Goal: Task Accomplishment & Management: Manage account settings

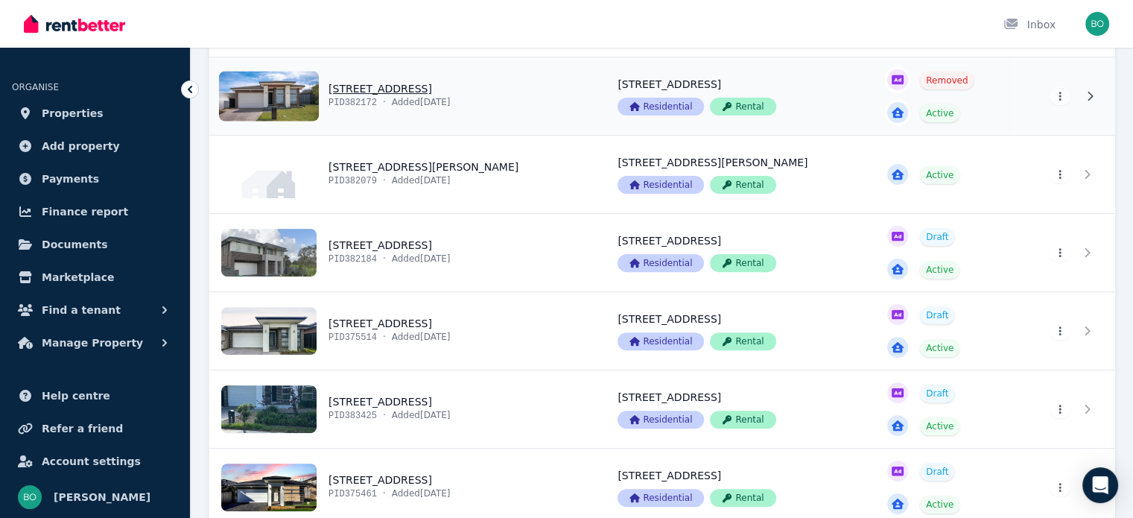
scroll to position [521, 0]
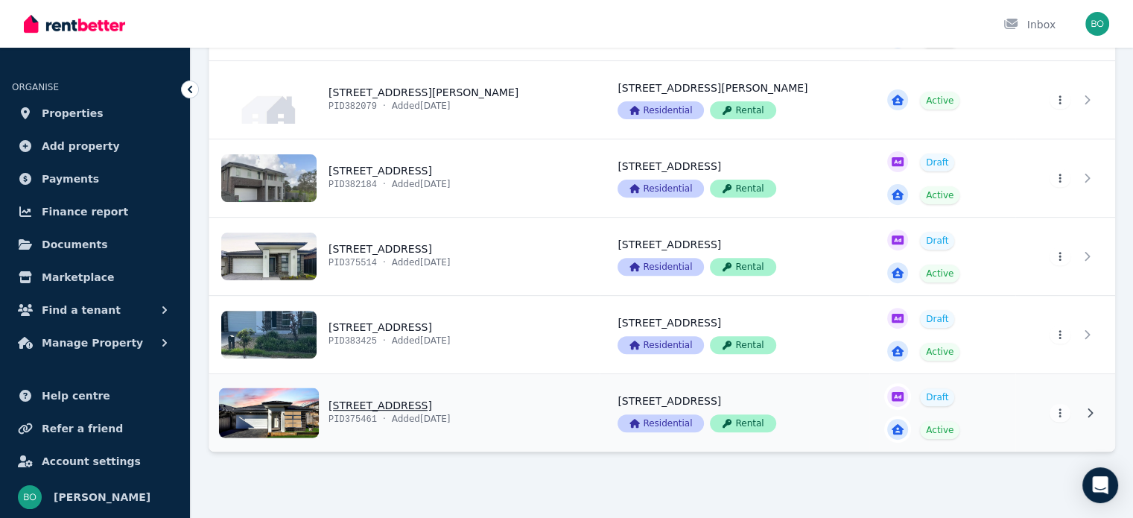
click at [393, 407] on link "View property details" at bounding box center [404, 412] width 390 height 77
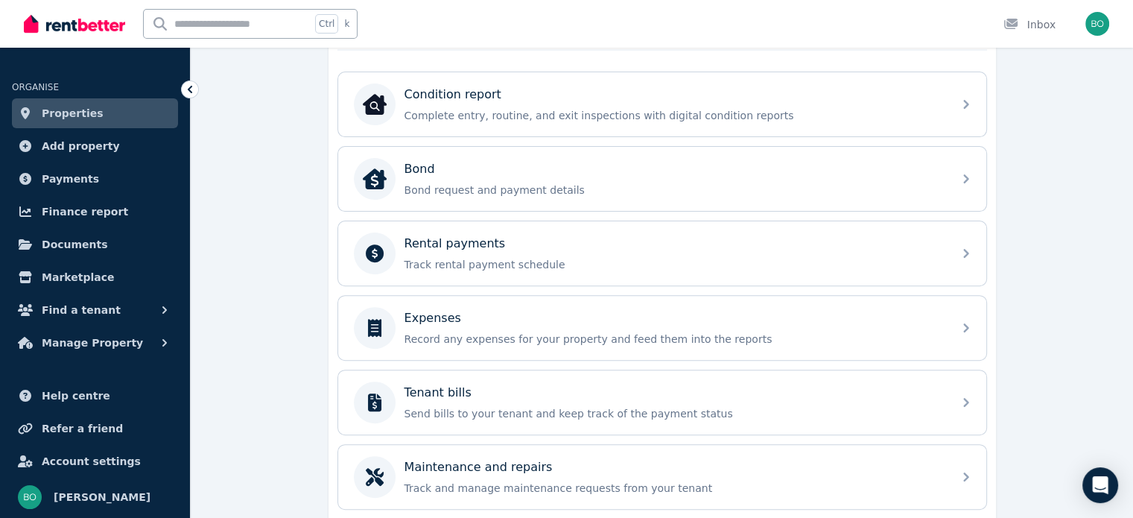
scroll to position [450, 0]
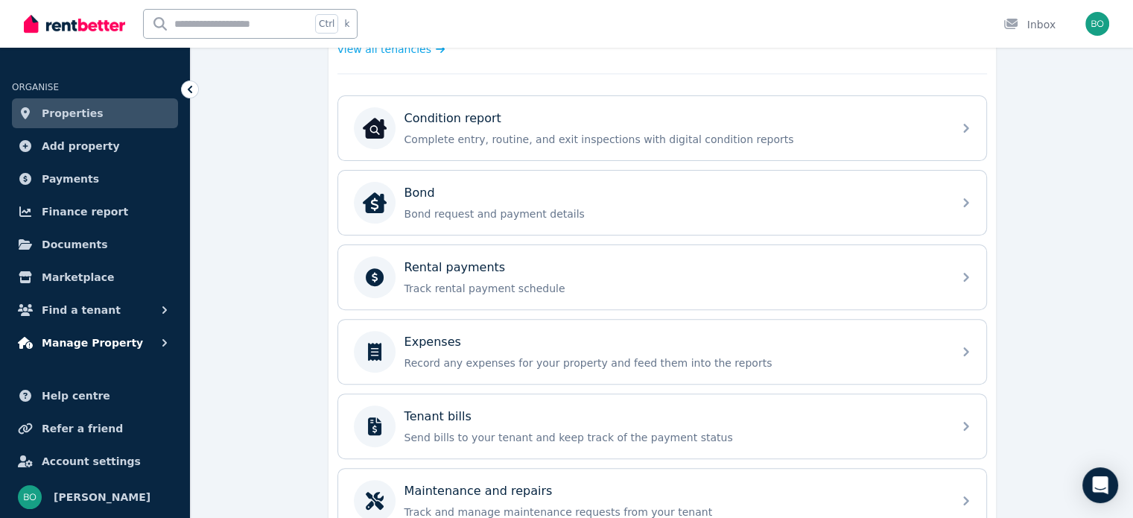
click at [89, 337] on span "Manage Property" at bounding box center [92, 343] width 101 height 18
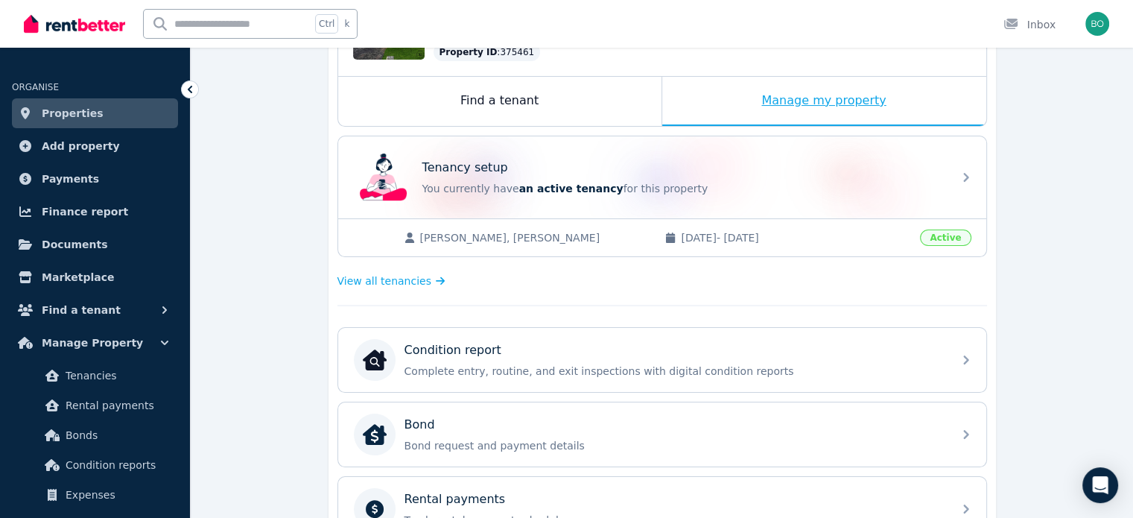
scroll to position [226, 0]
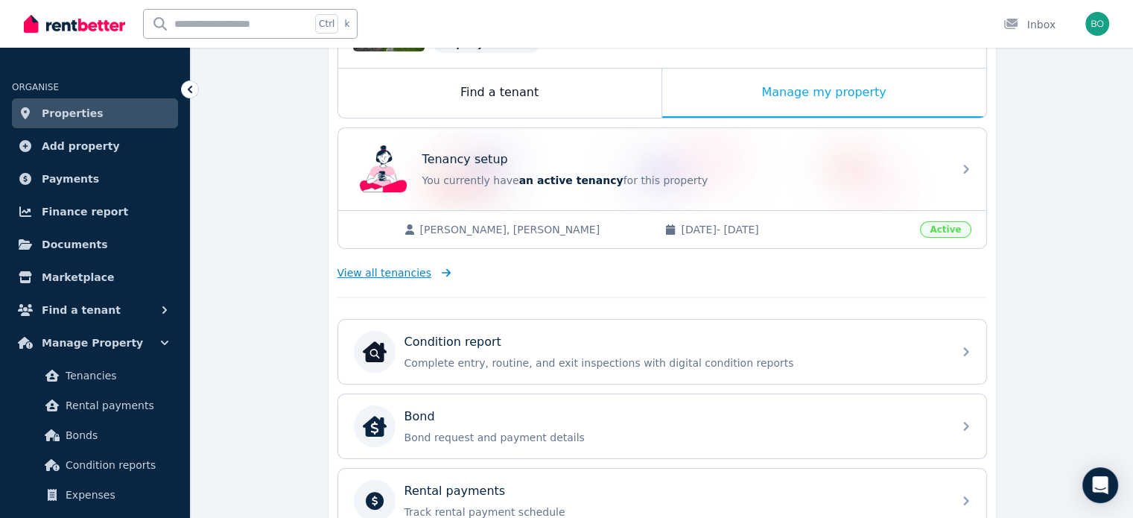
click at [376, 273] on span "View all tenancies" at bounding box center [384, 272] width 94 height 15
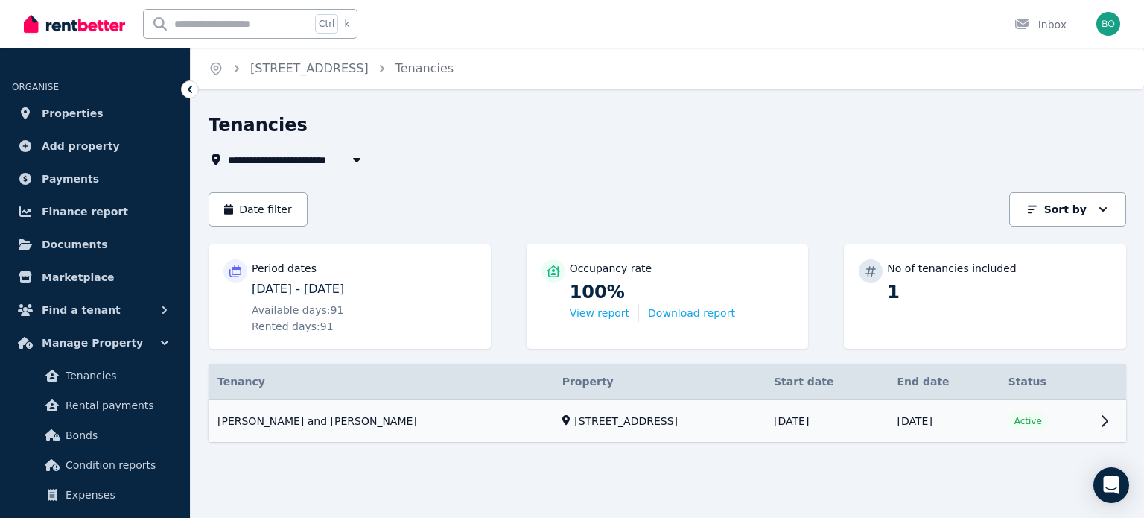
click at [279, 425] on link "View property details" at bounding box center [668, 421] width 918 height 42
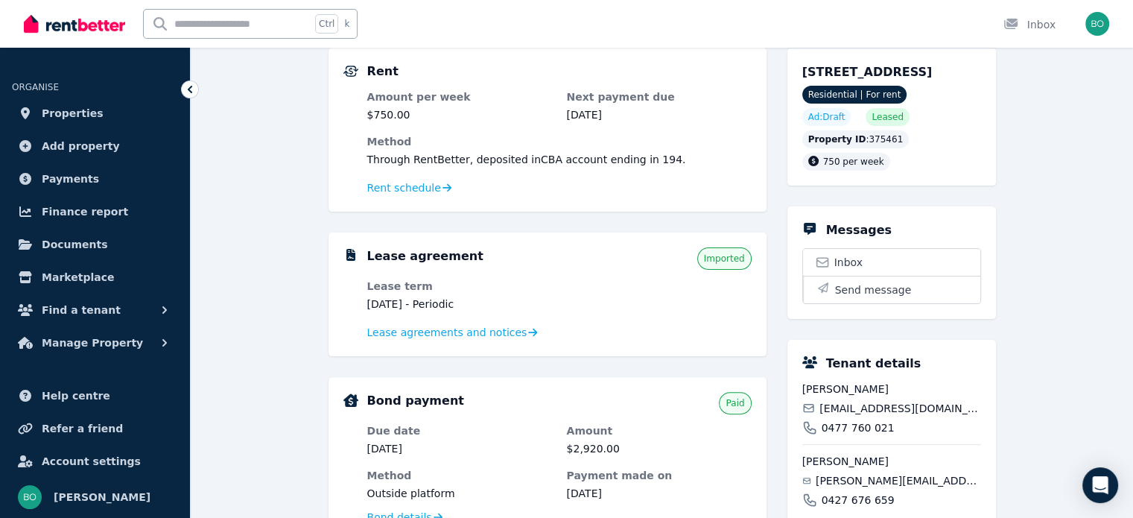
scroll to position [372, 0]
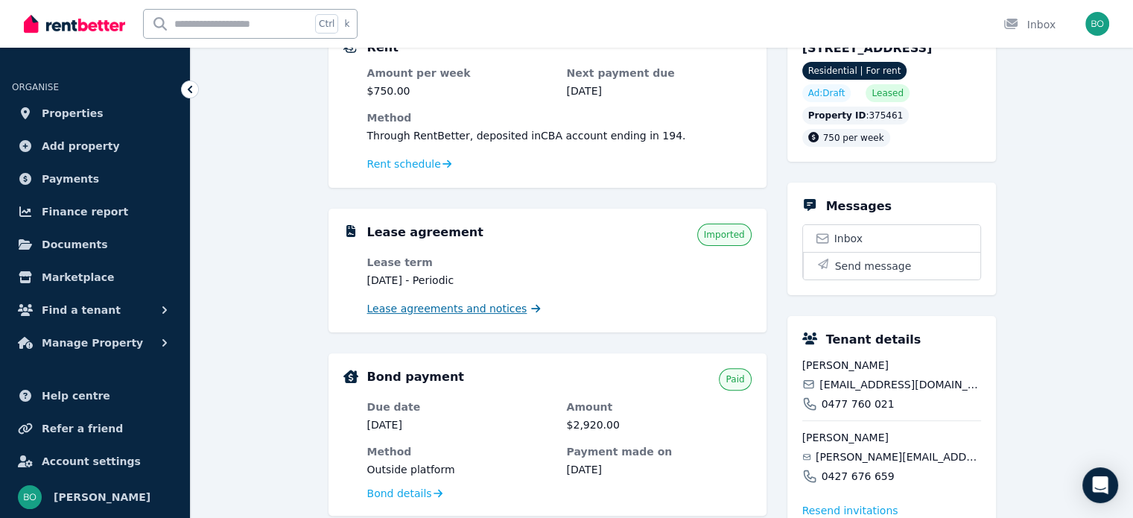
click at [454, 310] on span "Lease agreements and notices" at bounding box center [447, 308] width 160 height 15
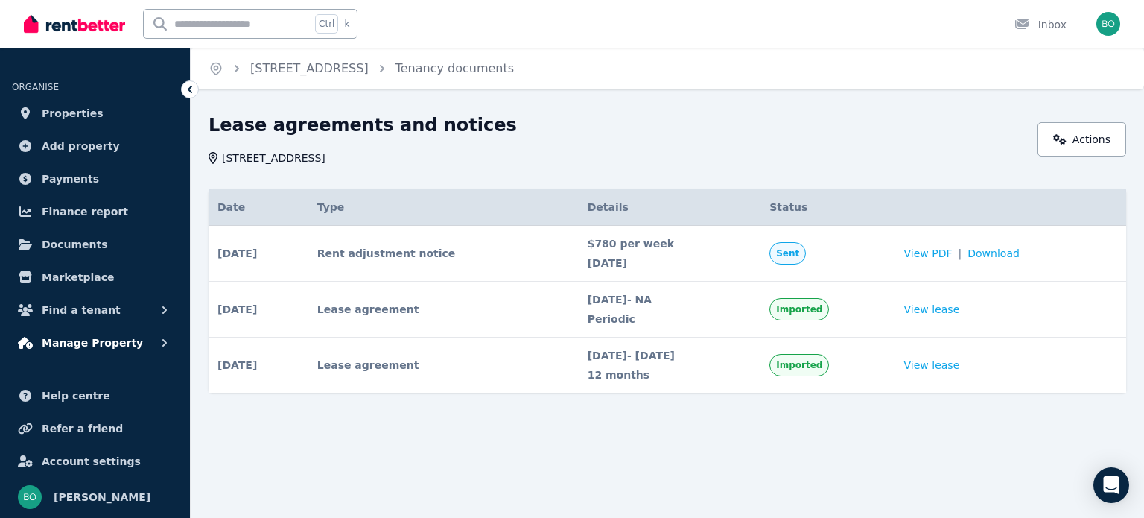
click at [82, 342] on span "Manage Property" at bounding box center [92, 343] width 101 height 18
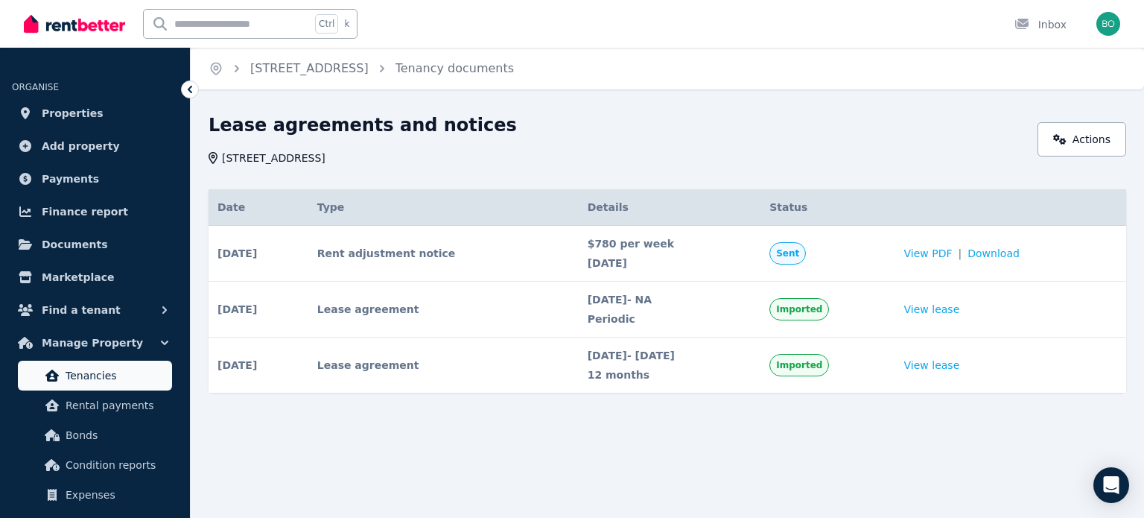
click at [74, 369] on span "Tenancies" at bounding box center [116, 375] width 101 height 18
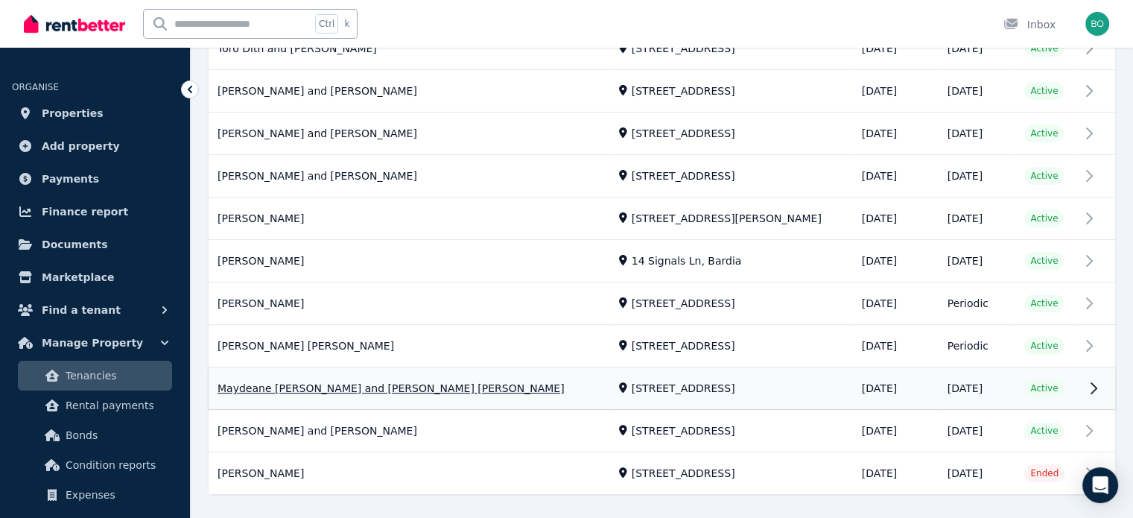
scroll to position [400, 0]
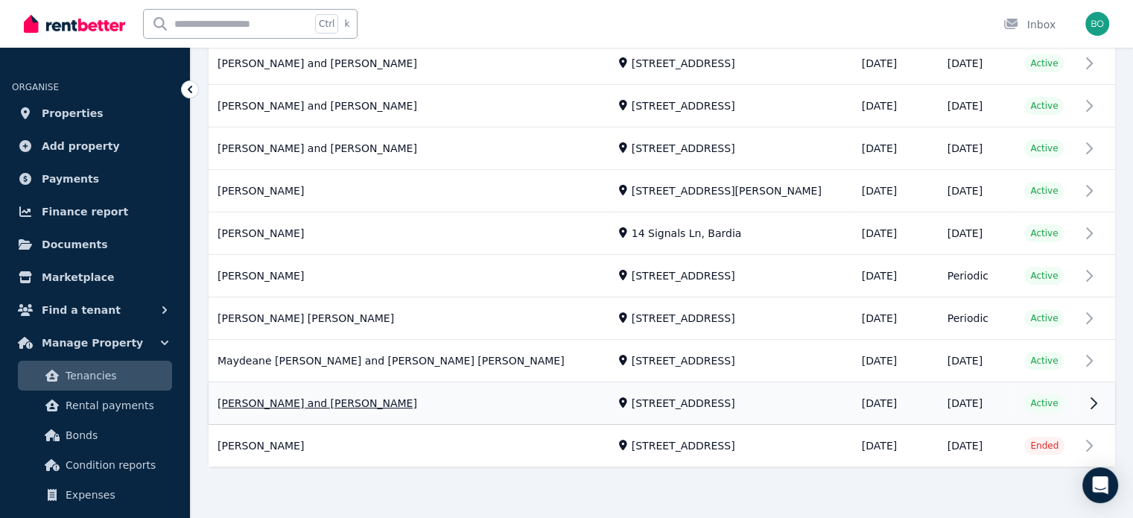
click at [352, 405] on link "View property details" at bounding box center [662, 404] width 907 height 42
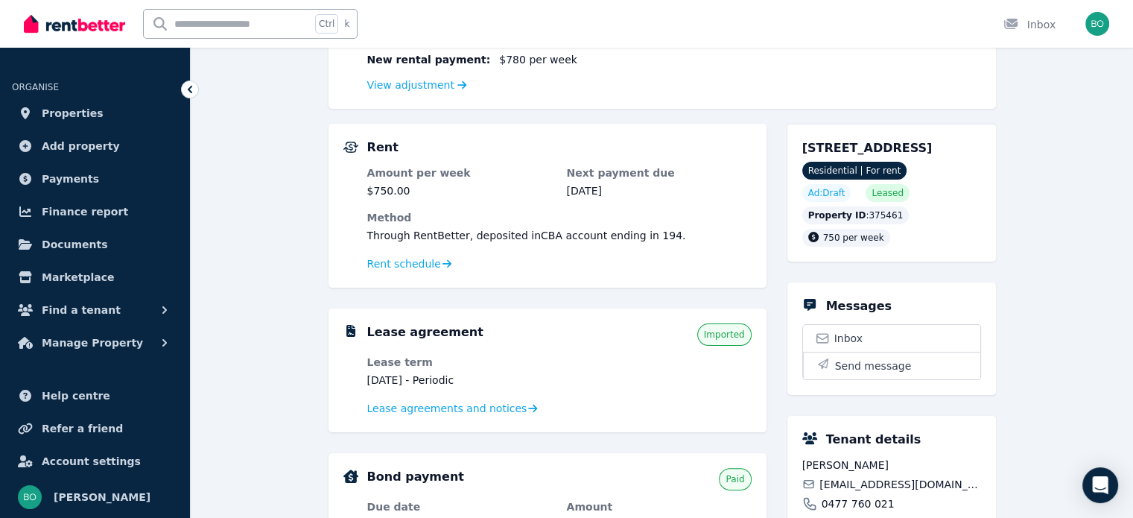
scroll to position [298, 0]
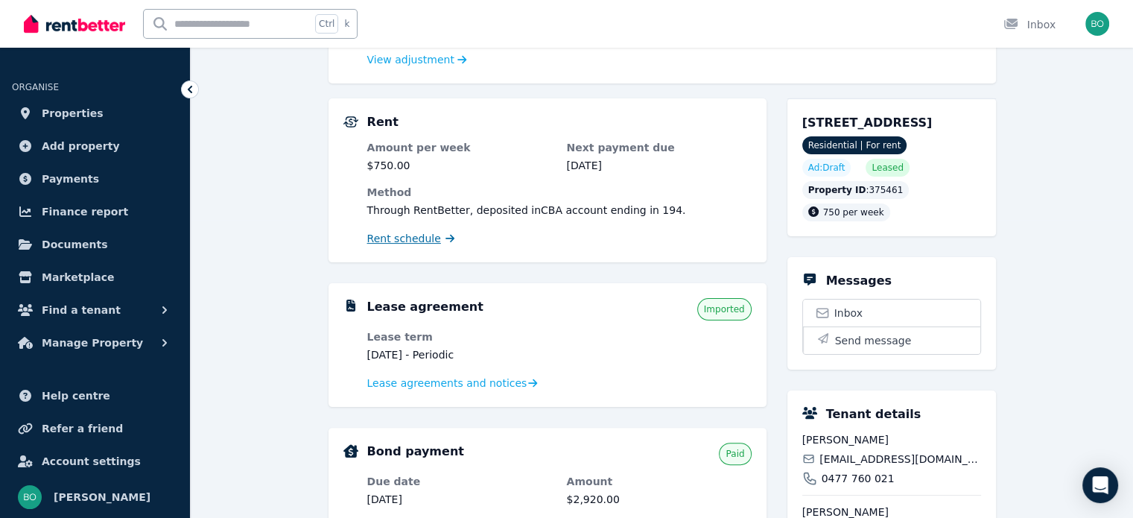
click at [402, 241] on span "Rent schedule" at bounding box center [404, 238] width 74 height 15
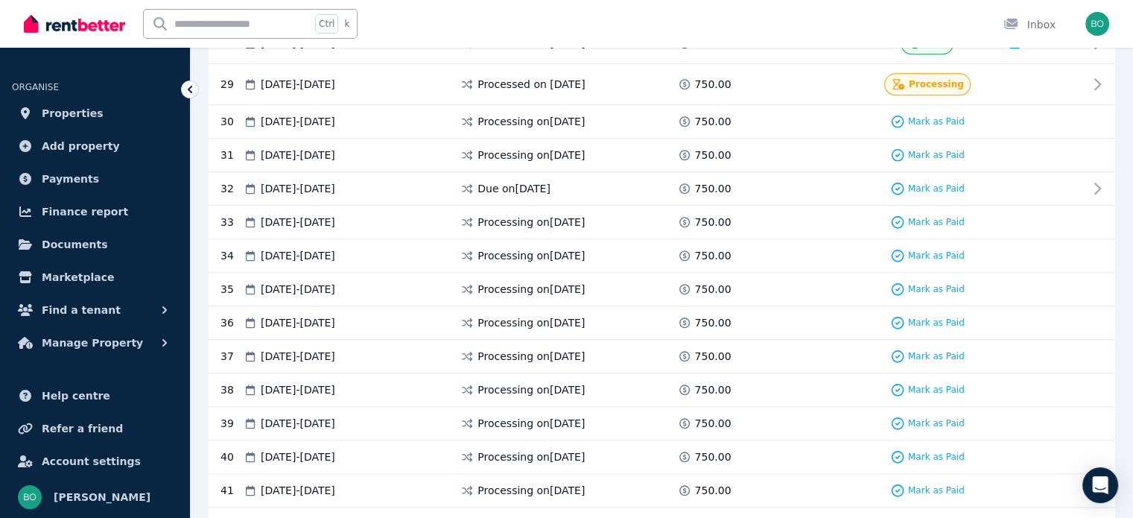
scroll to position [1305, 0]
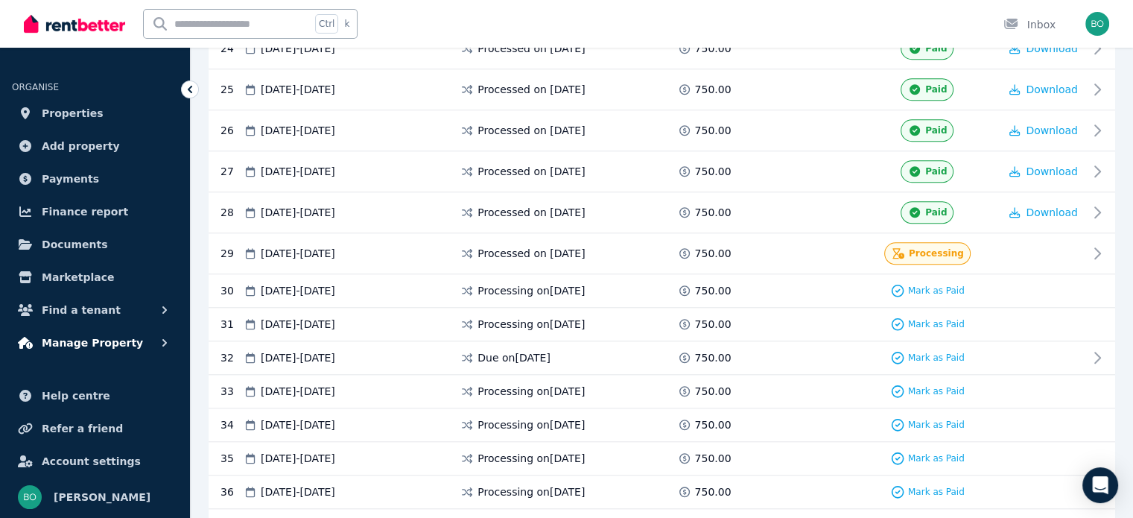
click at [81, 346] on span "Manage Property" at bounding box center [92, 343] width 101 height 18
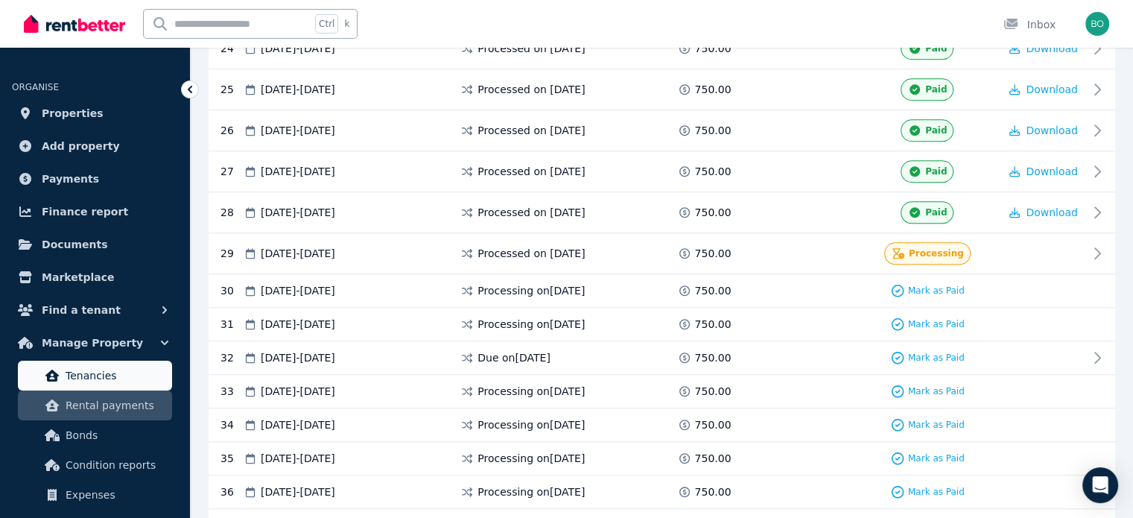
click at [92, 369] on span "Tenancies" at bounding box center [116, 375] width 101 height 18
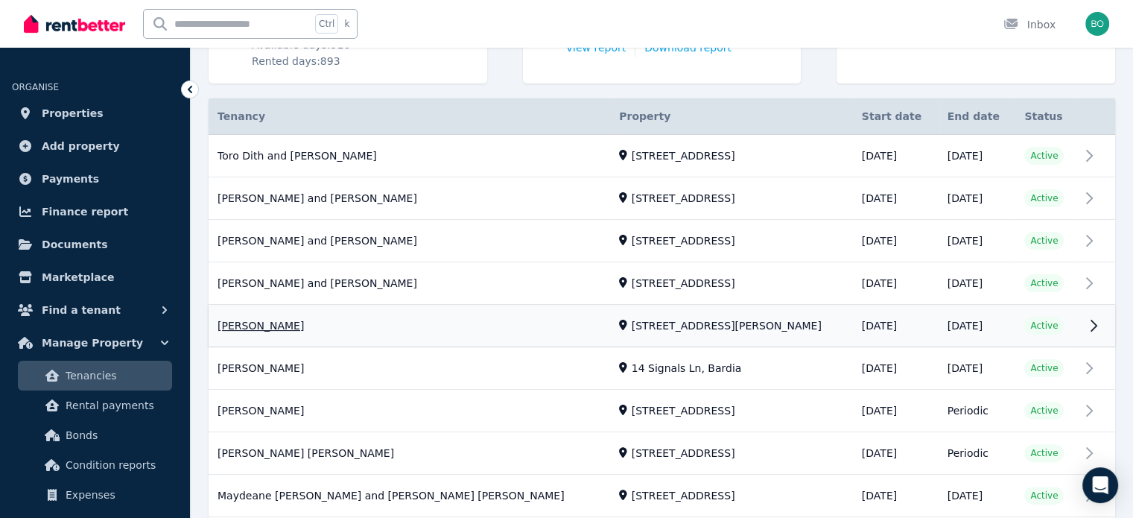
scroll to position [298, 0]
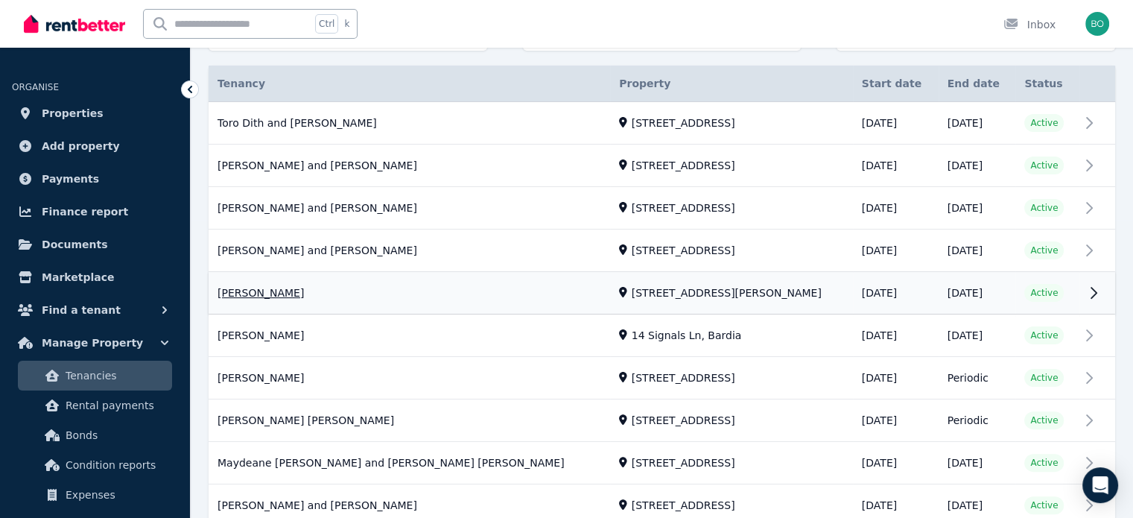
click at [272, 291] on link "View property details" at bounding box center [662, 294] width 907 height 42
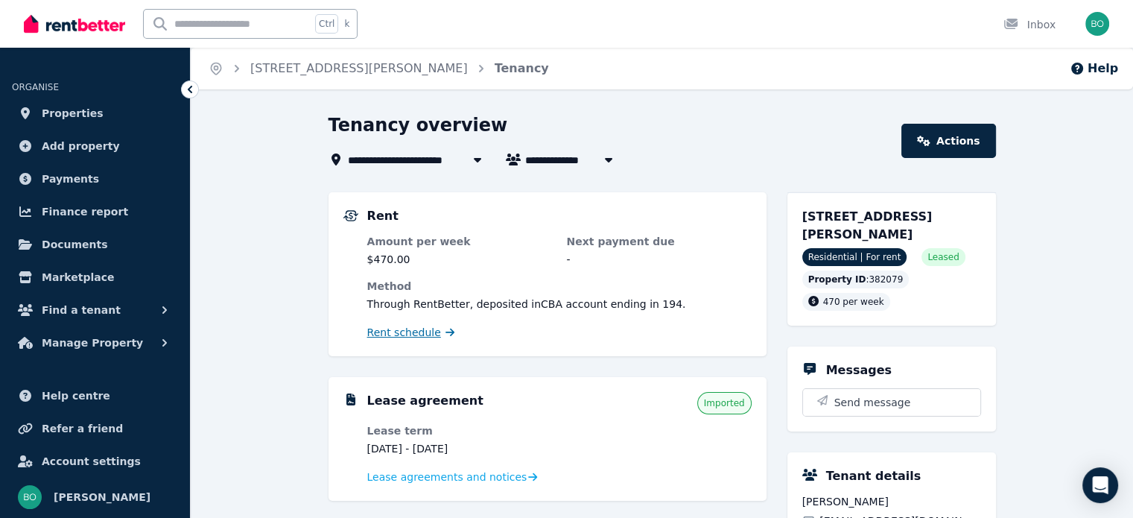
click at [408, 333] on span "Rent schedule" at bounding box center [404, 332] width 74 height 15
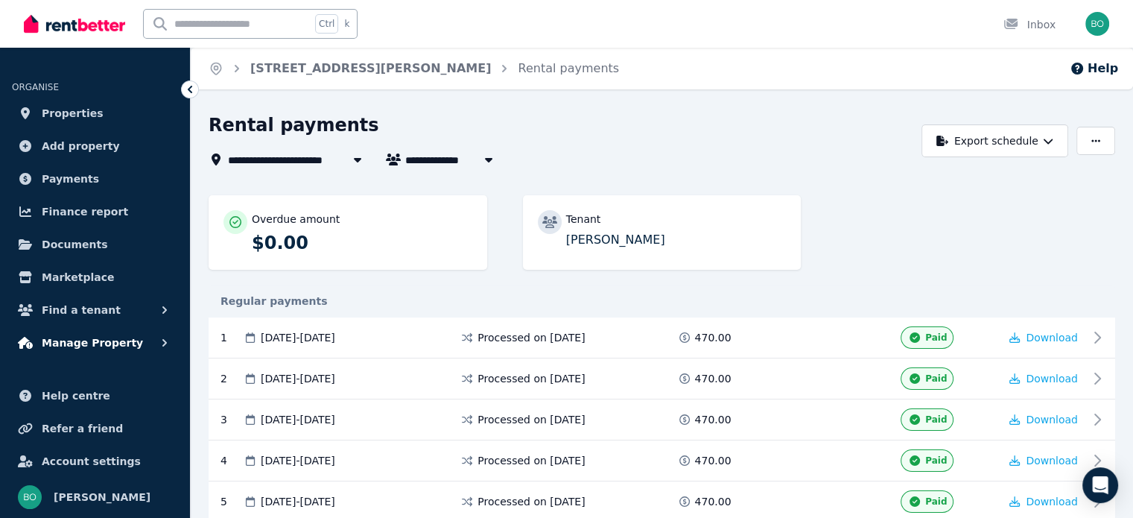
click at [99, 339] on span "Manage Property" at bounding box center [92, 343] width 101 height 18
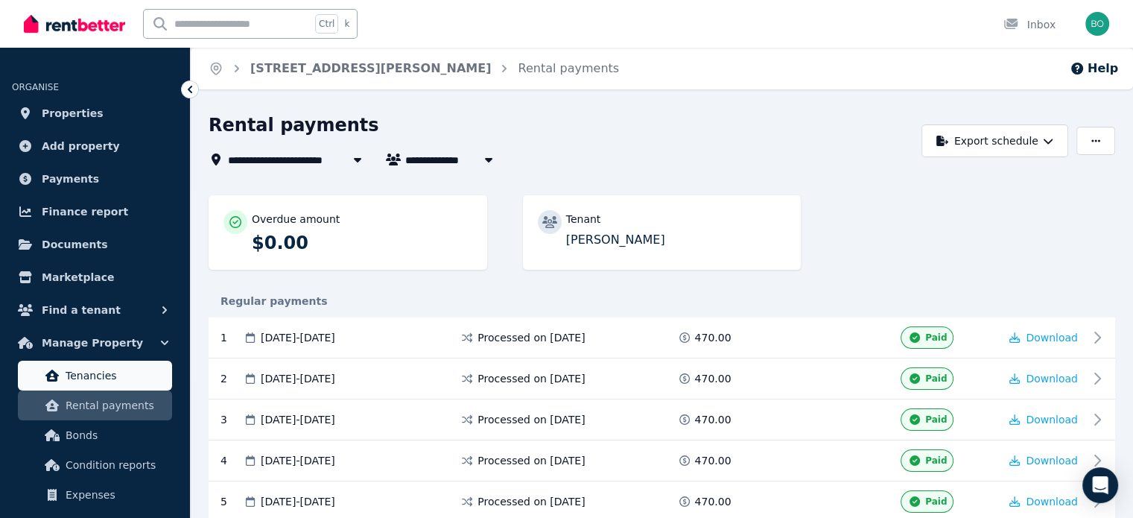
click at [106, 384] on span "Tenancies" at bounding box center [116, 375] width 101 height 18
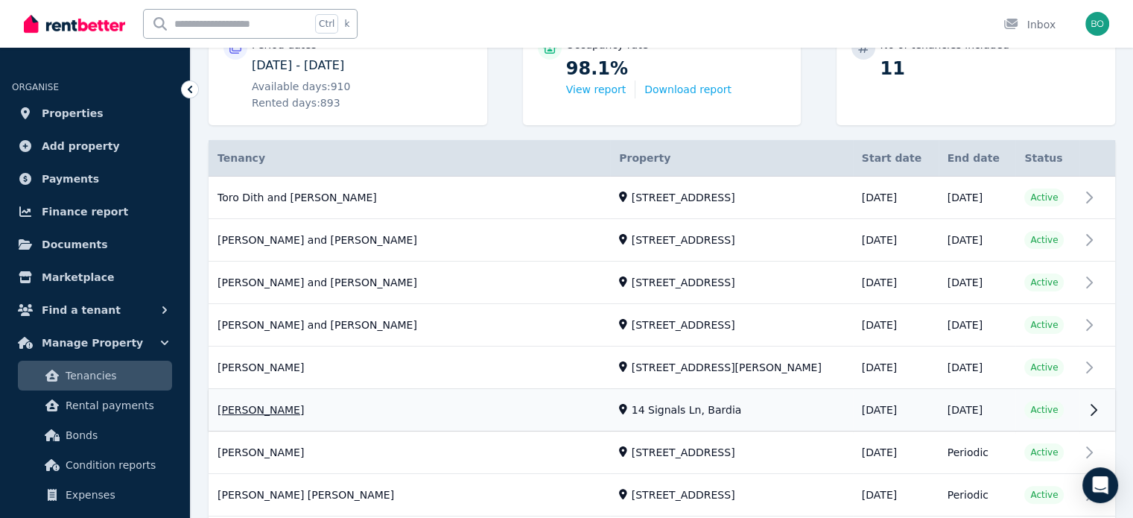
scroll to position [298, 0]
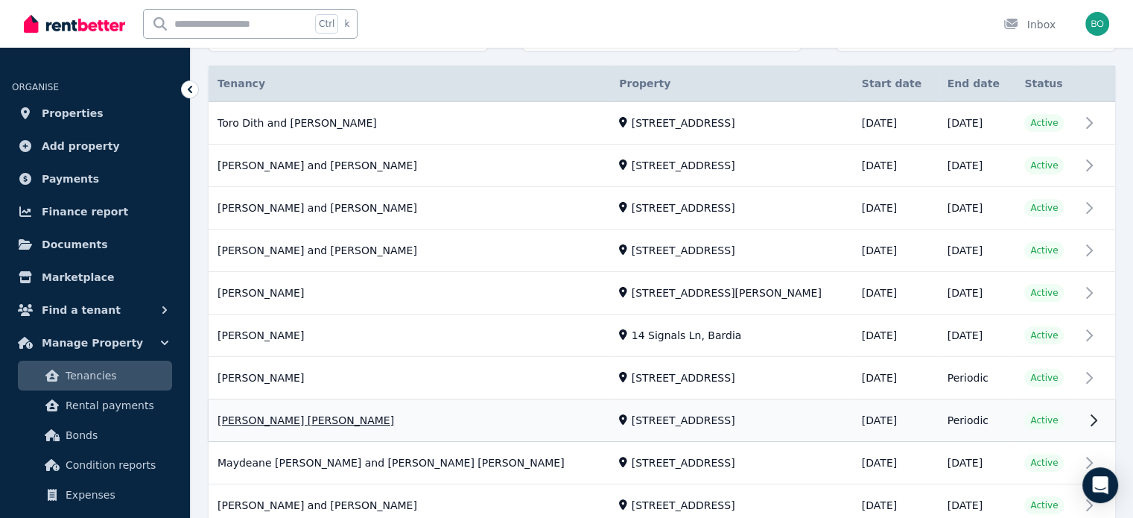
click at [252, 417] on link "View property details" at bounding box center [662, 421] width 907 height 42
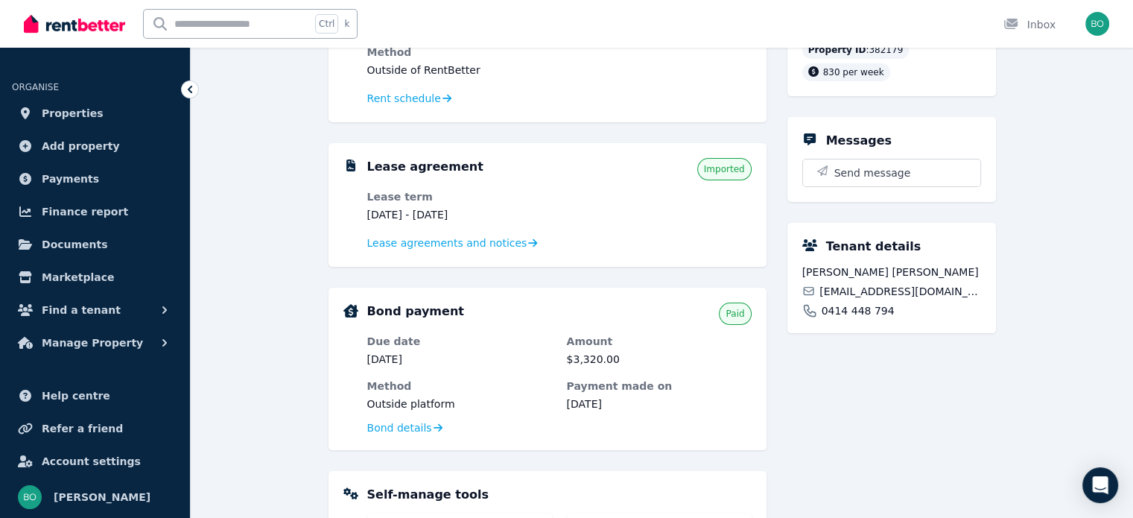
scroll to position [223, 0]
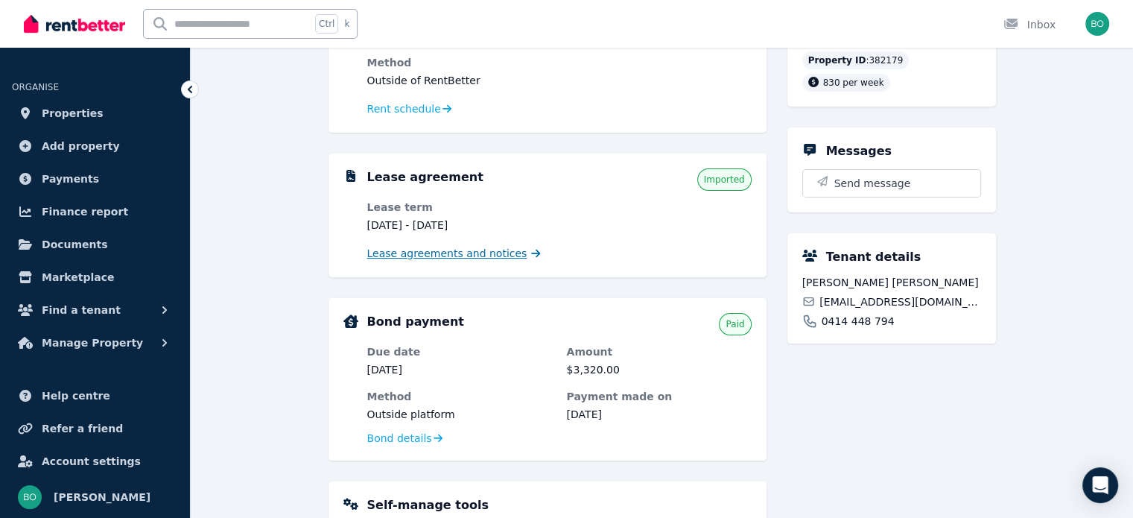
click at [471, 254] on span "Lease agreements and notices" at bounding box center [447, 253] width 160 height 15
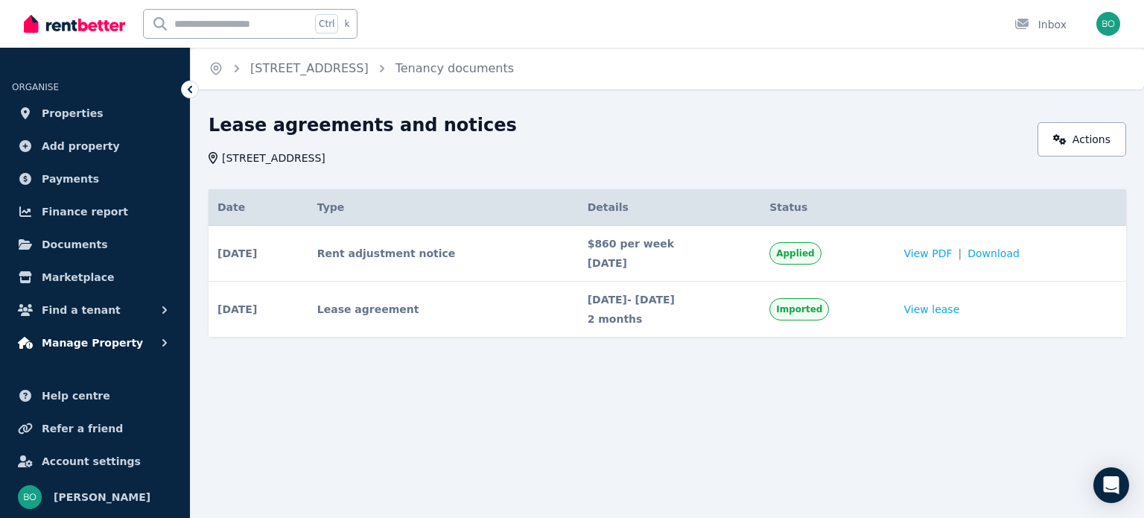
click at [104, 338] on span "Manage Property" at bounding box center [92, 343] width 101 height 18
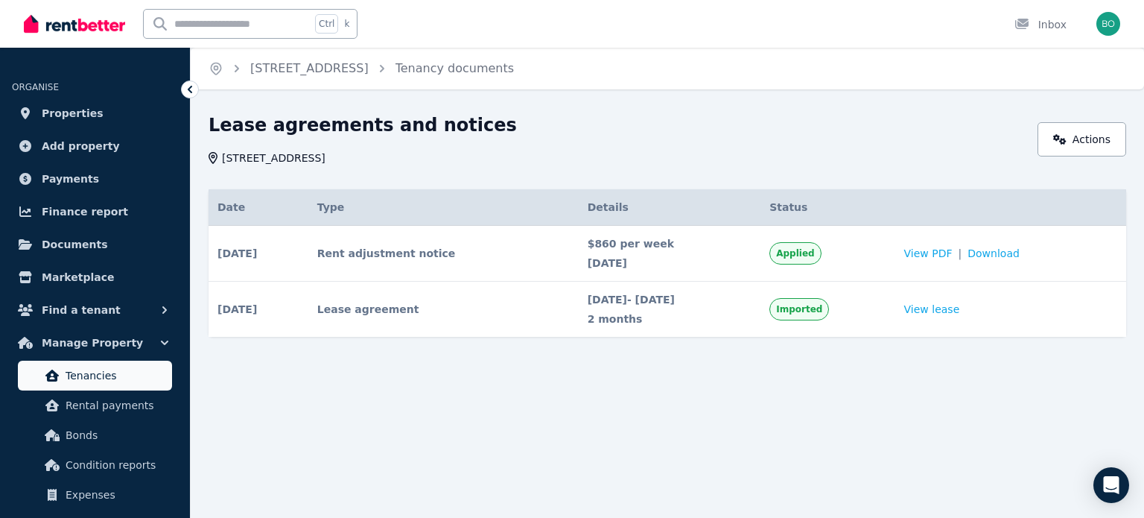
click at [95, 375] on span "Tenancies" at bounding box center [116, 375] width 101 height 18
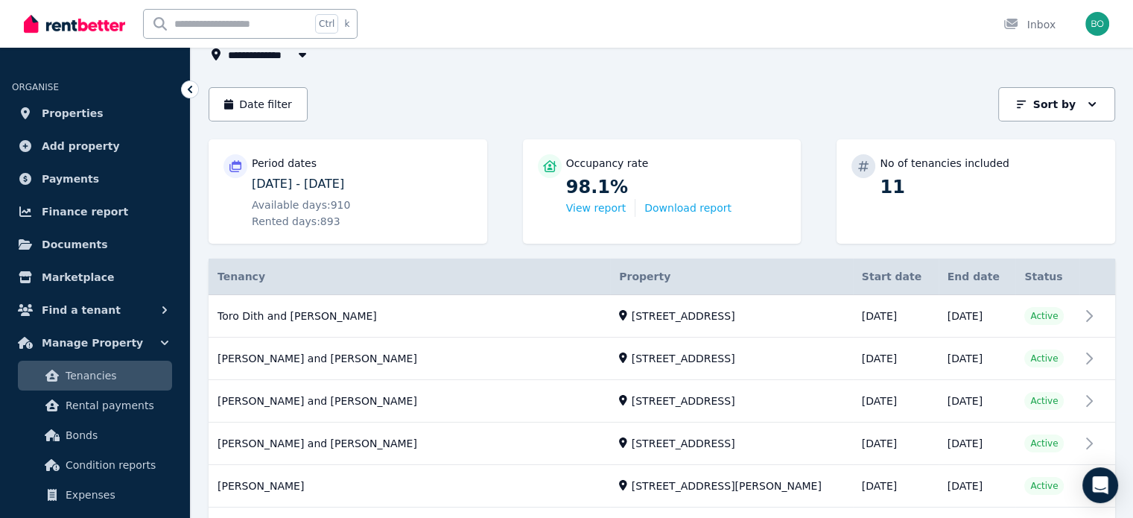
scroll to position [298, 0]
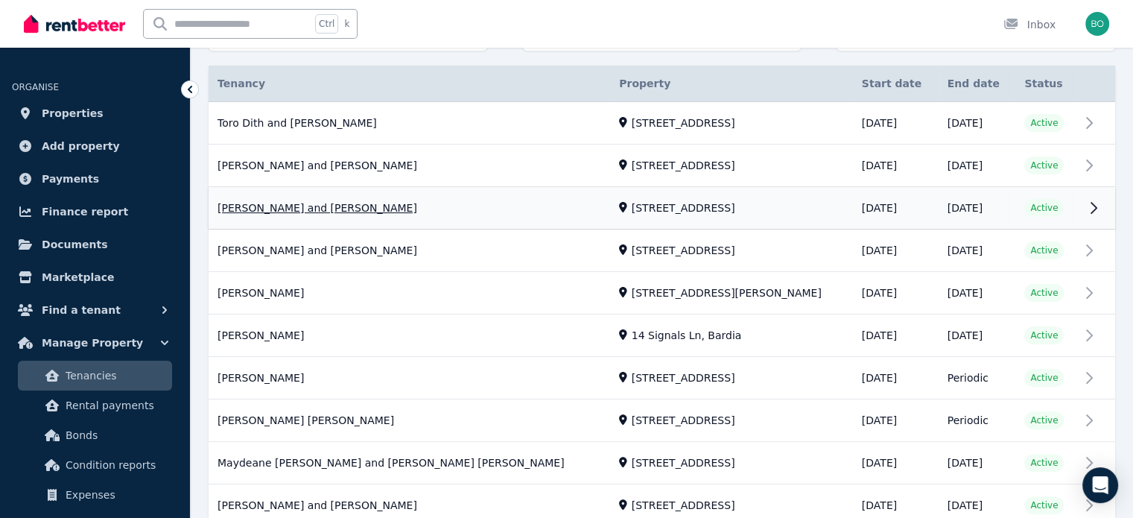
click at [331, 205] on link "View property details" at bounding box center [662, 209] width 907 height 42
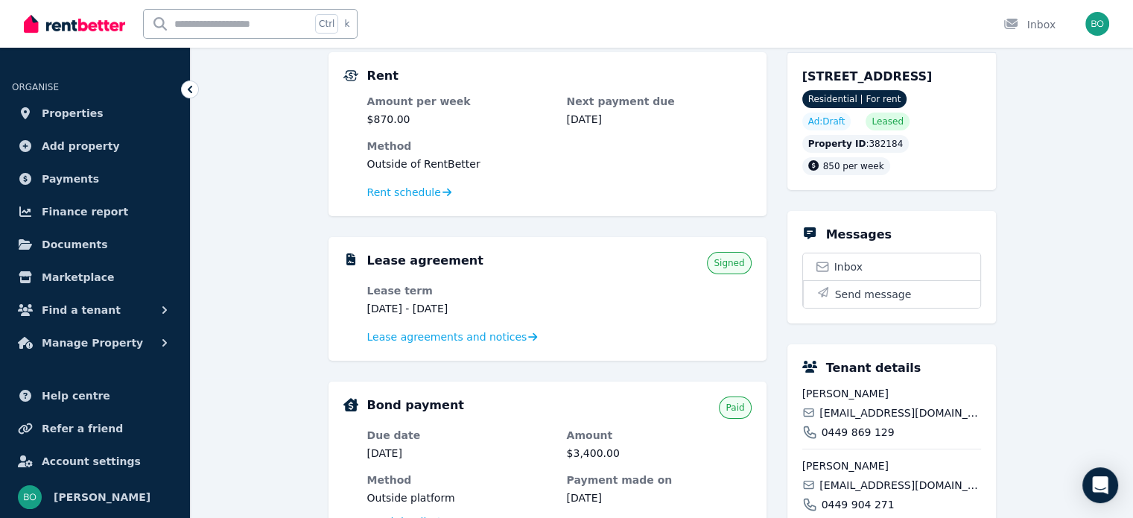
scroll to position [149, 0]
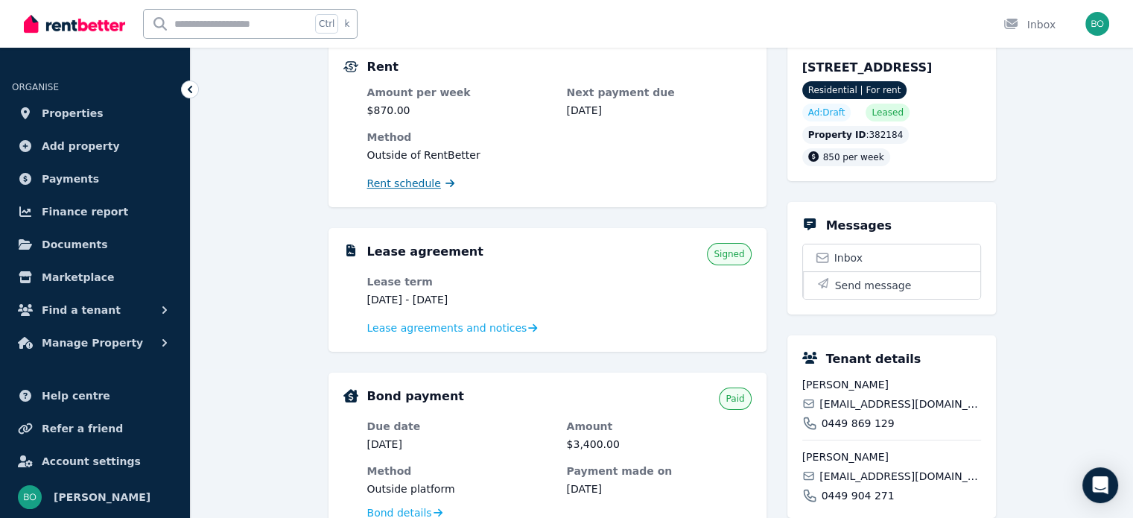
click at [407, 181] on span "Rent schedule" at bounding box center [404, 183] width 74 height 15
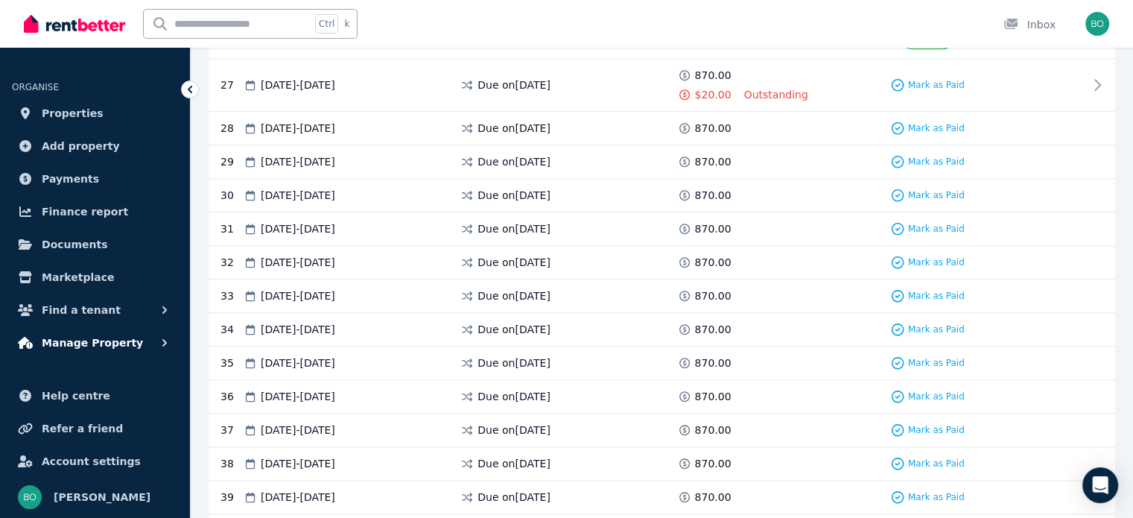
scroll to position [1205, 0]
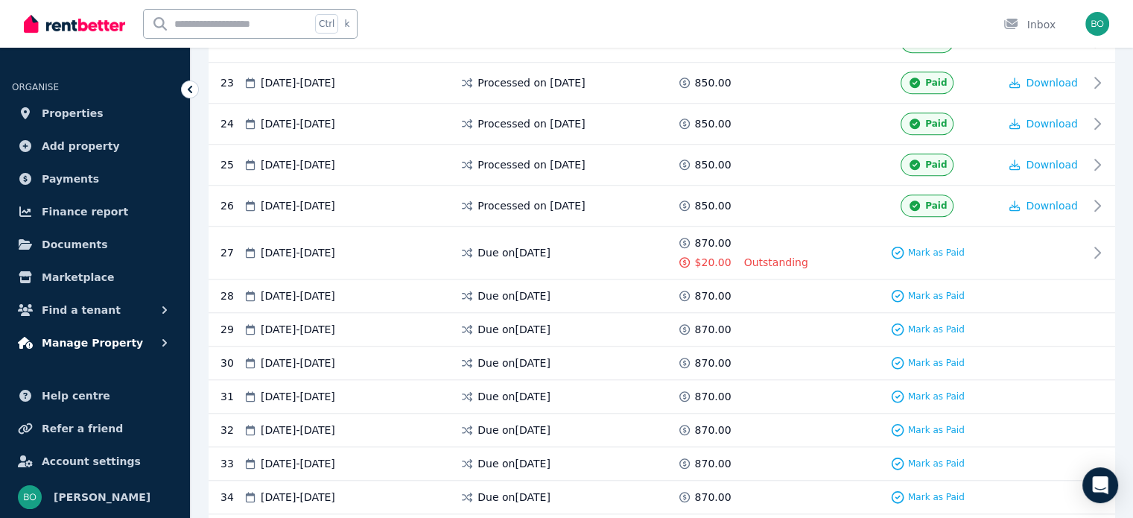
click at [86, 346] on span "Manage Property" at bounding box center [92, 343] width 101 height 18
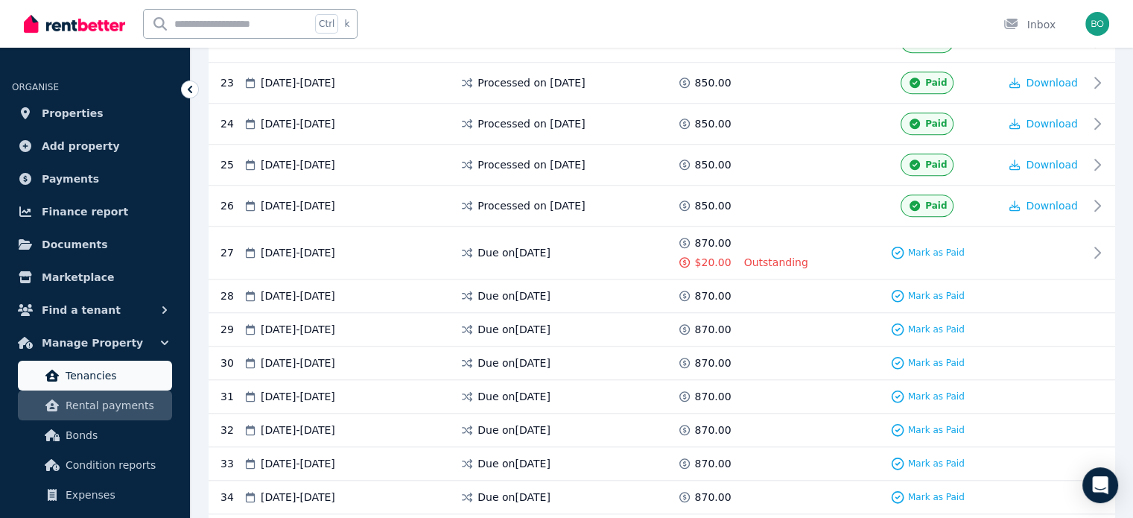
click at [90, 373] on span "Tenancies" at bounding box center [116, 375] width 101 height 18
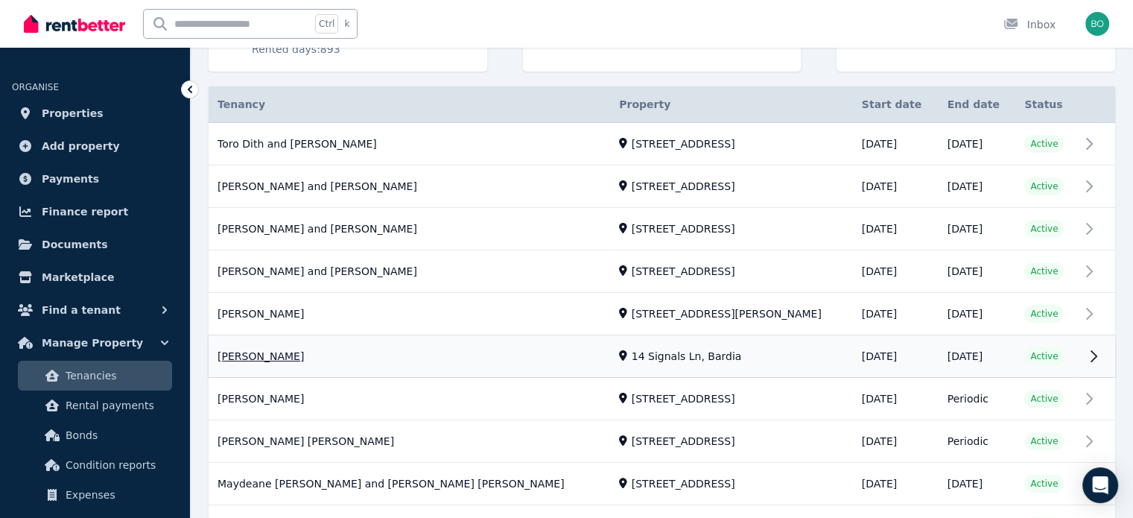
scroll to position [251, 0]
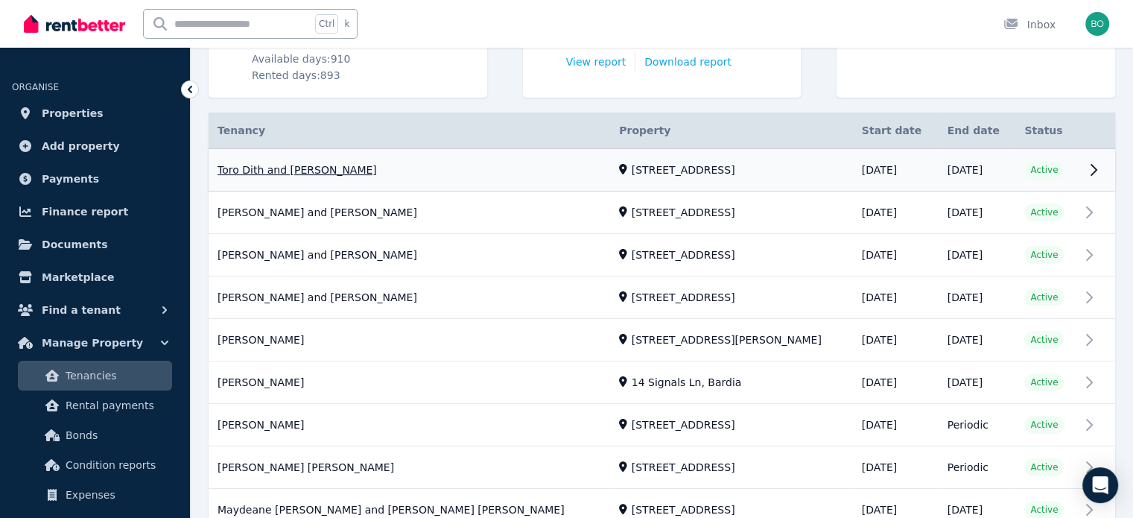
click at [313, 171] on link "View property details" at bounding box center [662, 170] width 907 height 42
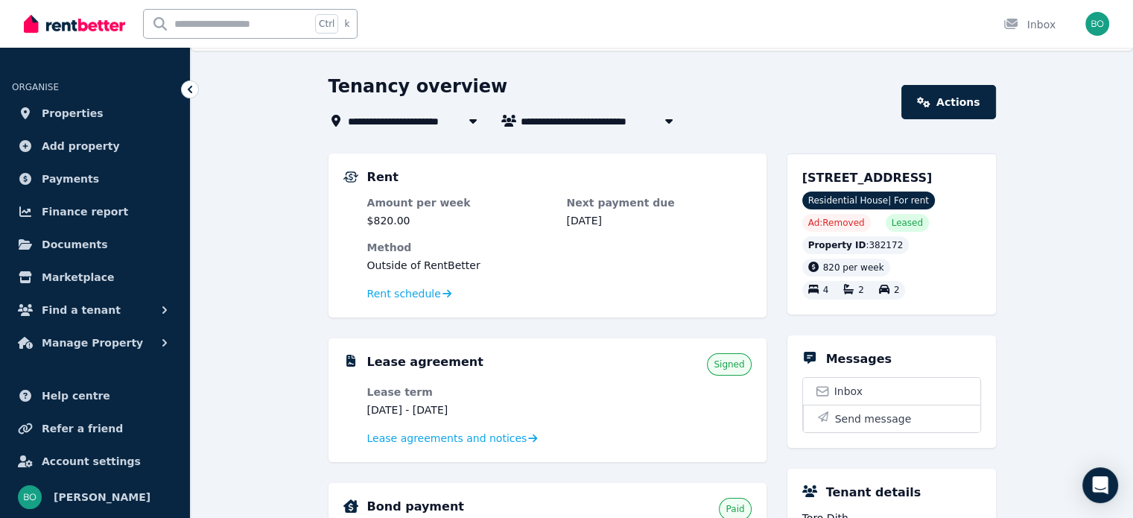
scroll to position [74, 0]
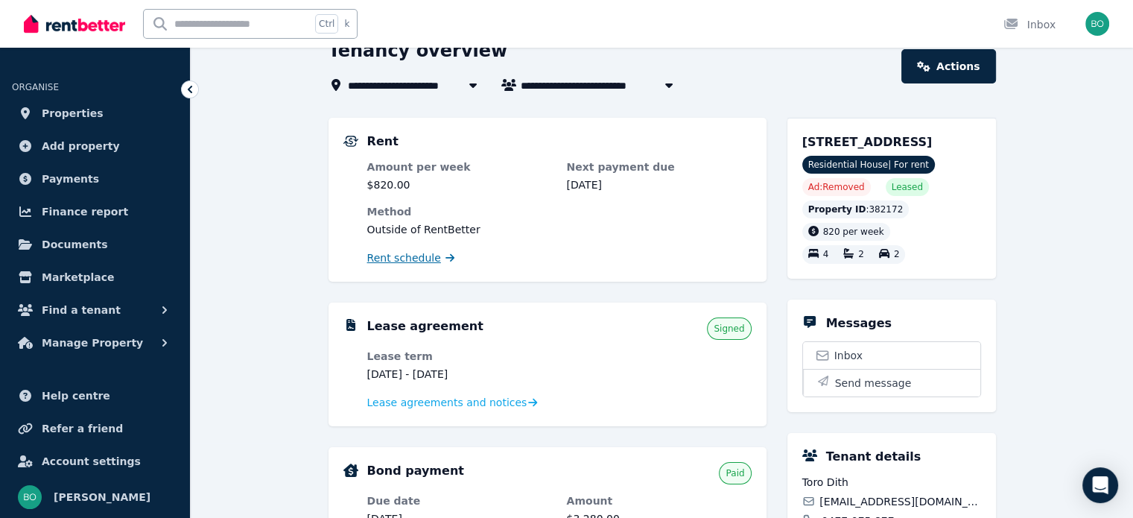
click at [407, 264] on span "Rent schedule" at bounding box center [404, 257] width 74 height 15
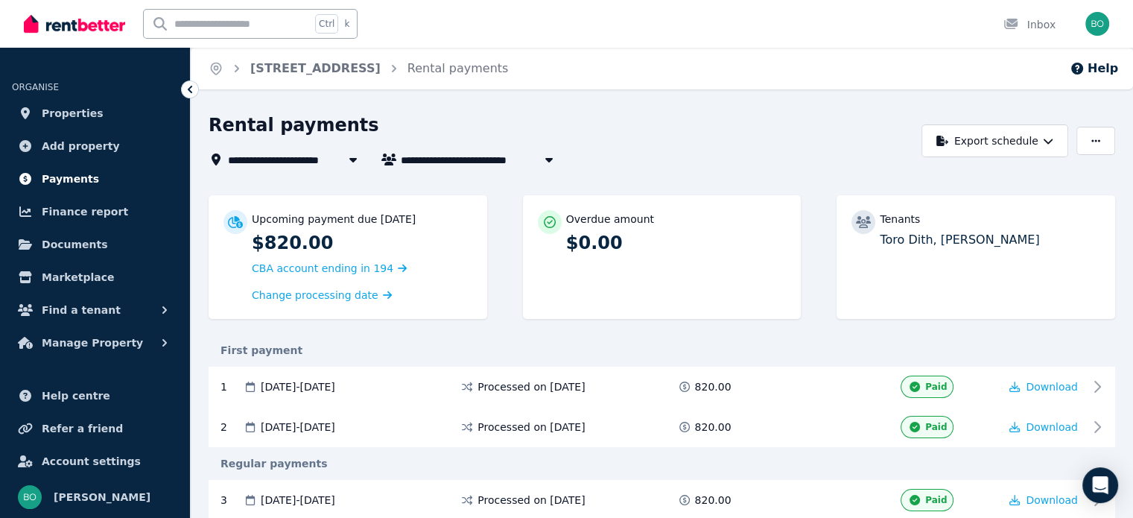
click at [83, 179] on span "Payments" at bounding box center [70, 179] width 57 height 18
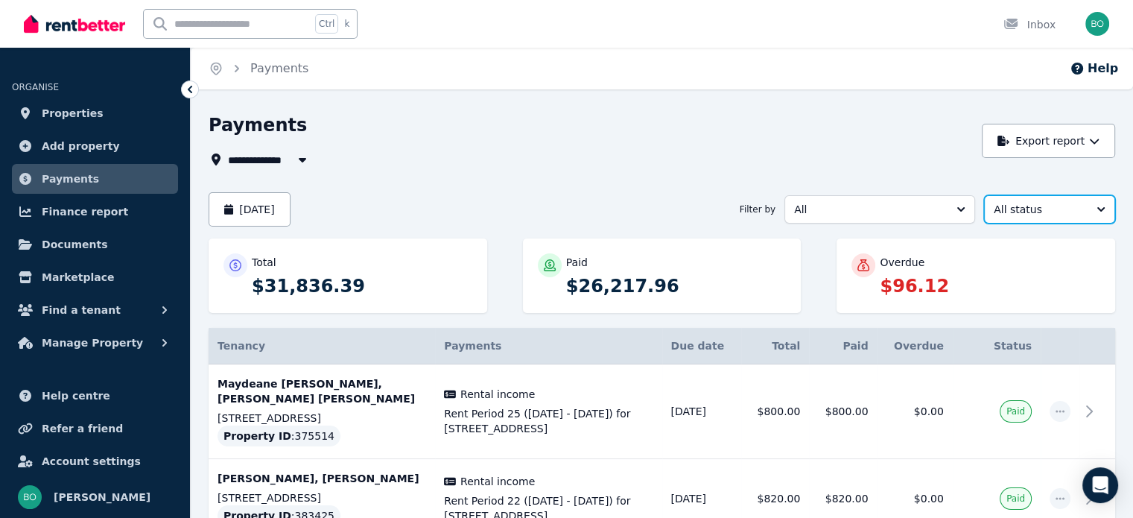
click at [1092, 213] on button "All status" at bounding box center [1049, 209] width 131 height 28
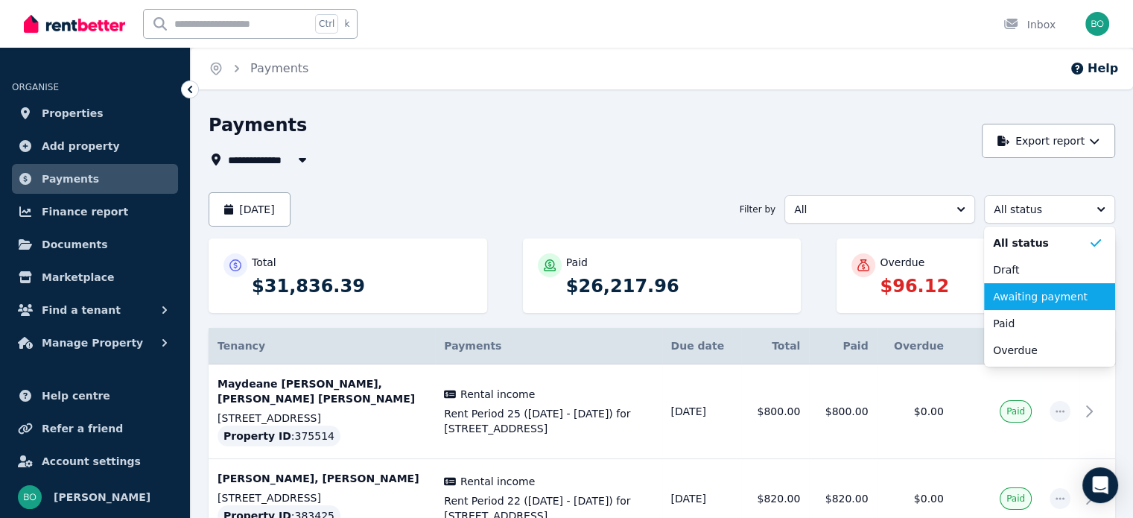
click at [1021, 292] on span "Awaiting payment" at bounding box center [1040, 296] width 95 height 15
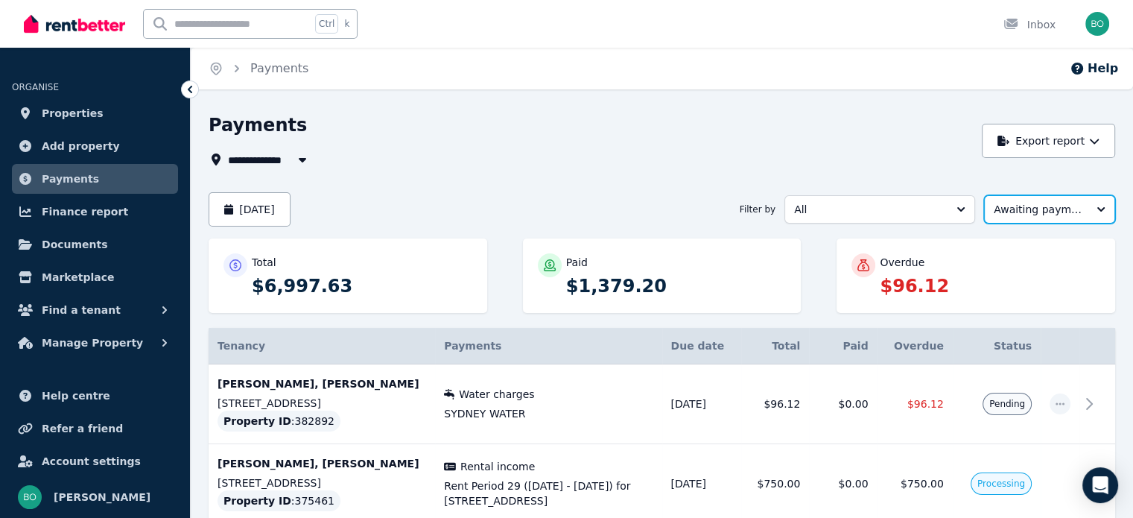
click at [1094, 214] on button "Awaiting payment" at bounding box center [1049, 209] width 131 height 28
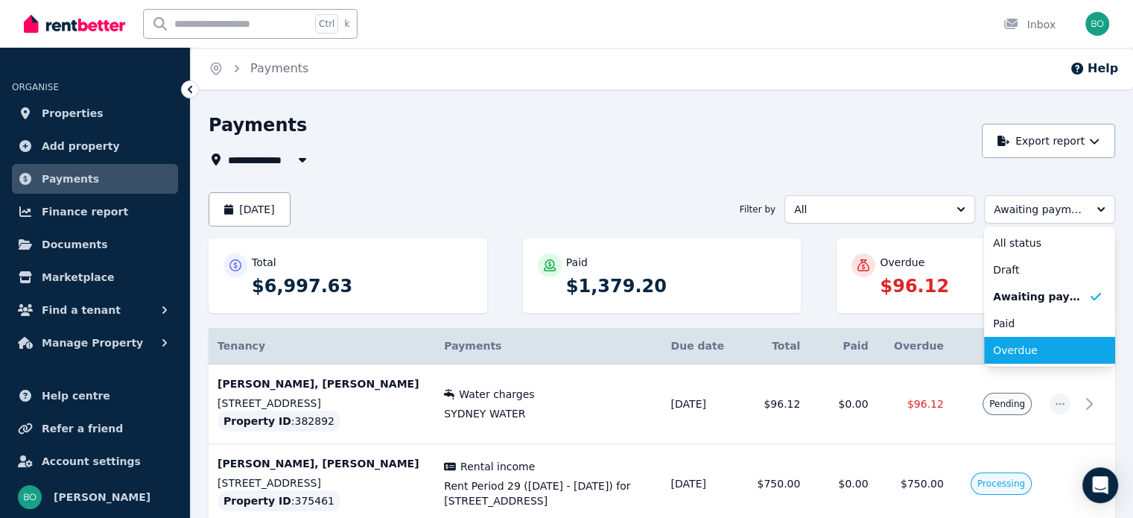
click at [1042, 355] on span "Overdue" at bounding box center [1040, 350] width 95 height 15
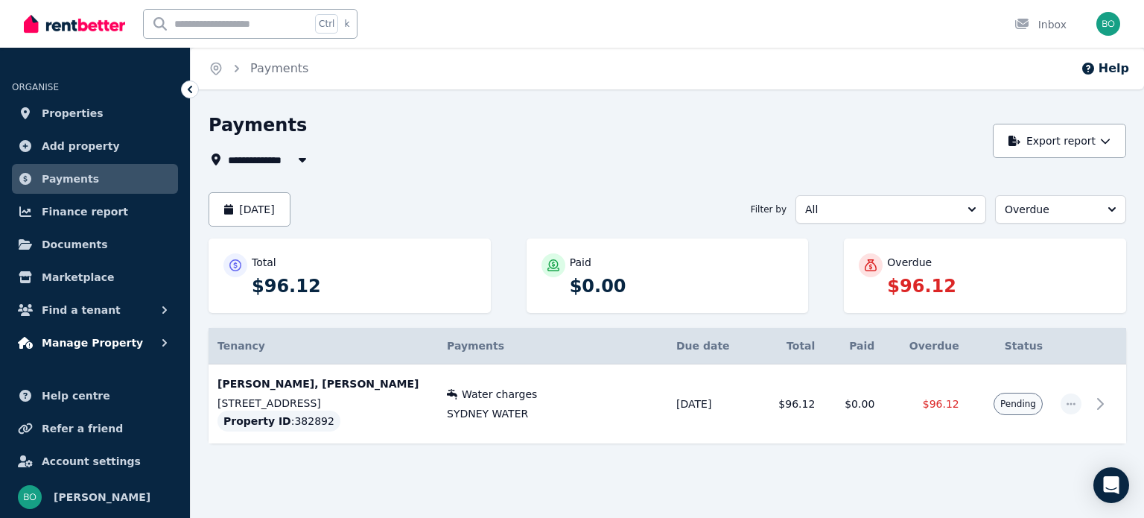
click at [92, 342] on span "Manage Property" at bounding box center [92, 343] width 101 height 18
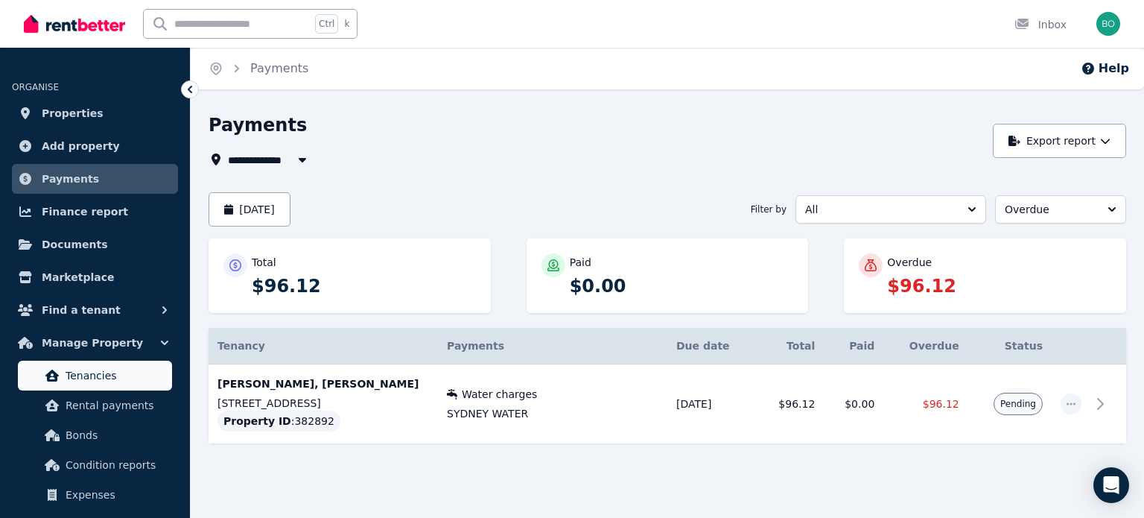
click at [95, 374] on span "Tenancies" at bounding box center [116, 375] width 101 height 18
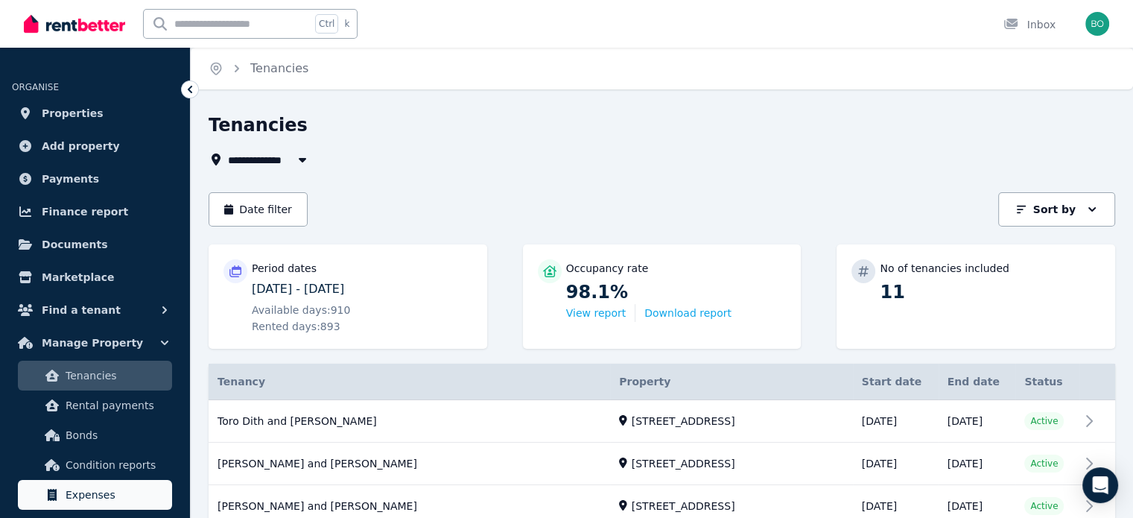
click at [117, 495] on span "Expenses" at bounding box center [116, 495] width 101 height 18
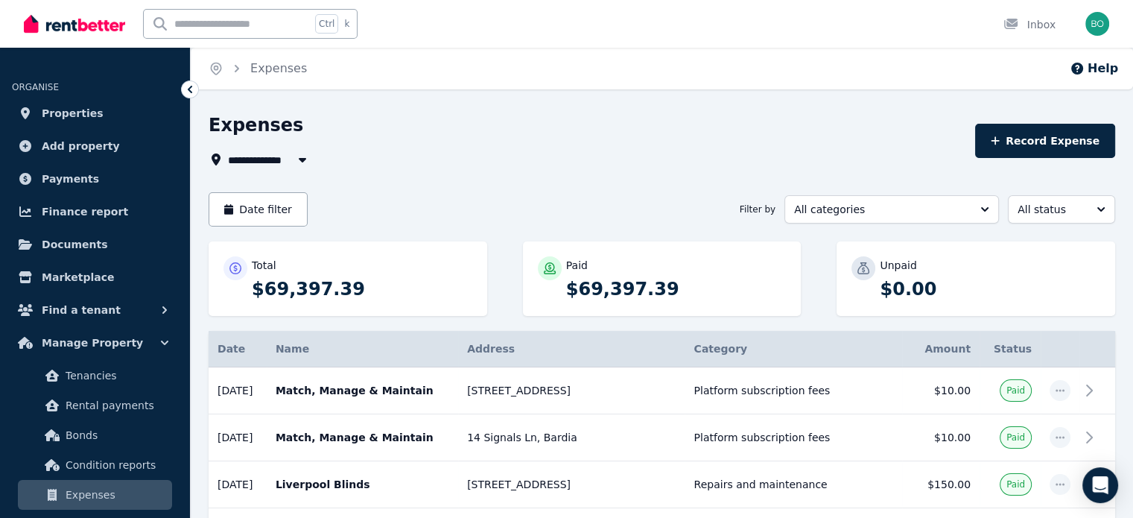
scroll to position [74, 0]
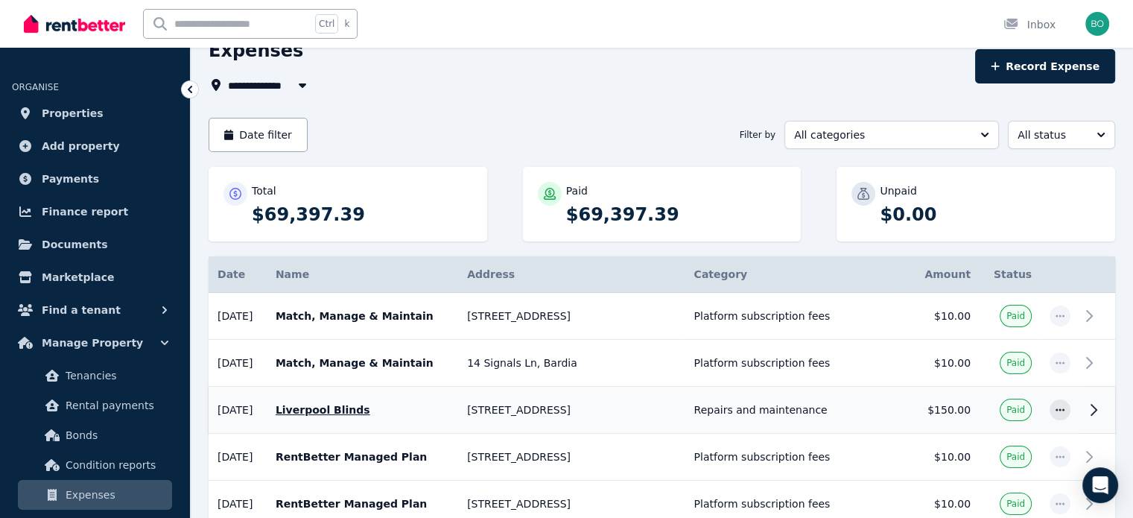
click at [364, 410] on p "Liverpool Blinds" at bounding box center [363, 409] width 174 height 15
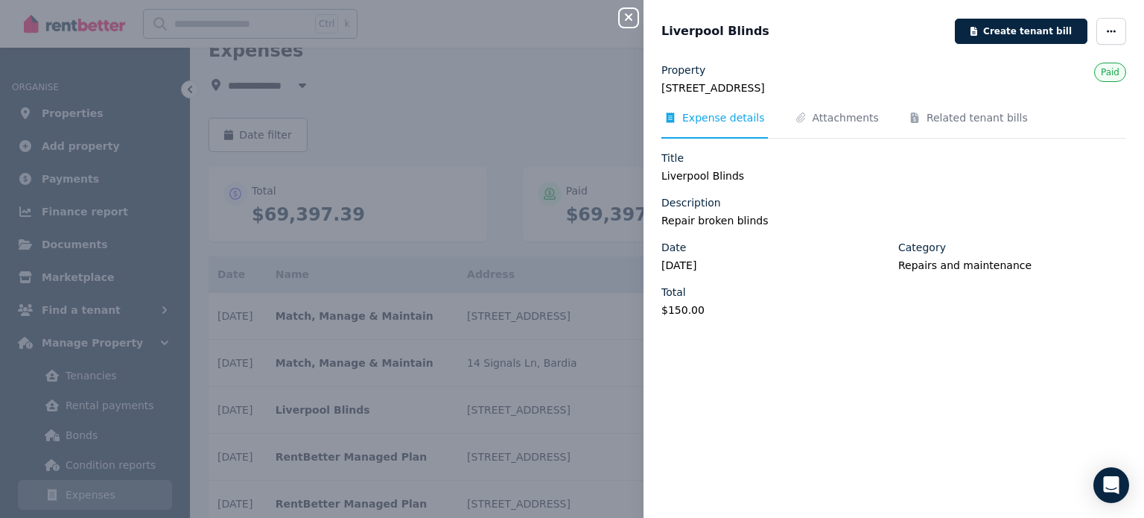
click at [630, 19] on icon "button" at bounding box center [628, 16] width 7 height 7
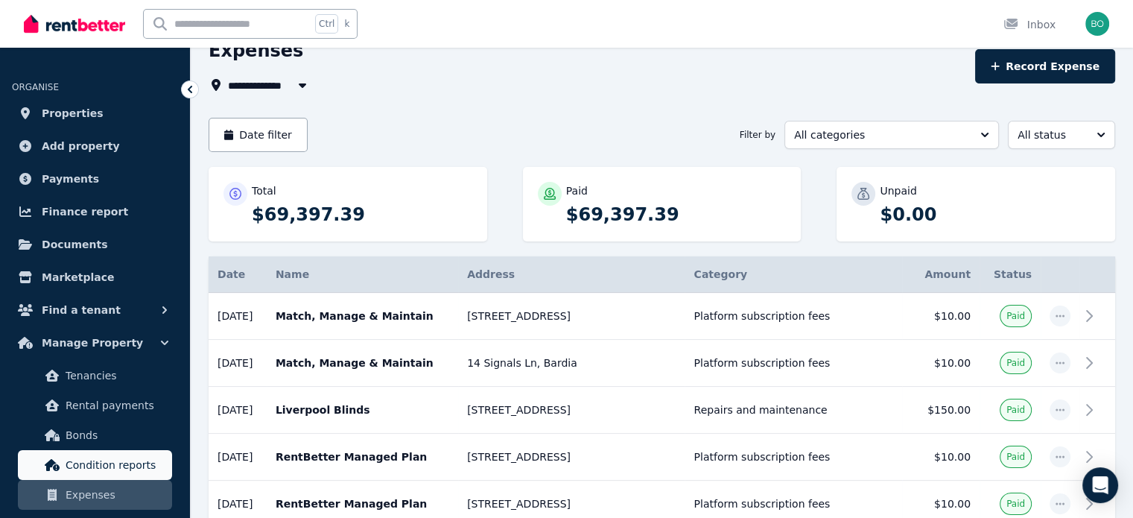
click at [138, 467] on span "Condition reports" at bounding box center [116, 465] width 101 height 18
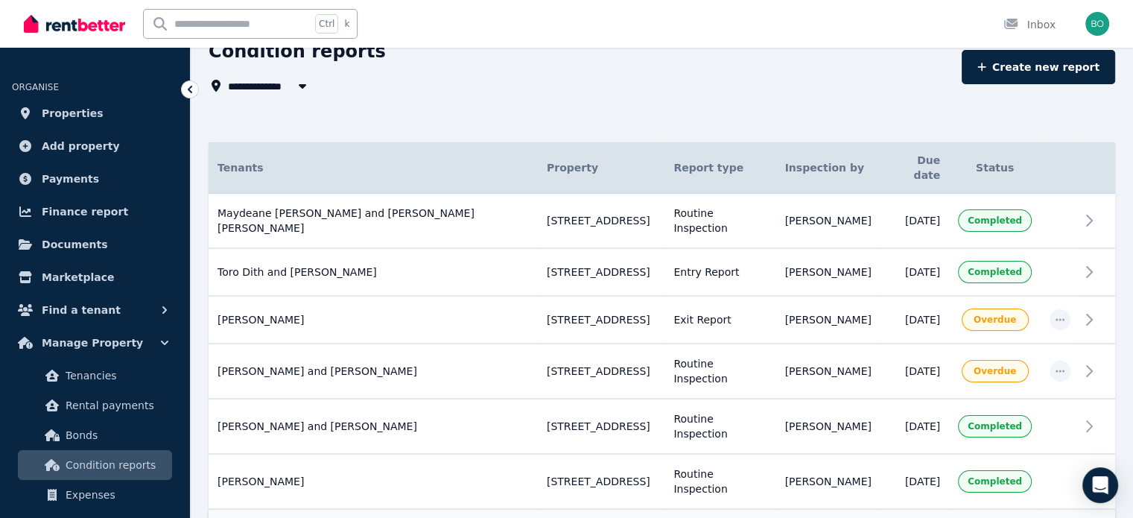
scroll to position [61, 0]
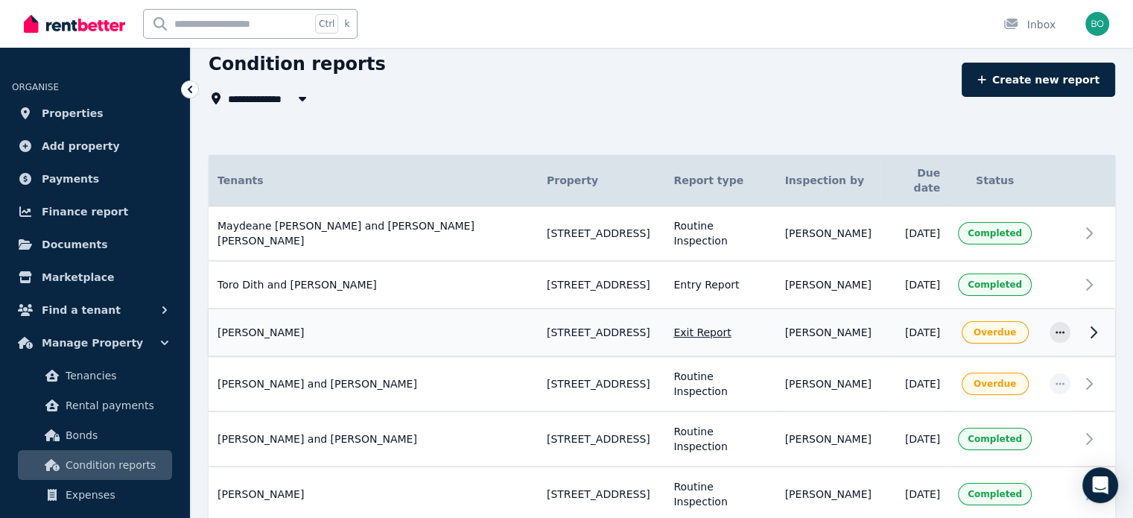
click at [262, 325] on span "[PERSON_NAME]" at bounding box center [261, 332] width 86 height 15
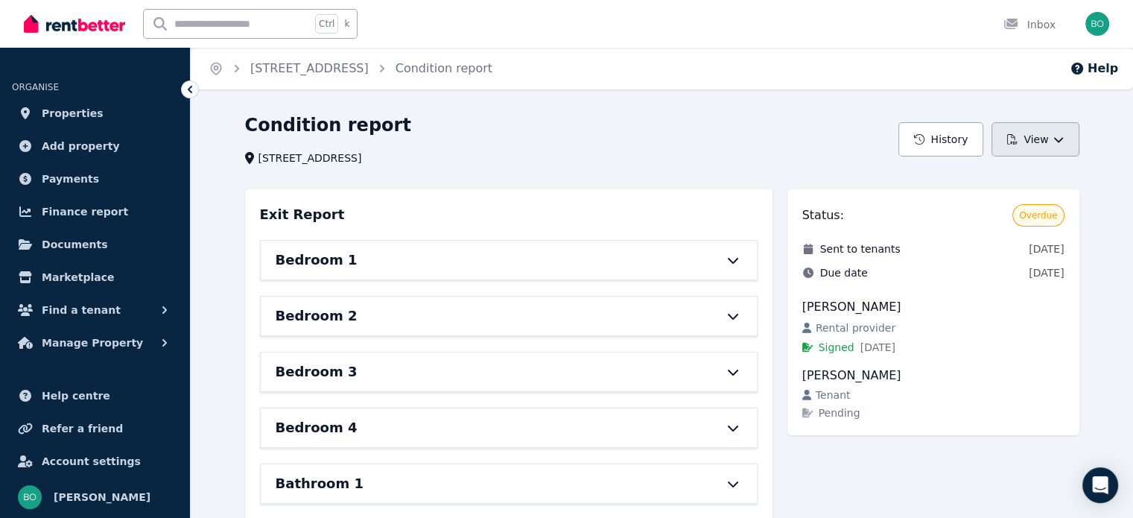
click at [1051, 148] on button "View" at bounding box center [1034, 139] width 87 height 34
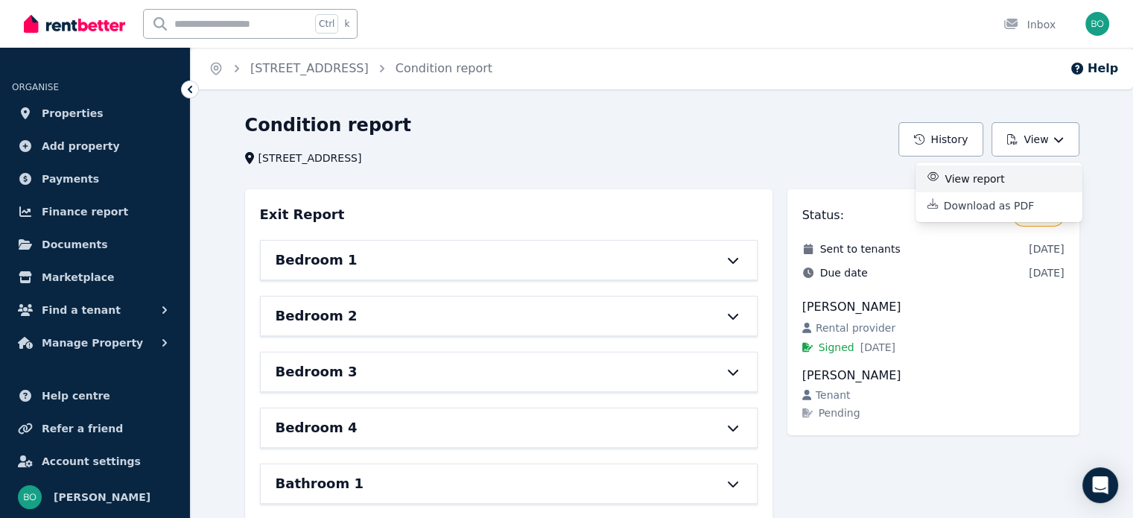
click at [983, 179] on p "View report" at bounding box center [981, 178] width 72 height 15
click at [86, 342] on span "Manage Property" at bounding box center [92, 343] width 101 height 18
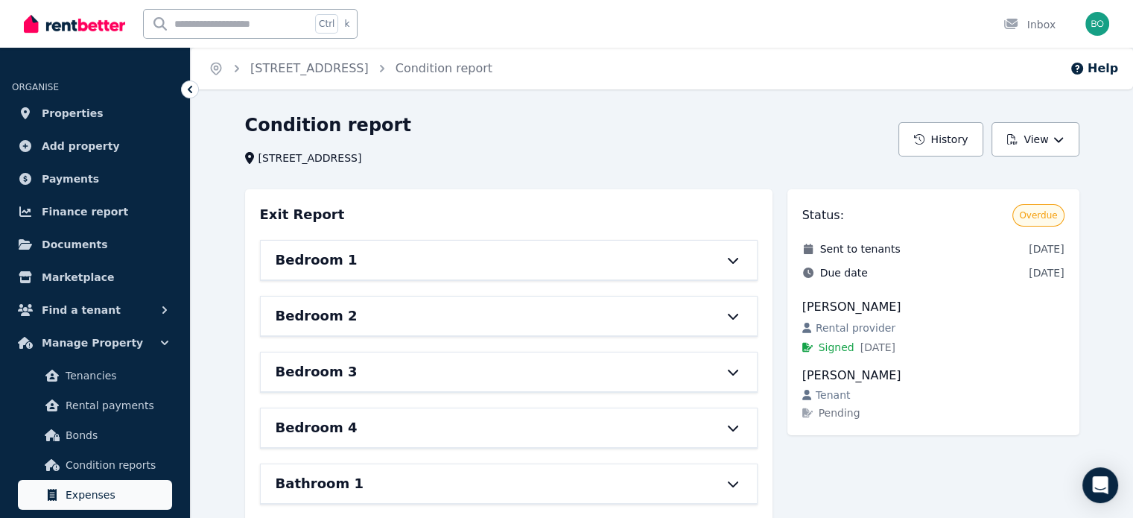
click at [86, 489] on span "Expenses" at bounding box center [116, 495] width 101 height 18
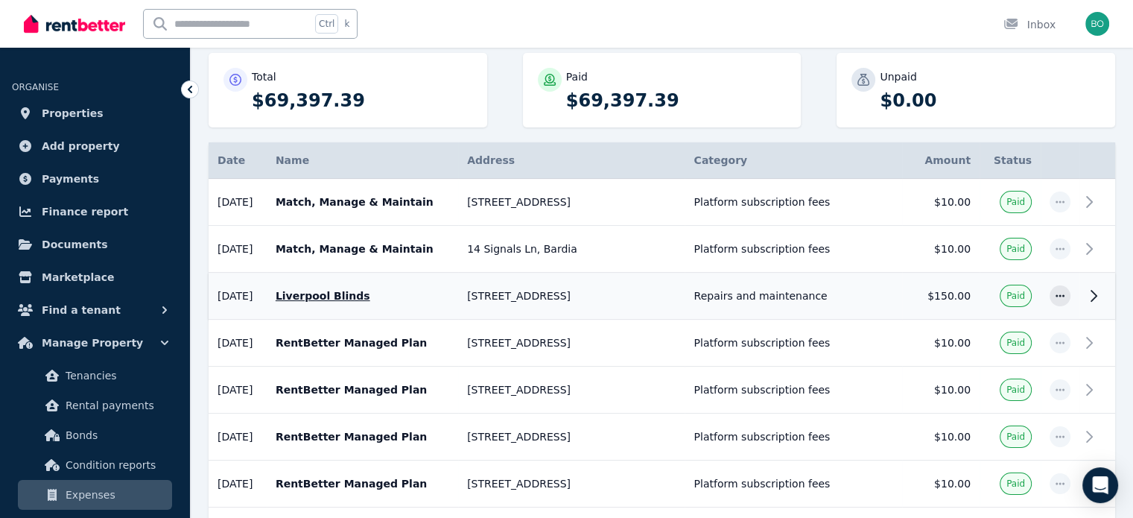
scroll to position [223, 0]
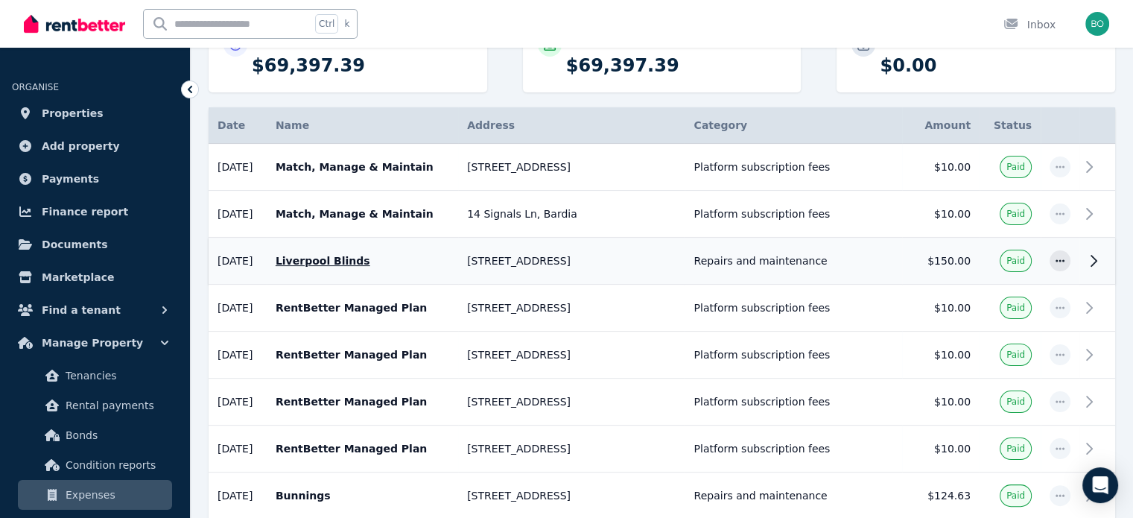
click at [375, 261] on p "Liverpool Blinds" at bounding box center [363, 260] width 174 height 15
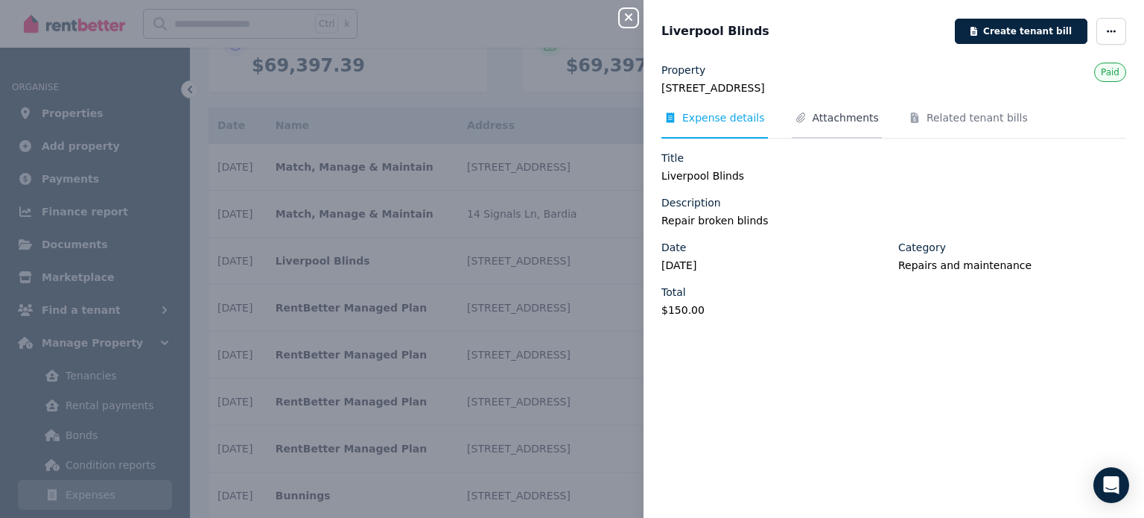
click at [828, 116] on span "Attachments" at bounding box center [846, 117] width 66 height 15
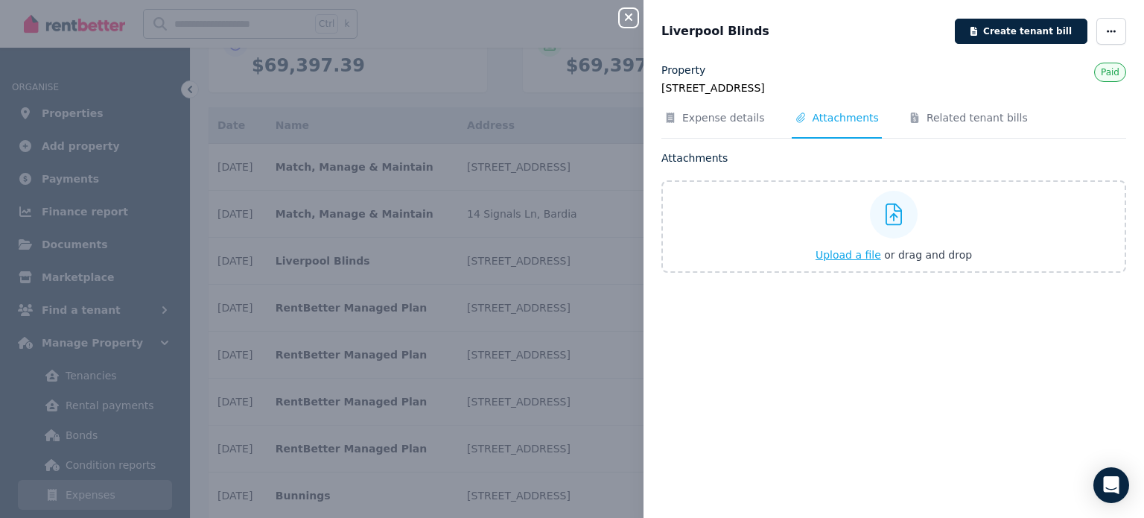
click at [855, 256] on span "Upload a file" at bounding box center [849, 255] width 66 height 12
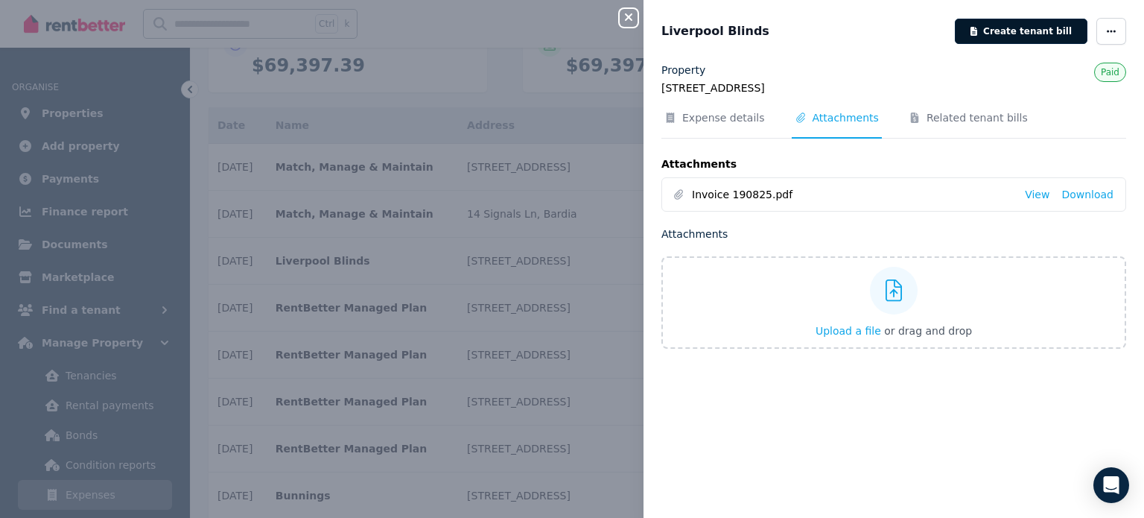
click at [1044, 31] on button "Create tenant bill" at bounding box center [1021, 31] width 133 height 25
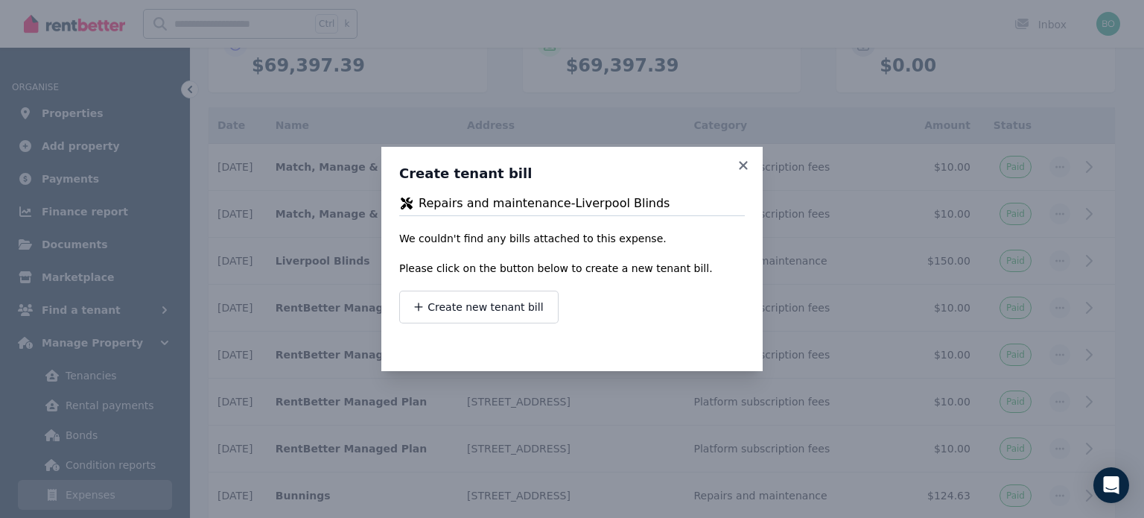
click at [746, 156] on div "Create tenant bill Repairs and maintenance - Liverpool Blinds We couldn't find …" at bounding box center [571, 244] width 381 height 194
click at [741, 169] on icon at bounding box center [743, 165] width 15 height 13
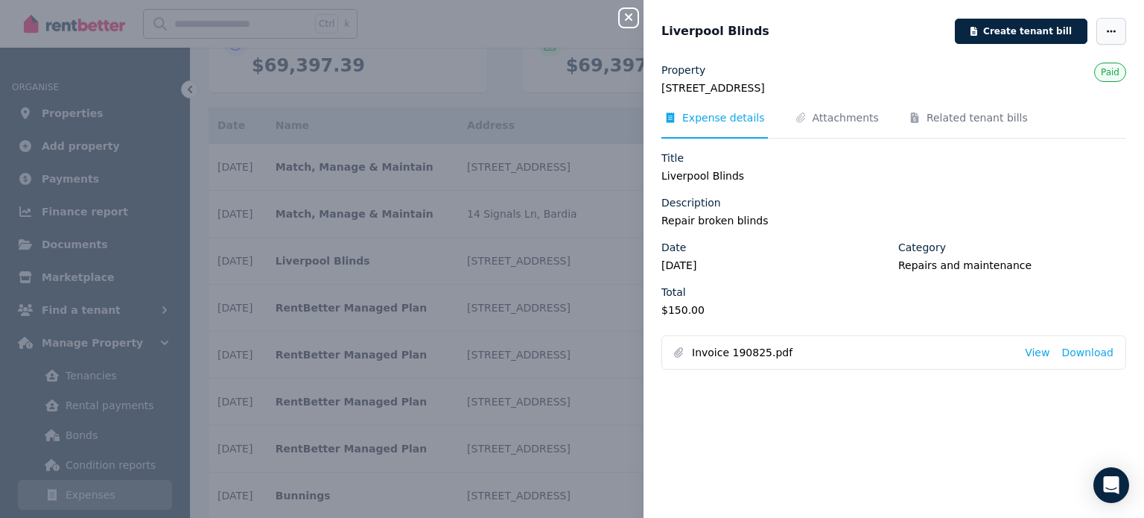
click at [1105, 35] on icon "button" at bounding box center [1111, 31] width 12 height 10
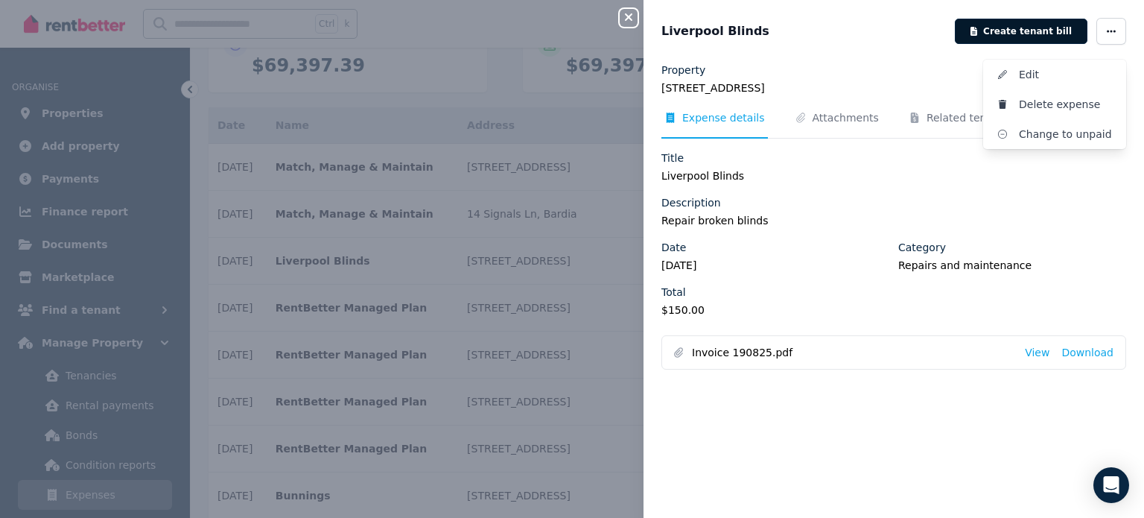
click at [1030, 36] on button "Create tenant bill" at bounding box center [1021, 31] width 133 height 25
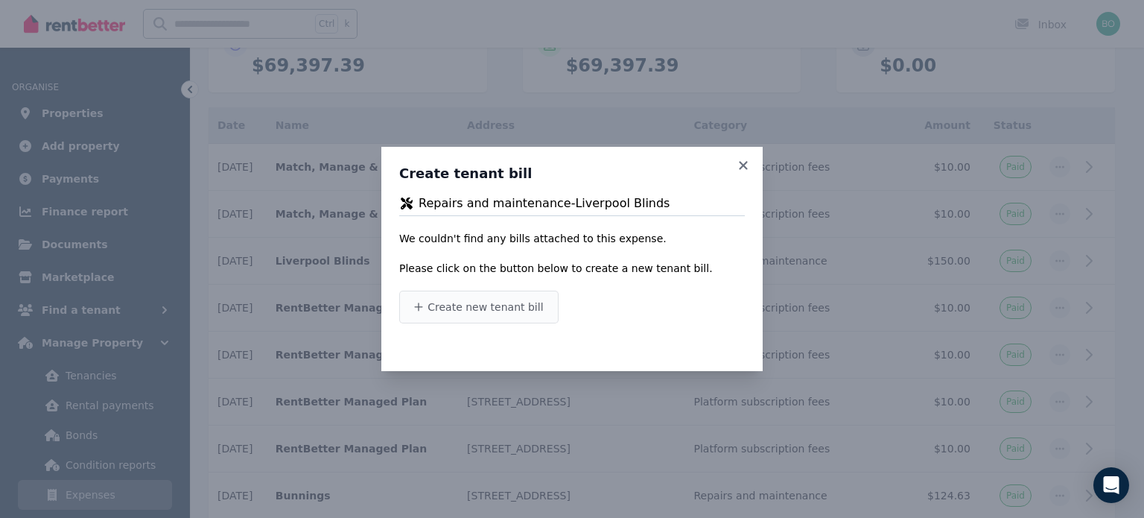
click at [429, 300] on span "Create new tenant bill" at bounding box center [485, 306] width 115 height 15
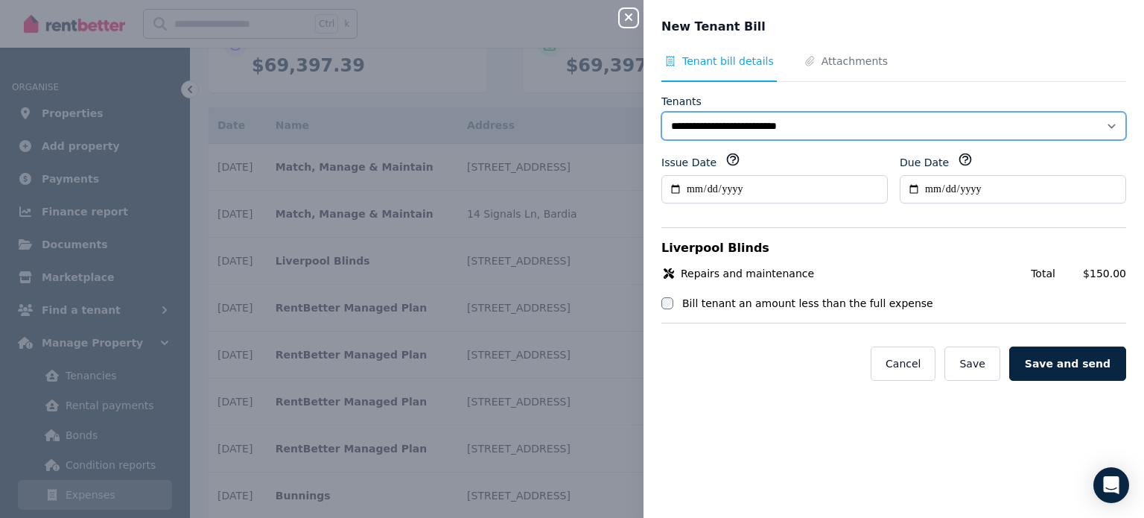
click at [1102, 124] on select "**********" at bounding box center [893, 126] width 465 height 28
click at [661, 112] on select "**********" at bounding box center [893, 126] width 465 height 28
click at [1102, 124] on select "**********" at bounding box center [893, 126] width 465 height 28
click at [661, 112] on select "**********" at bounding box center [893, 126] width 465 height 28
click at [838, 119] on select "**********" at bounding box center [893, 126] width 465 height 28
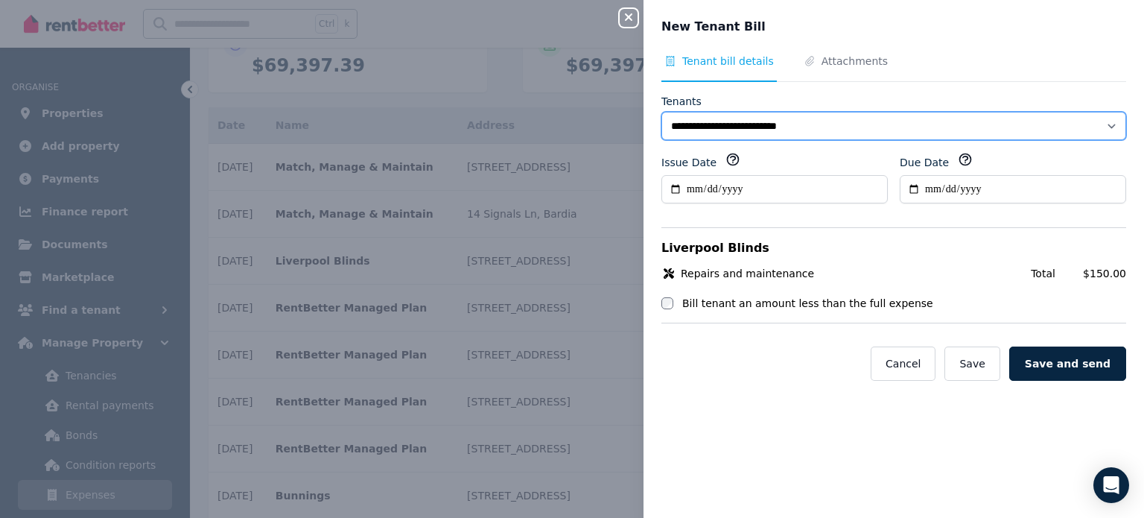
click at [661, 112] on select "**********" at bounding box center [893, 126] width 465 height 28
click at [827, 121] on select "**********" at bounding box center [893, 126] width 465 height 28
click at [661, 112] on select "**********" at bounding box center [893, 126] width 465 height 28
click at [1095, 130] on select "**********" at bounding box center [893, 126] width 465 height 28
click at [661, 112] on select "**********" at bounding box center [893, 126] width 465 height 28
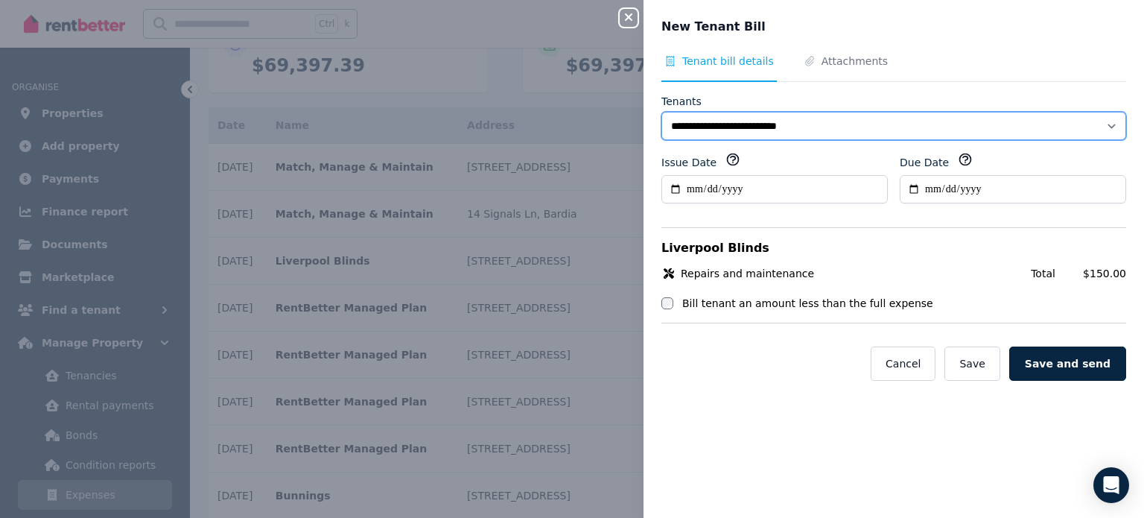
click at [1098, 127] on select "**********" at bounding box center [893, 126] width 465 height 28
click at [661, 112] on select "**********" at bounding box center [893, 126] width 465 height 28
click at [673, 127] on select "**********" at bounding box center [893, 126] width 465 height 28
click at [684, 123] on select "**********" at bounding box center [893, 126] width 465 height 28
select select "**********"
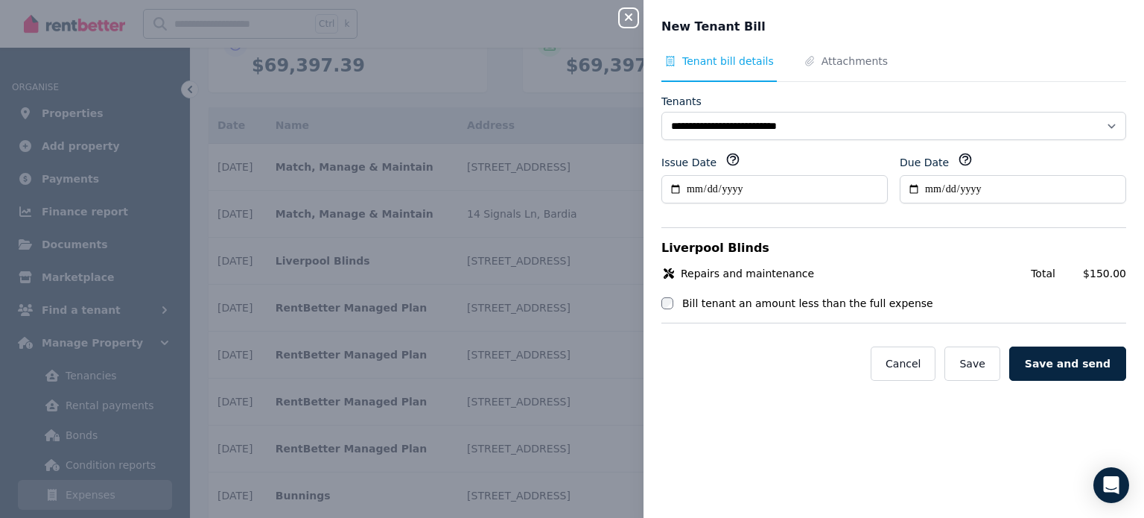
click at [635, 20] on icon "button" at bounding box center [629, 17] width 18 height 12
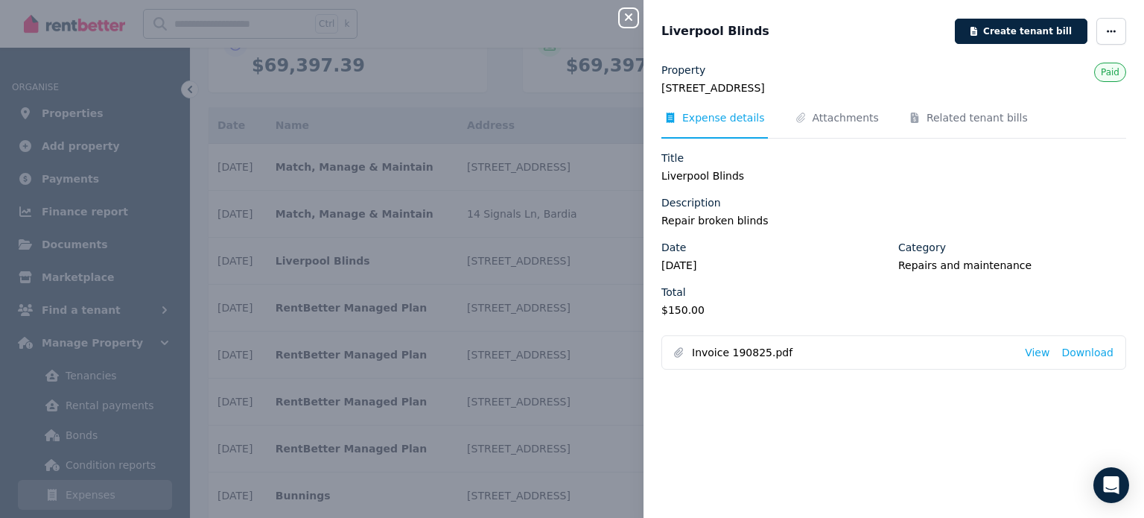
click at [626, 20] on icon "button" at bounding box center [628, 16] width 7 height 7
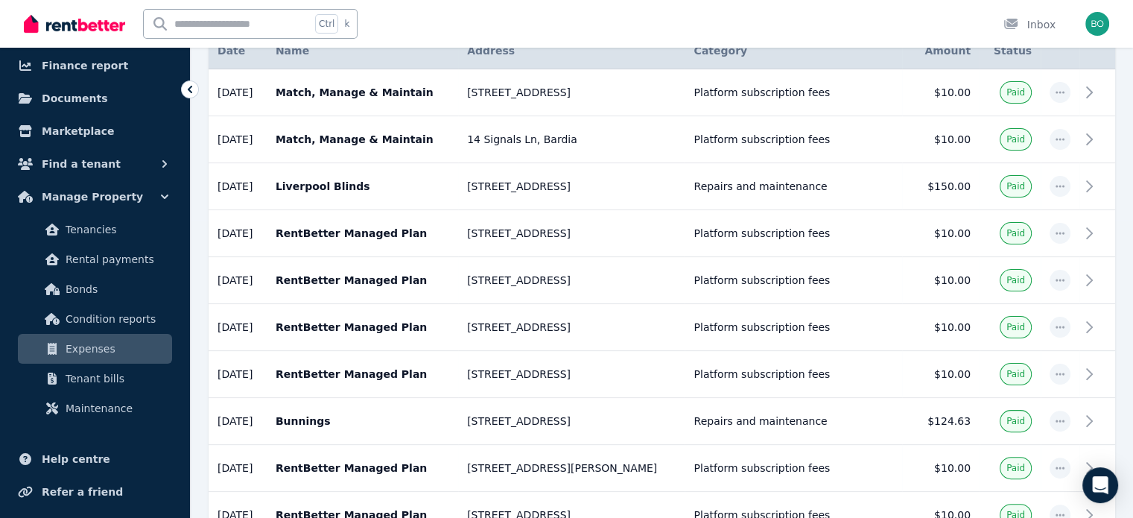
scroll to position [149, 0]
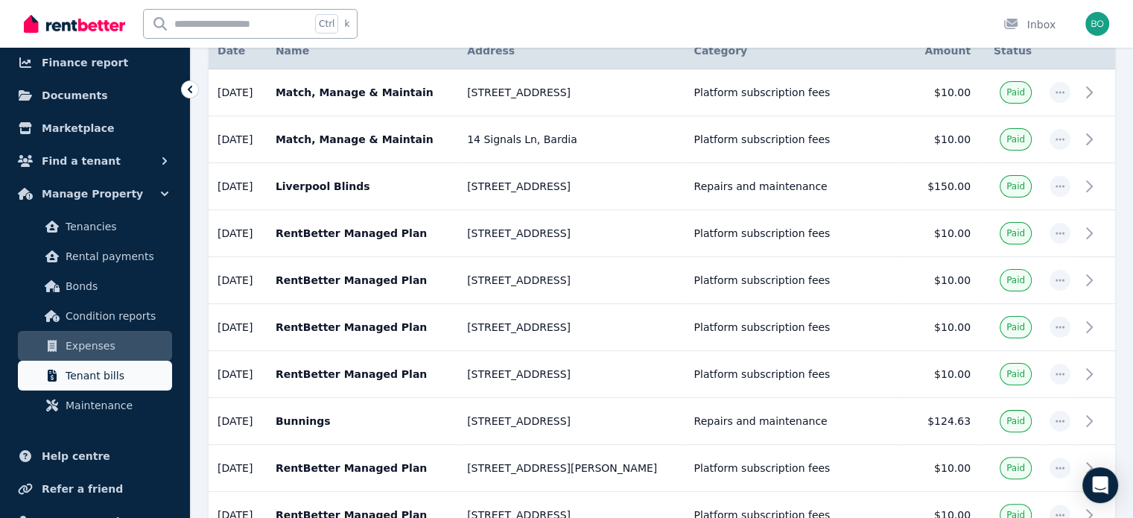
click at [96, 378] on span "Tenant bills" at bounding box center [116, 375] width 101 height 18
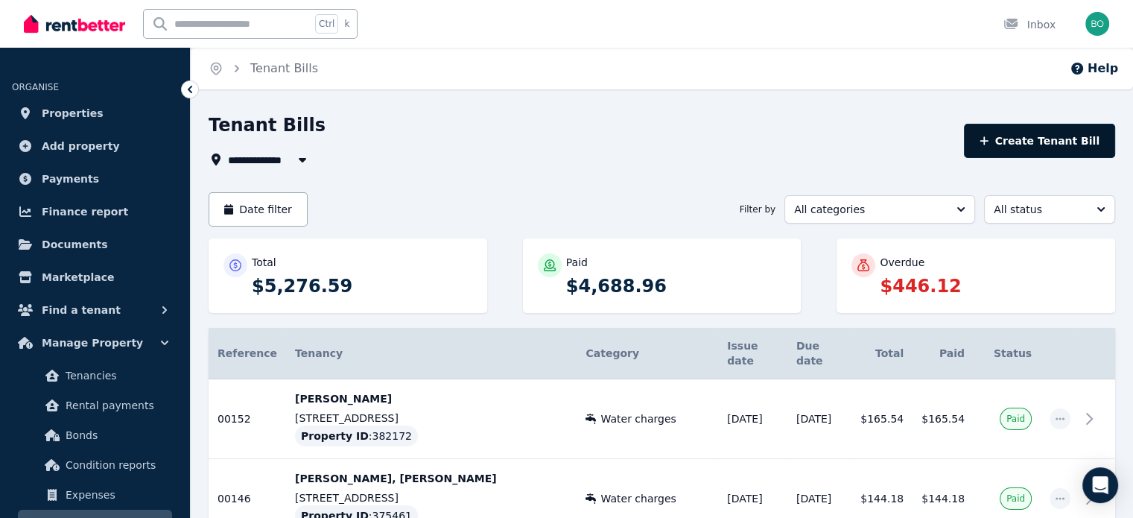
click at [1023, 135] on button "Create Tenant Bill" at bounding box center [1039, 141] width 151 height 34
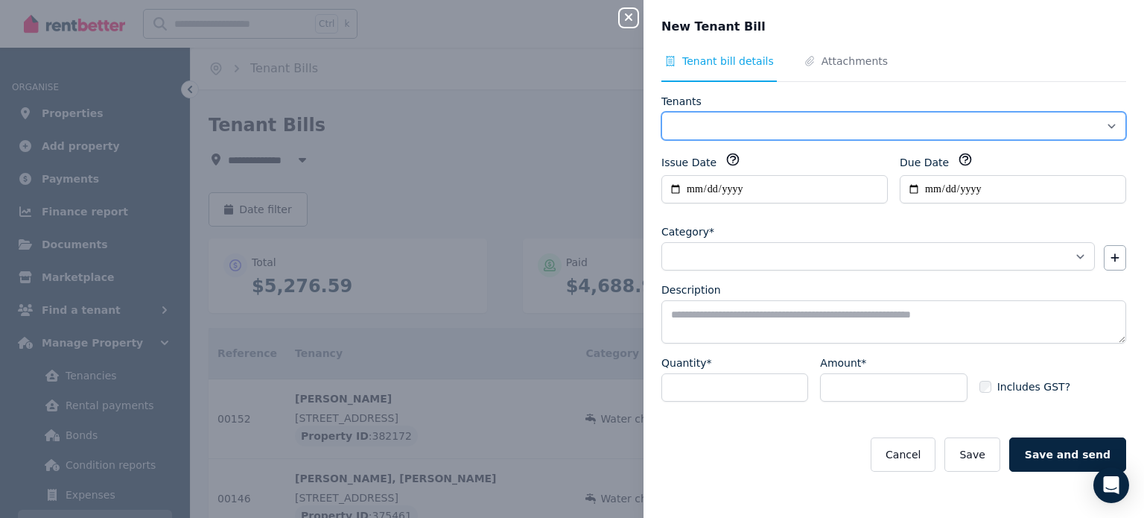
click at [778, 122] on select "**********" at bounding box center [893, 126] width 465 height 28
select select "**********"
click at [661, 112] on select "**********" at bounding box center [893, 126] width 465 height 28
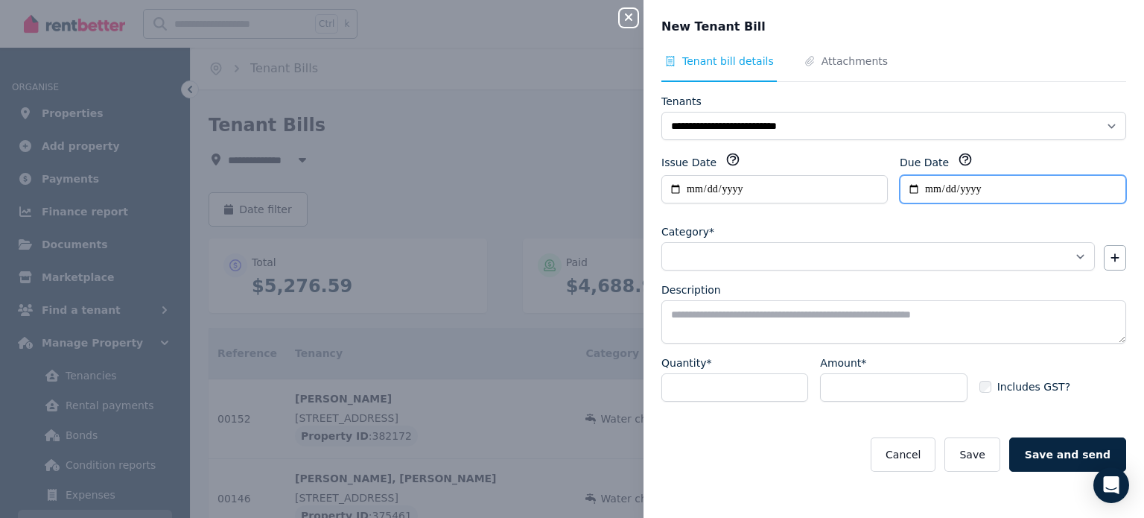
click at [910, 187] on input "Due Date" at bounding box center [1013, 189] width 226 height 28
type input "**********"
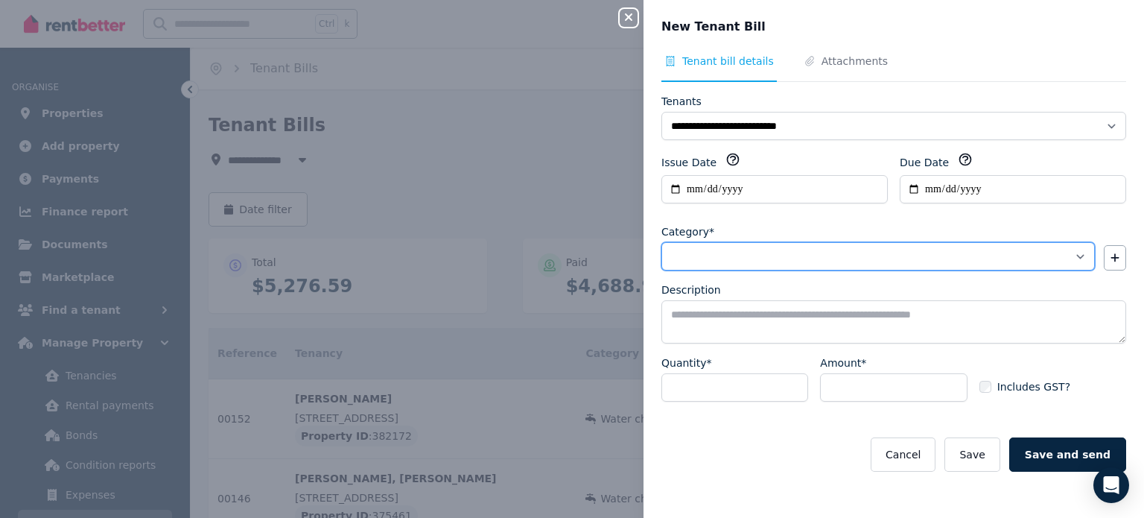
click at [697, 253] on select "**********" at bounding box center [878, 256] width 434 height 28
select select "**********"
click at [661, 242] on select "**********" at bounding box center [878, 256] width 434 height 28
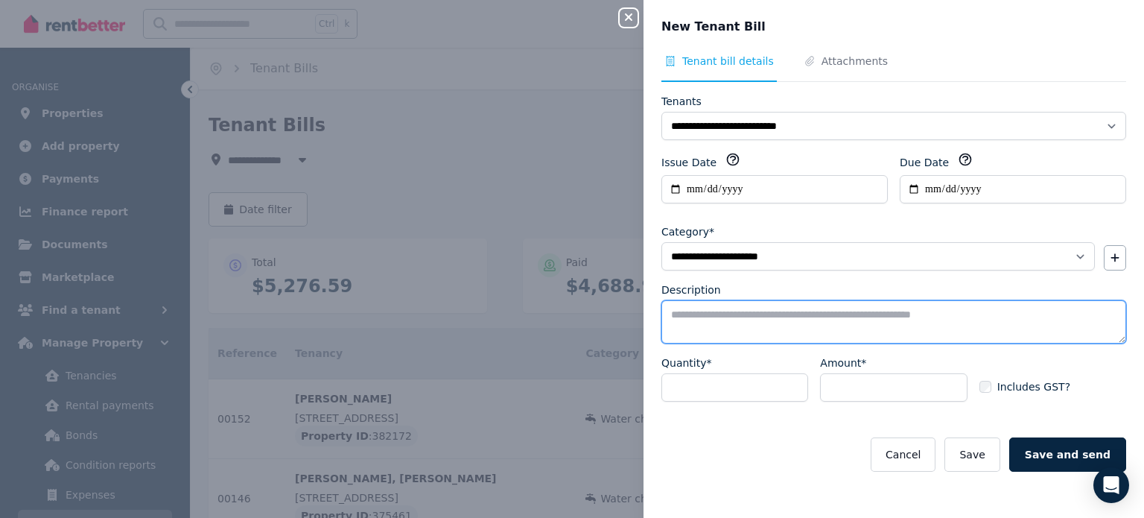
click at [687, 310] on textarea "Description" at bounding box center [893, 321] width 465 height 43
type textarea "**********"
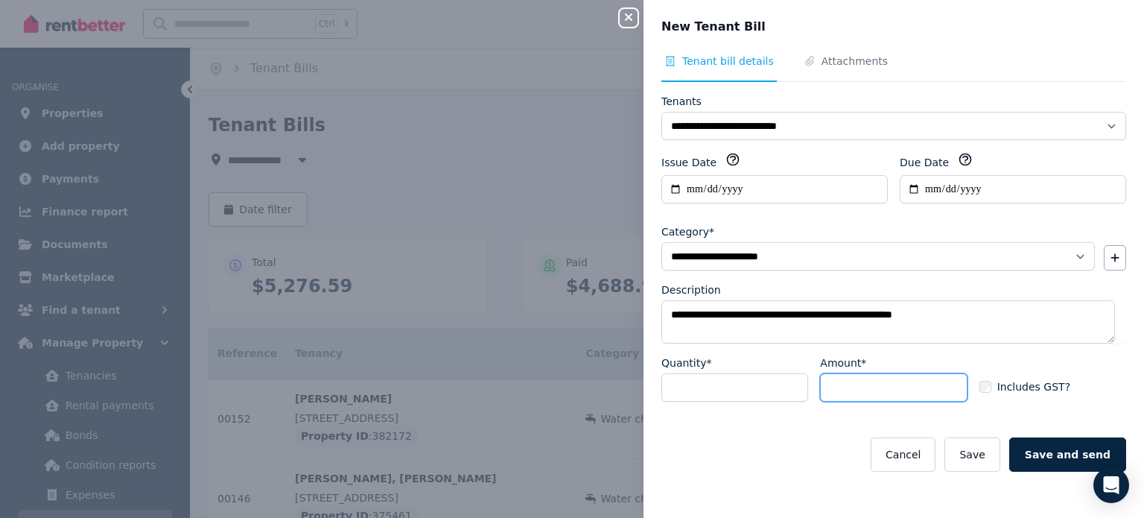
click at [945, 384] on input "Amount*" at bounding box center [893, 387] width 147 height 28
type input "***"
click at [848, 64] on span "Attachments" at bounding box center [855, 61] width 66 height 15
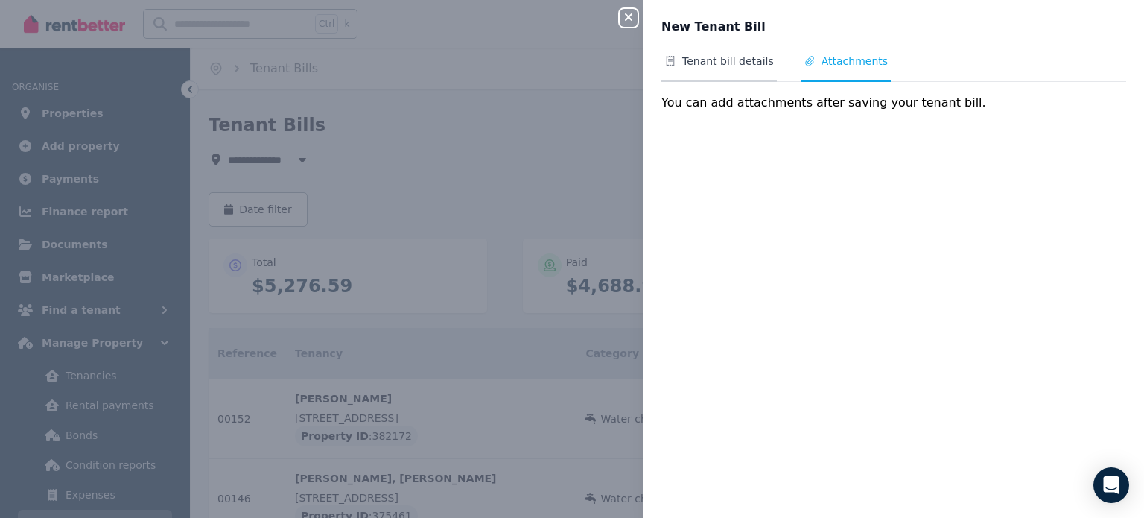
click at [705, 66] on span "Tenant bill details" at bounding box center [728, 61] width 92 height 15
select select "**********"
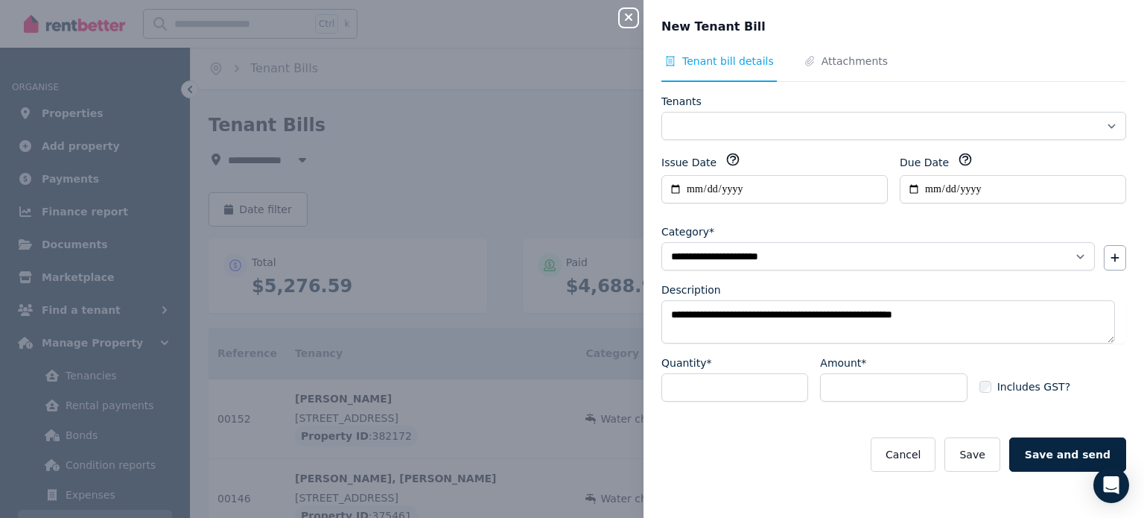
select select "**********"
click at [983, 451] on button "Save" at bounding box center [972, 454] width 55 height 34
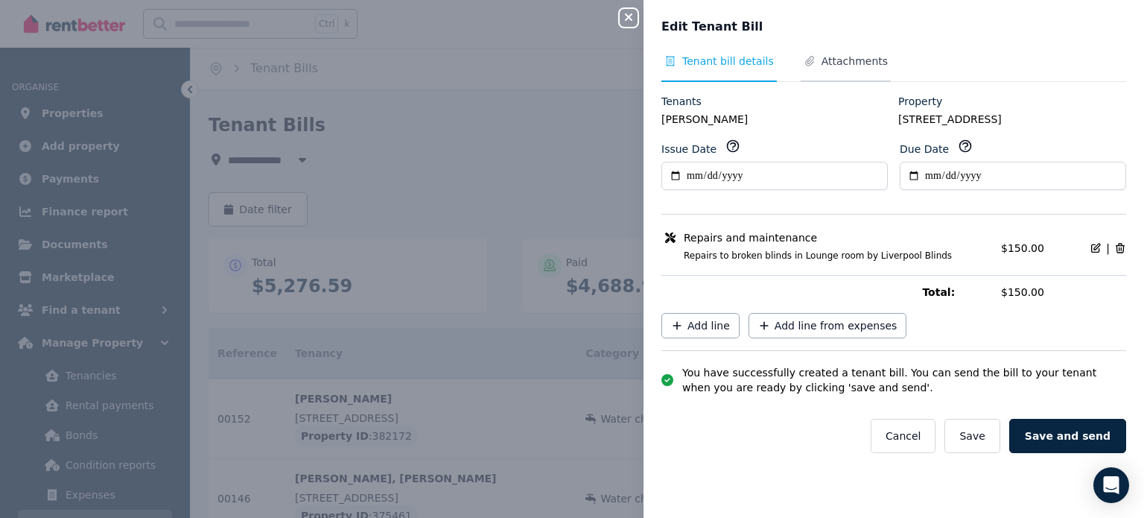
click at [851, 60] on span "Attachments" at bounding box center [855, 61] width 66 height 15
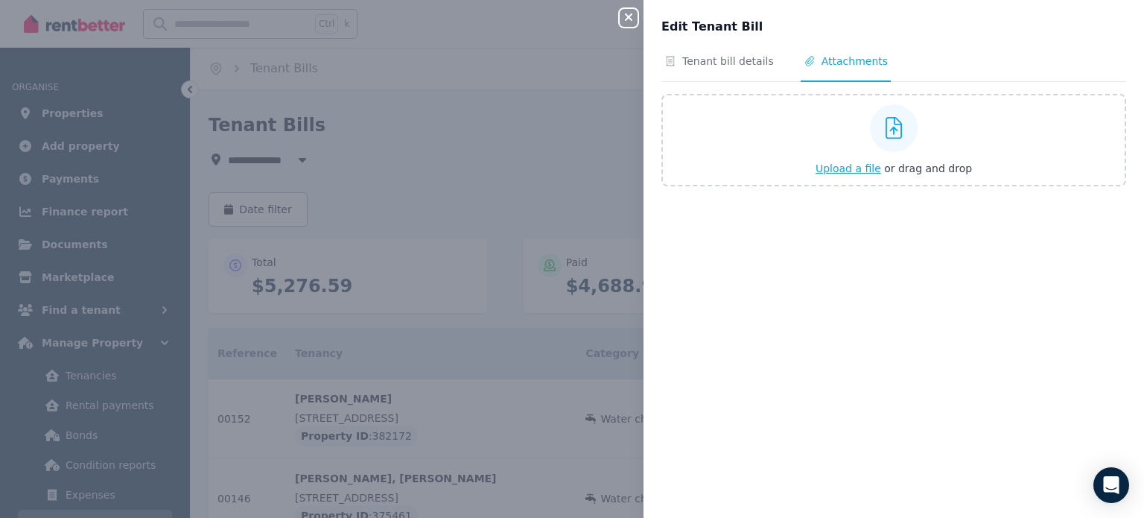
click at [848, 168] on span "Upload a file" at bounding box center [849, 168] width 66 height 12
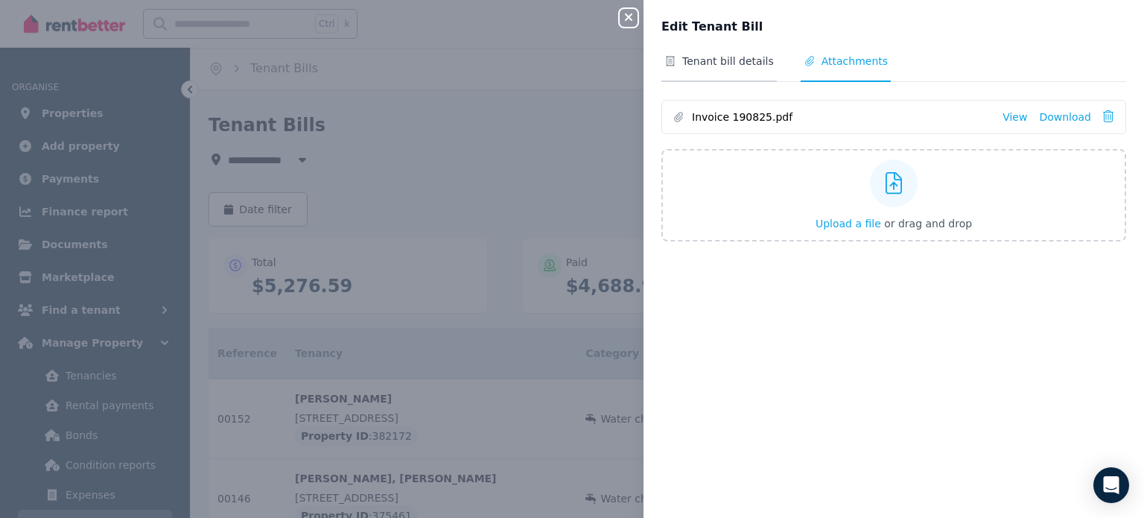
click at [721, 59] on span "Tenant bill details" at bounding box center [728, 61] width 92 height 15
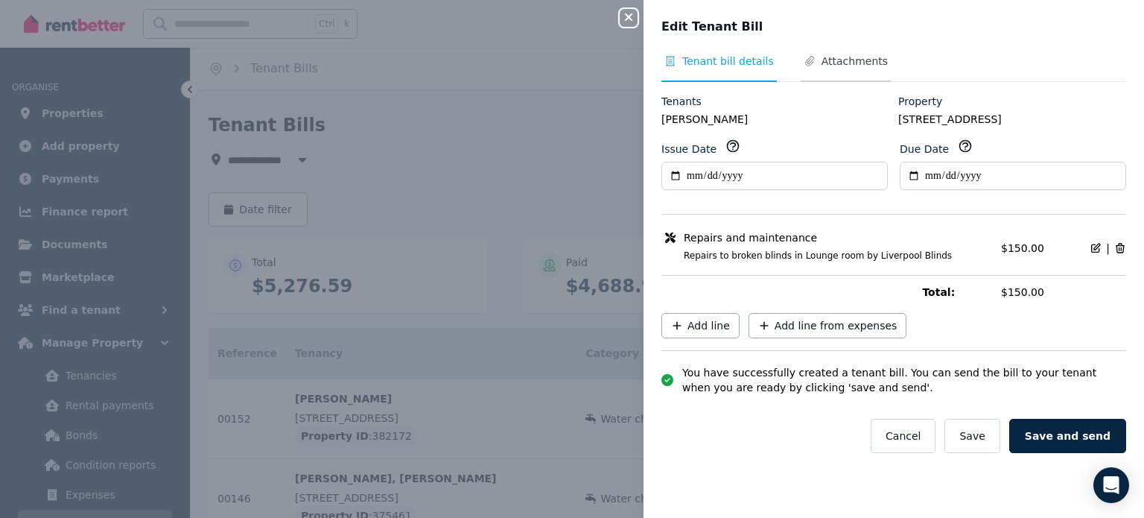
click at [849, 60] on span "Attachments" at bounding box center [855, 61] width 66 height 15
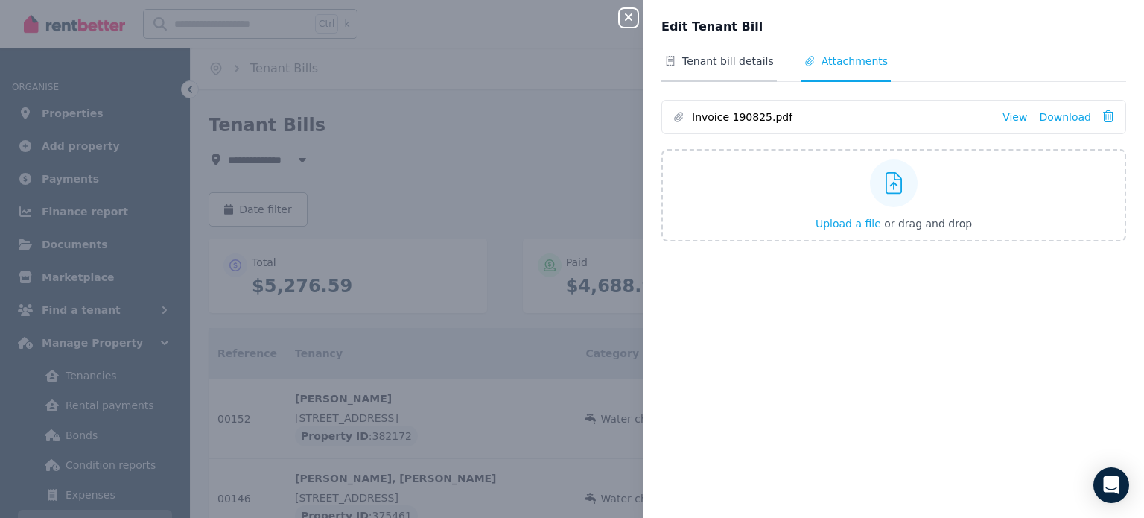
click at [723, 57] on span "Tenant bill details" at bounding box center [728, 61] width 92 height 15
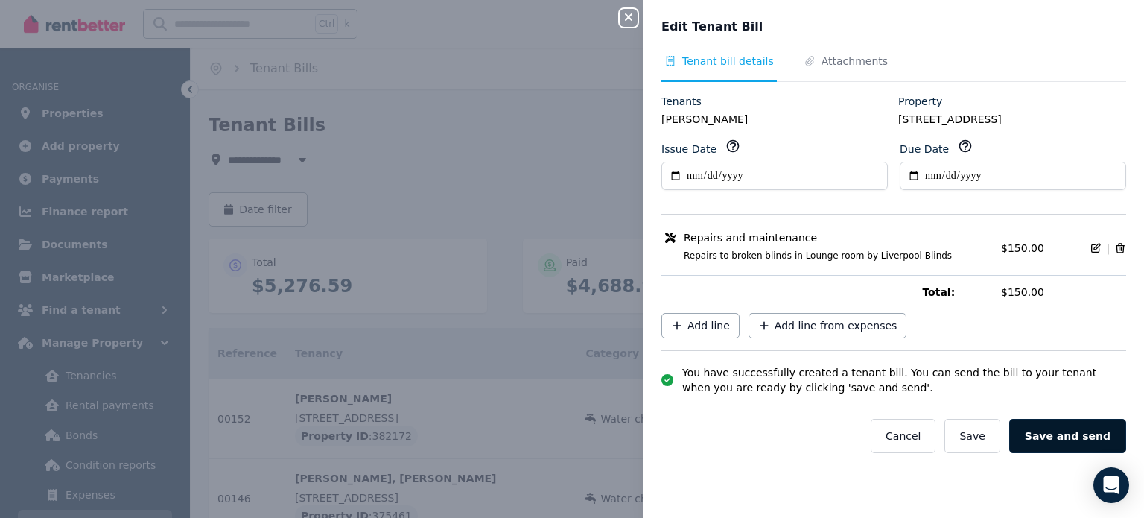
click at [1051, 436] on button "Save and send" at bounding box center [1067, 436] width 117 height 34
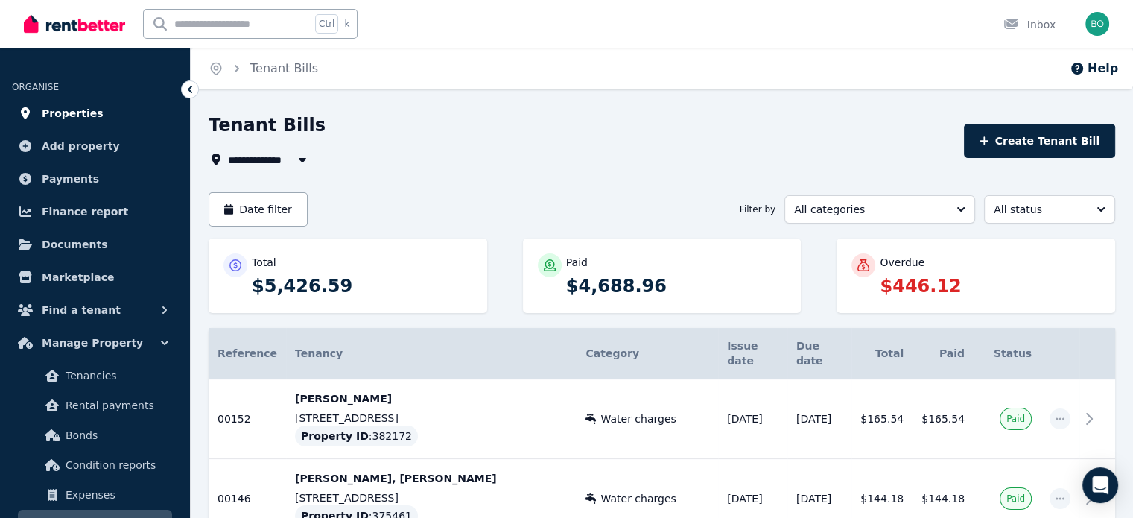
click at [72, 112] on span "Properties" at bounding box center [73, 113] width 62 height 18
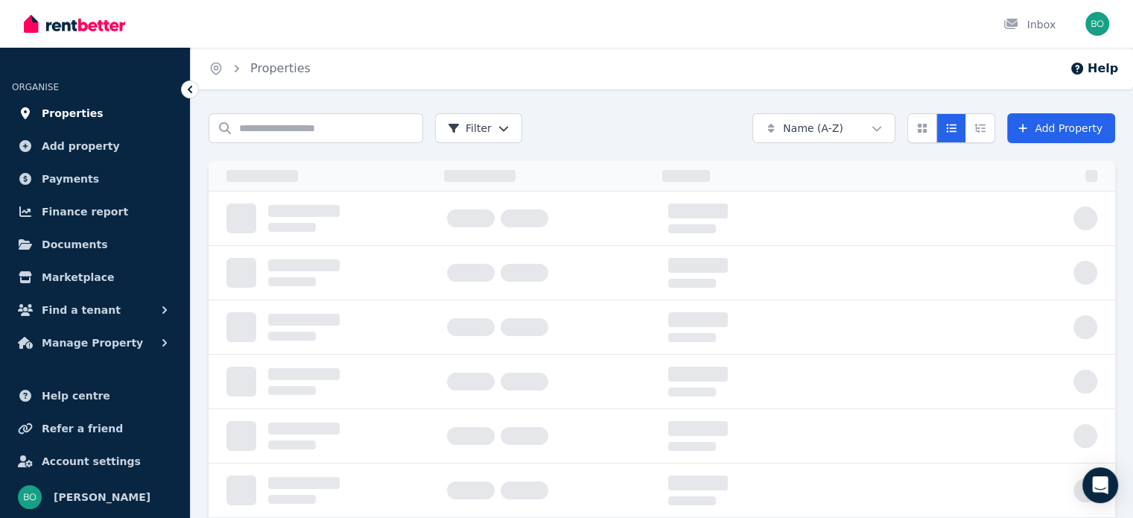
click at [73, 110] on span "Properties" at bounding box center [73, 113] width 62 height 18
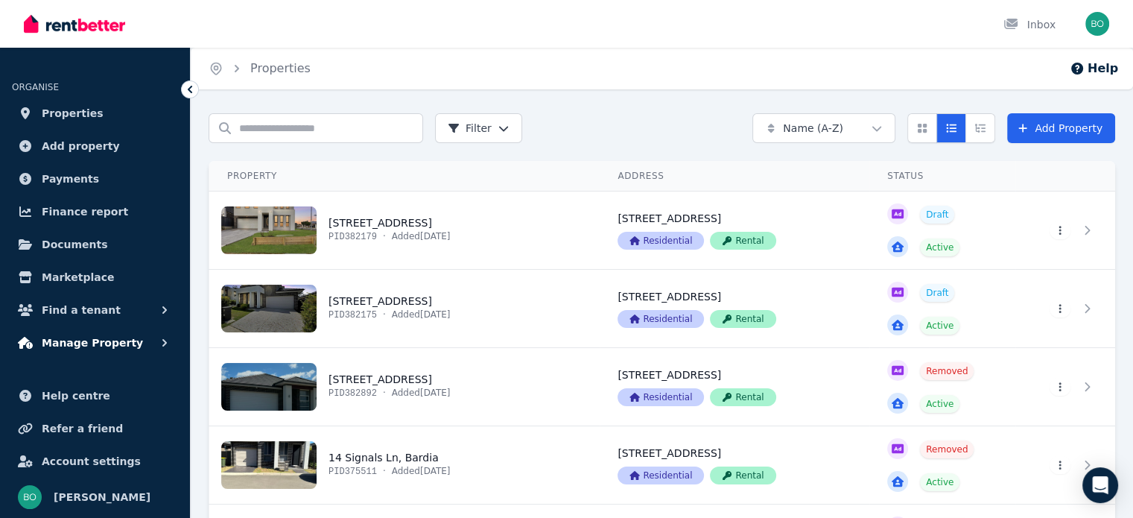
click at [89, 341] on span "Manage Property" at bounding box center [92, 343] width 101 height 18
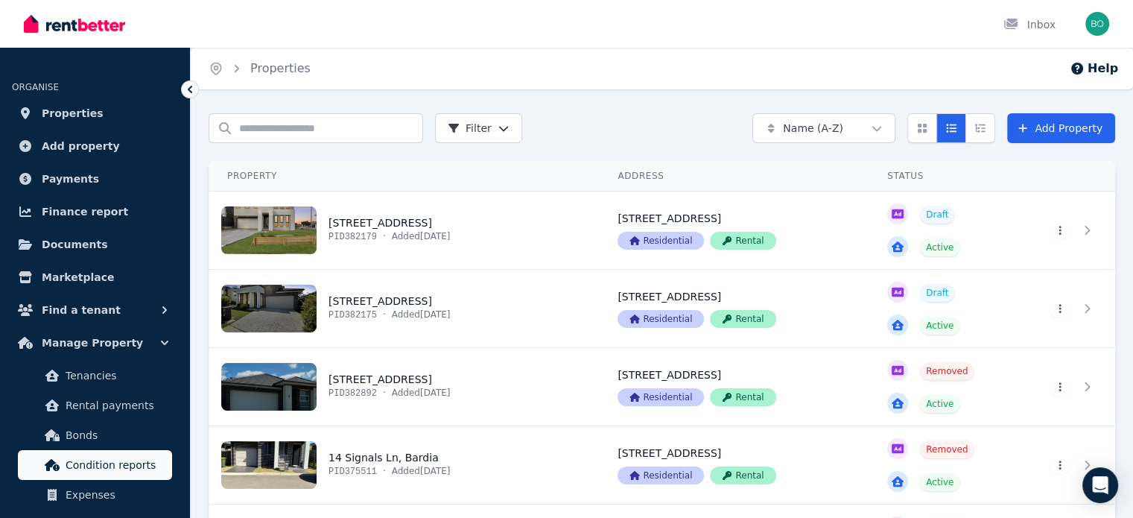
click at [106, 466] on span "Condition reports" at bounding box center [116, 465] width 101 height 18
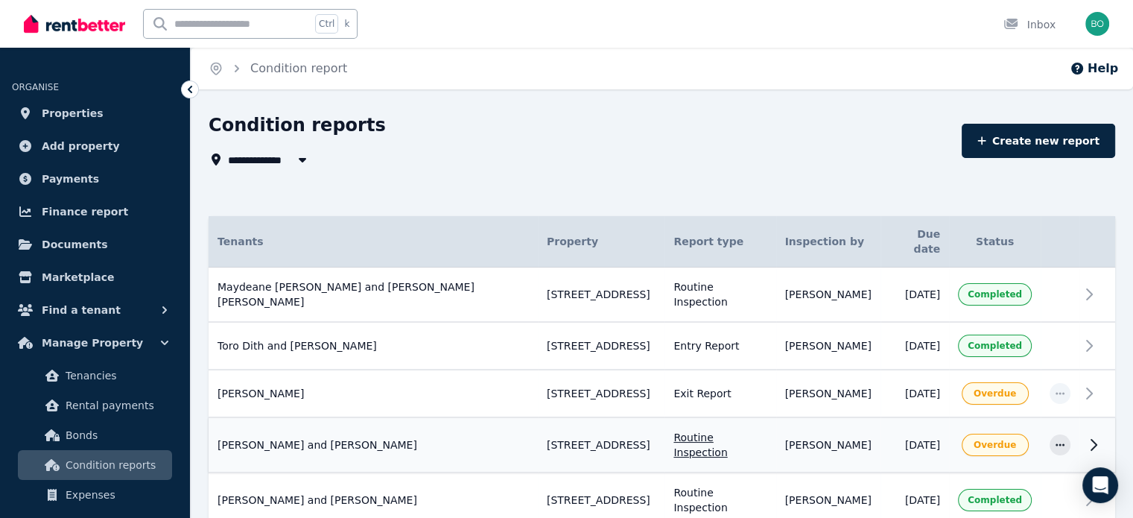
click at [1079, 419] on tr "[PERSON_NAME] and [PERSON_NAME] 90 Cultivation Rd, Austral Routine Inspection I…" at bounding box center [662, 444] width 907 height 55
click at [1064, 439] on icon "button" at bounding box center [1060, 444] width 12 height 10
click at [330, 437] on span "[PERSON_NAME] and [PERSON_NAME]" at bounding box center [318, 444] width 200 height 15
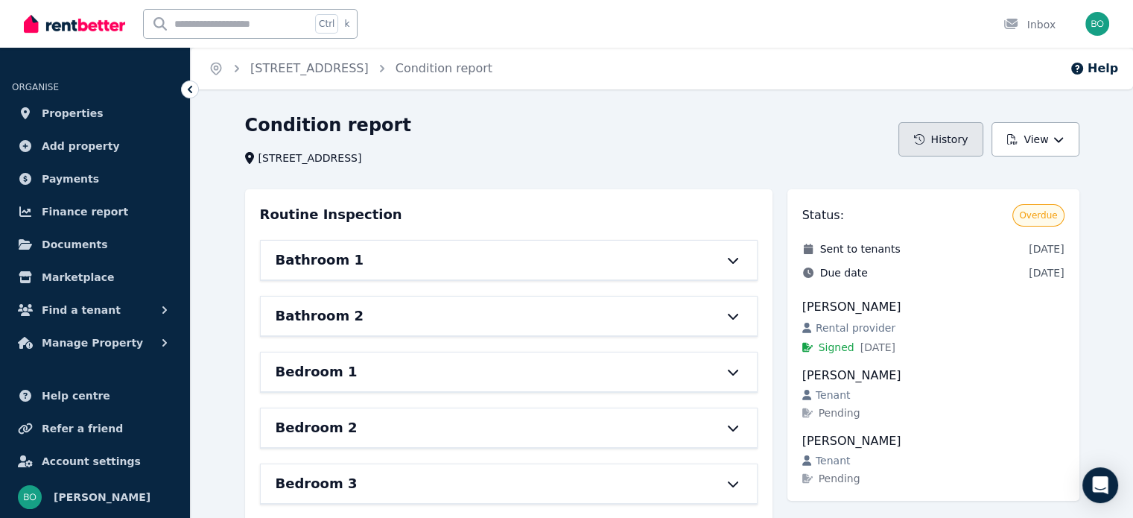
click at [954, 148] on button "History" at bounding box center [940, 139] width 85 height 34
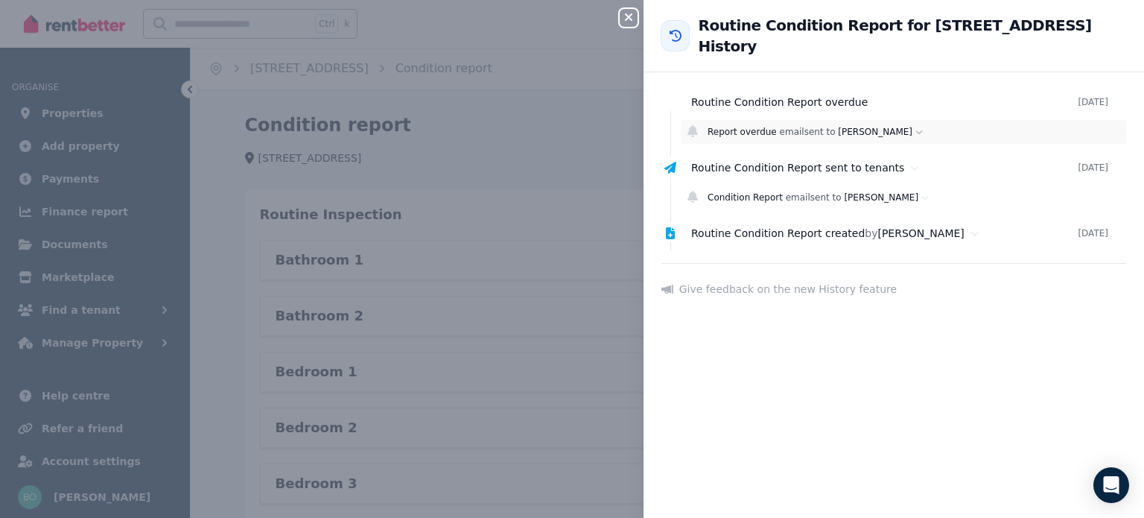
click at [758, 127] on span "Report overdue" at bounding box center [742, 132] width 69 height 10
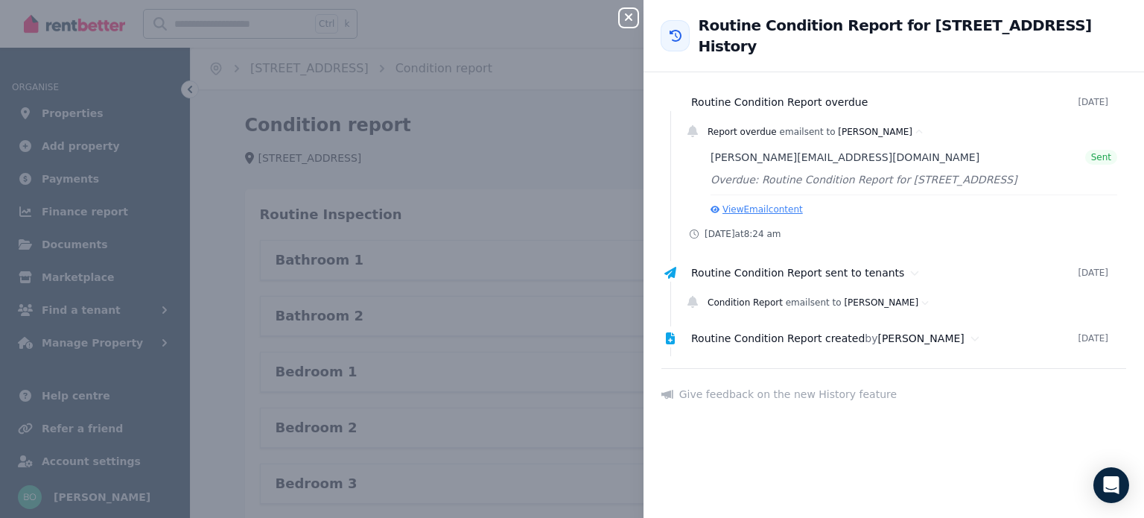
click at [760, 203] on button "View Email content" at bounding box center [757, 209] width 92 height 12
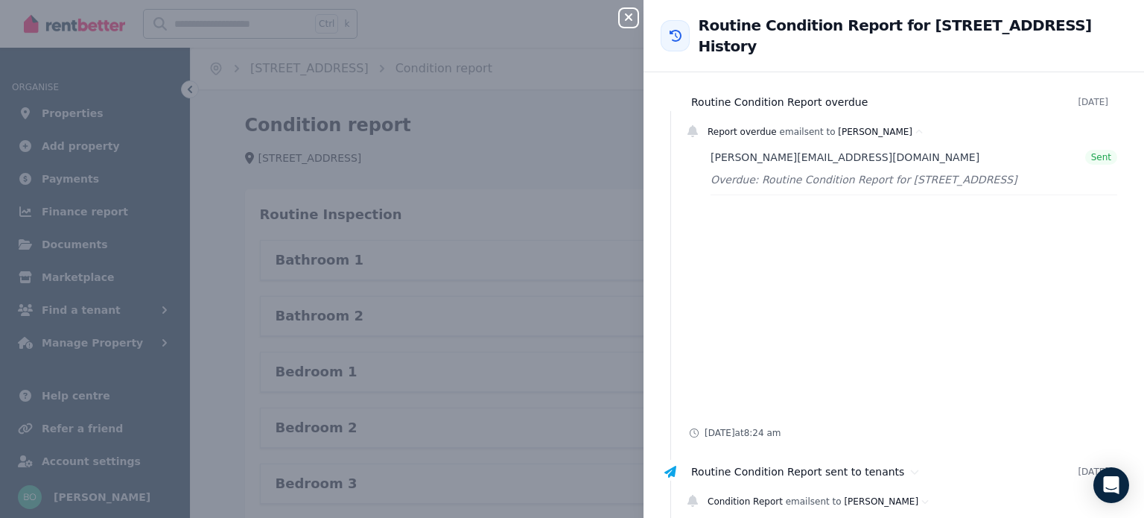
click at [678, 34] on icon at bounding box center [675, 36] width 15 height 12
click at [628, 18] on icon "button" at bounding box center [628, 16] width 7 height 7
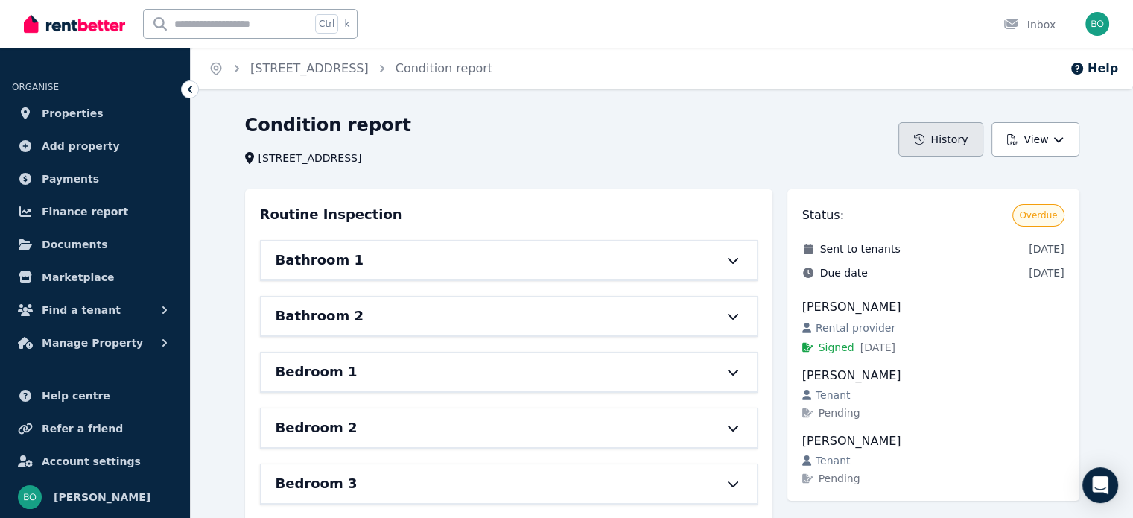
click at [959, 151] on button "History" at bounding box center [940, 139] width 85 height 34
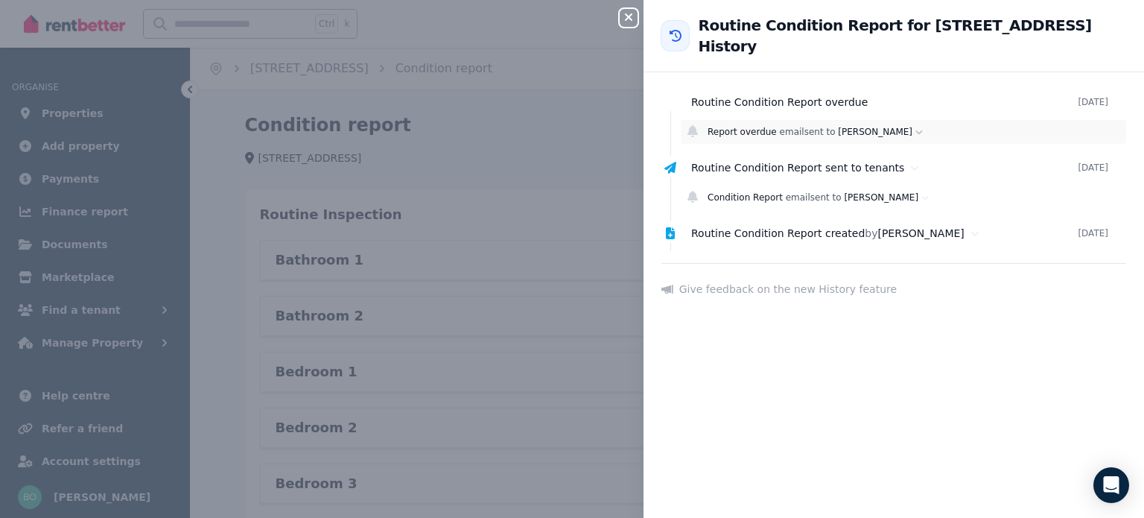
click at [904, 126] on div "Report overdue email sent to [PERSON_NAME]" at bounding box center [914, 132] width 413 height 12
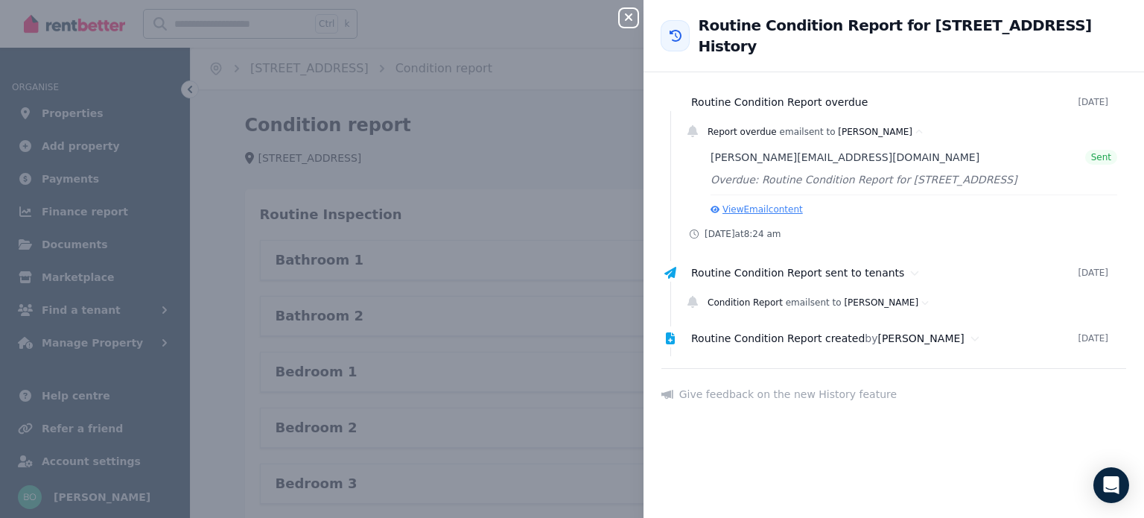
click at [774, 203] on button "View Email content" at bounding box center [757, 209] width 92 height 12
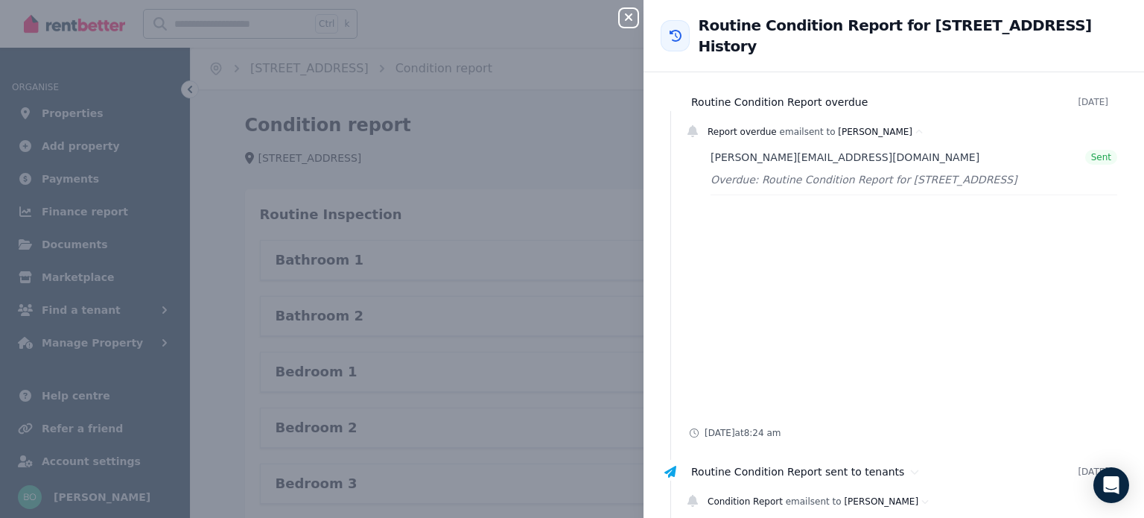
click at [645, 20] on div "Close panel" at bounding box center [635, 13] width 30 height 27
click at [638, 22] on div "Close panel" at bounding box center [635, 13] width 30 height 27
click at [629, 19] on icon "button" at bounding box center [628, 16] width 7 height 7
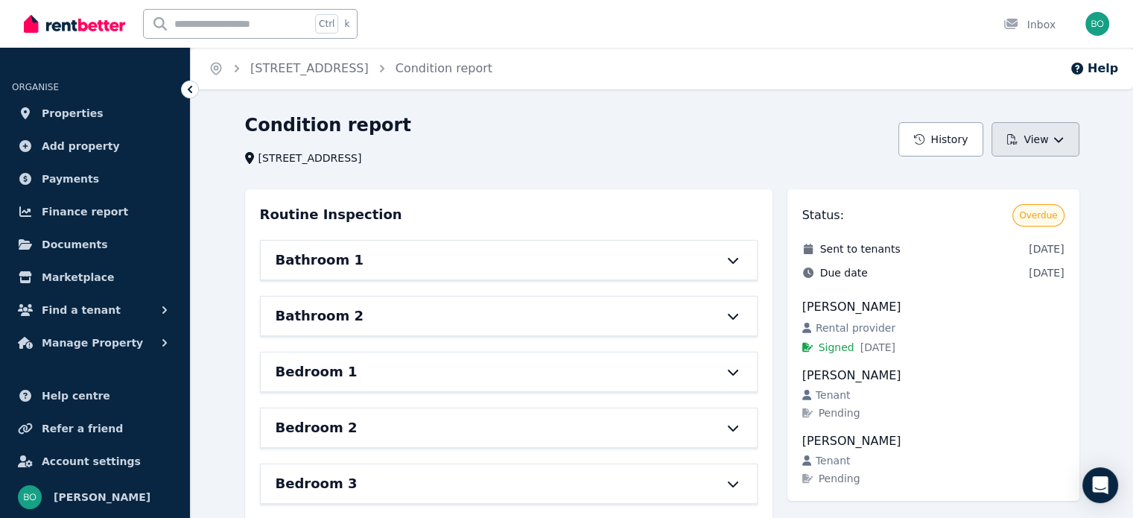
click at [1067, 139] on button "View" at bounding box center [1034, 139] width 87 height 34
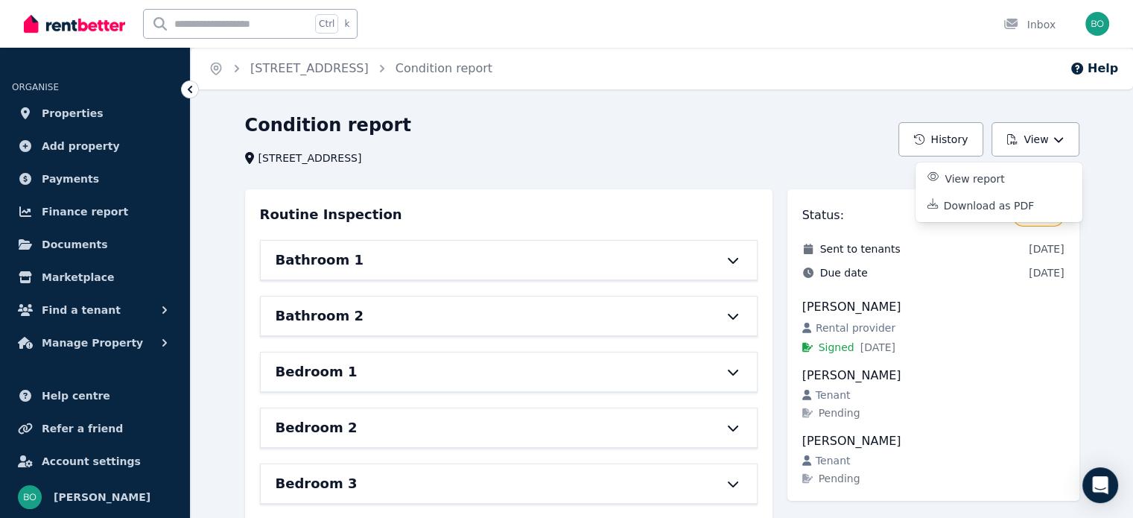
click at [736, 125] on div "Condition report" at bounding box center [567, 127] width 645 height 28
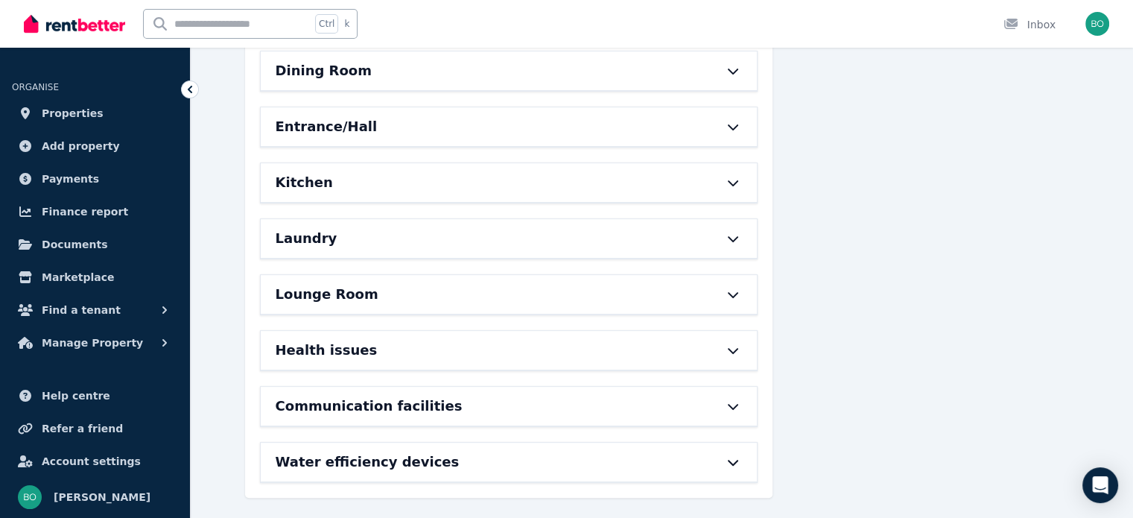
scroll to position [152, 0]
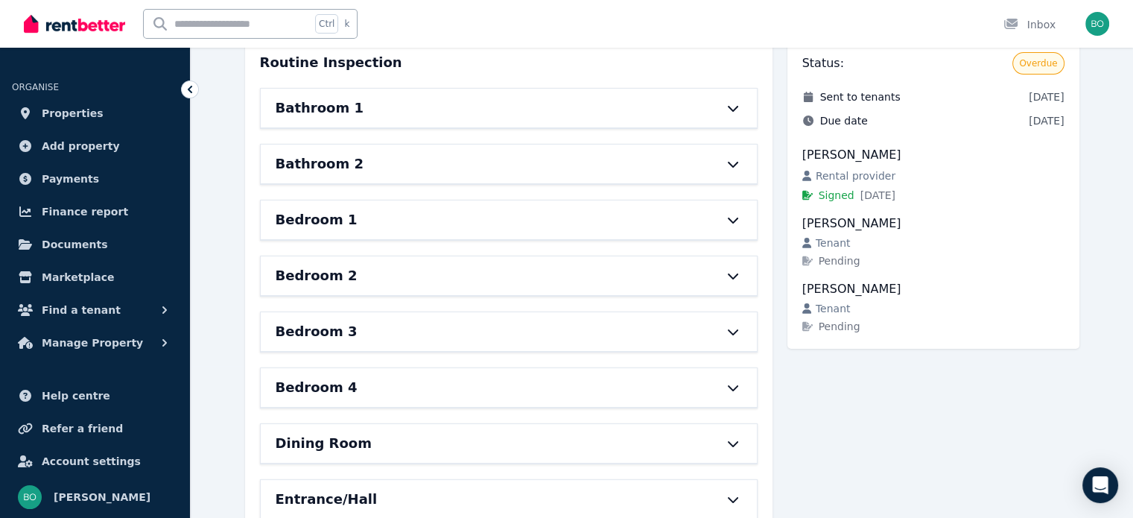
click at [872, 290] on div "[PERSON_NAME]" at bounding box center [933, 289] width 262 height 18
click at [854, 258] on span "Pending" at bounding box center [840, 260] width 42 height 15
click at [858, 226] on div "[PERSON_NAME]" at bounding box center [933, 224] width 262 height 18
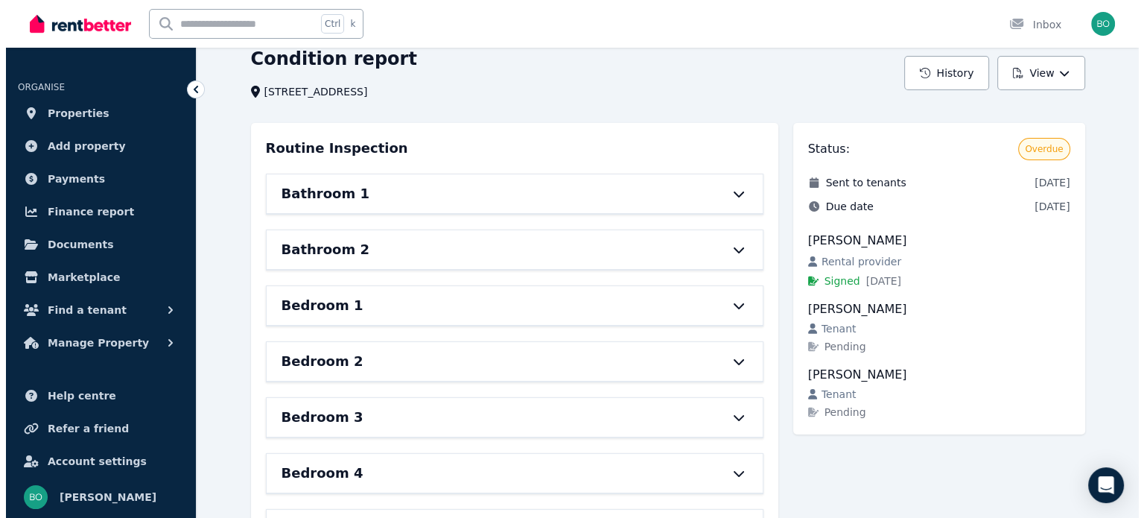
scroll to position [0, 0]
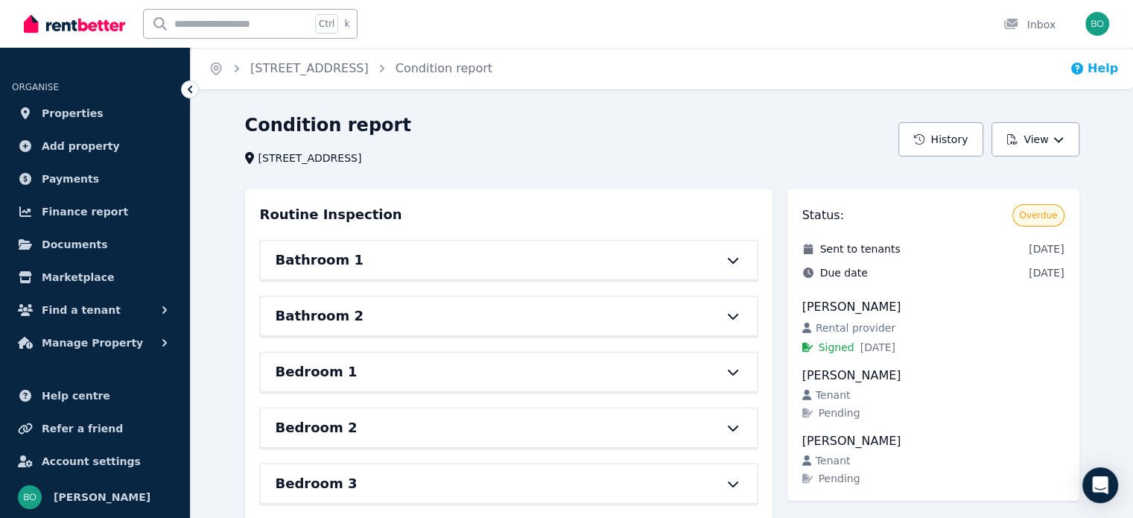
click at [1098, 74] on button "Help" at bounding box center [1094, 69] width 48 height 18
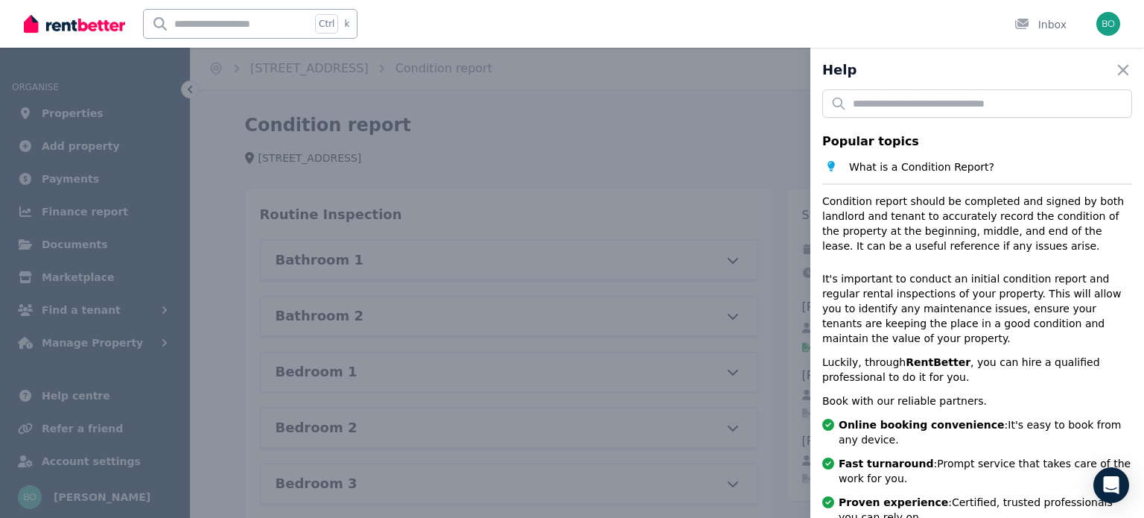
click at [1117, 62] on icon "button" at bounding box center [1123, 70] width 18 height 18
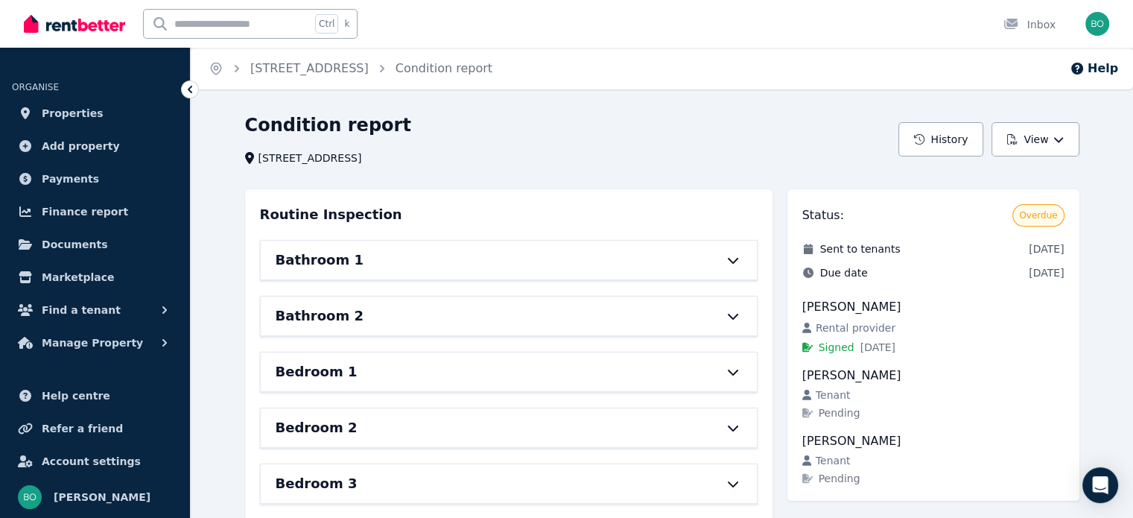
click at [191, 95] on icon at bounding box center [190, 89] width 15 height 15
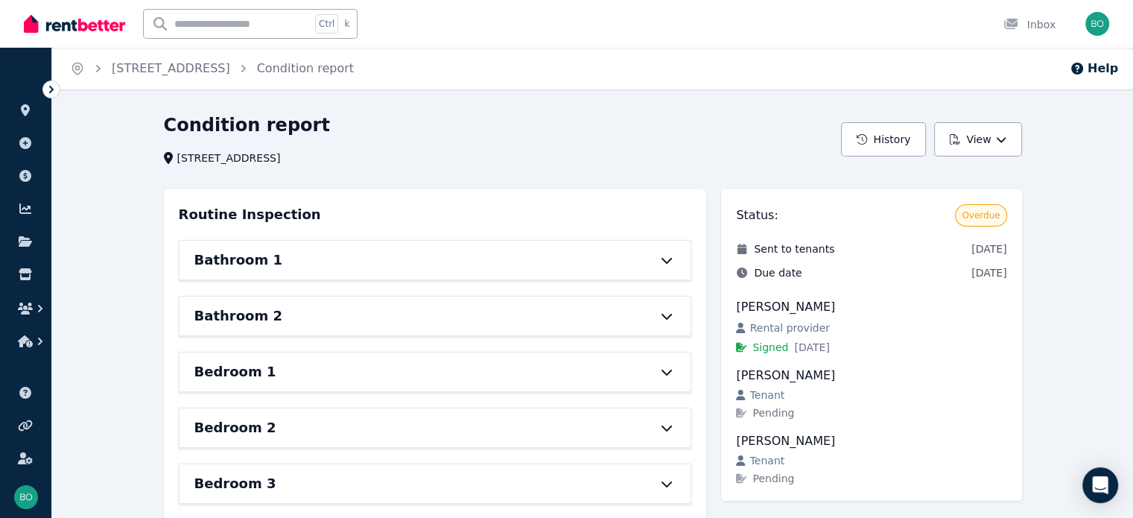
click at [53, 94] on icon at bounding box center [51, 89] width 15 height 15
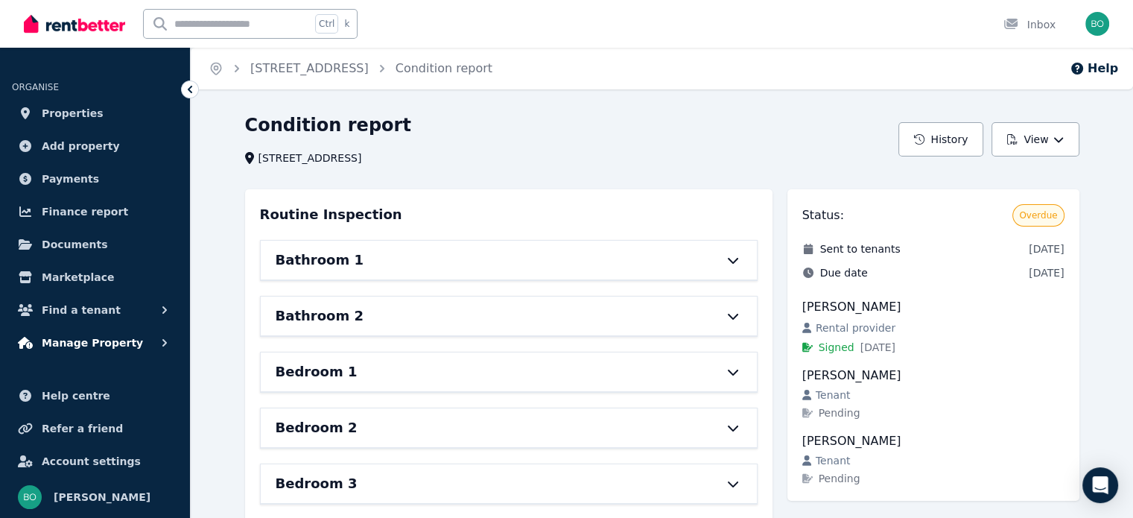
click at [115, 343] on span "Manage Property" at bounding box center [92, 343] width 101 height 18
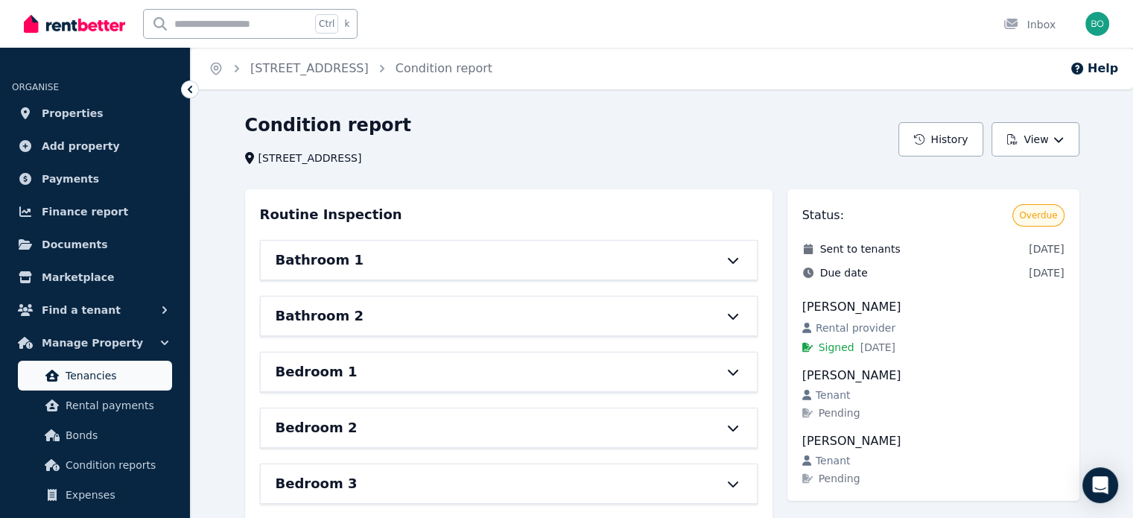
click at [106, 378] on span "Tenancies" at bounding box center [116, 375] width 101 height 18
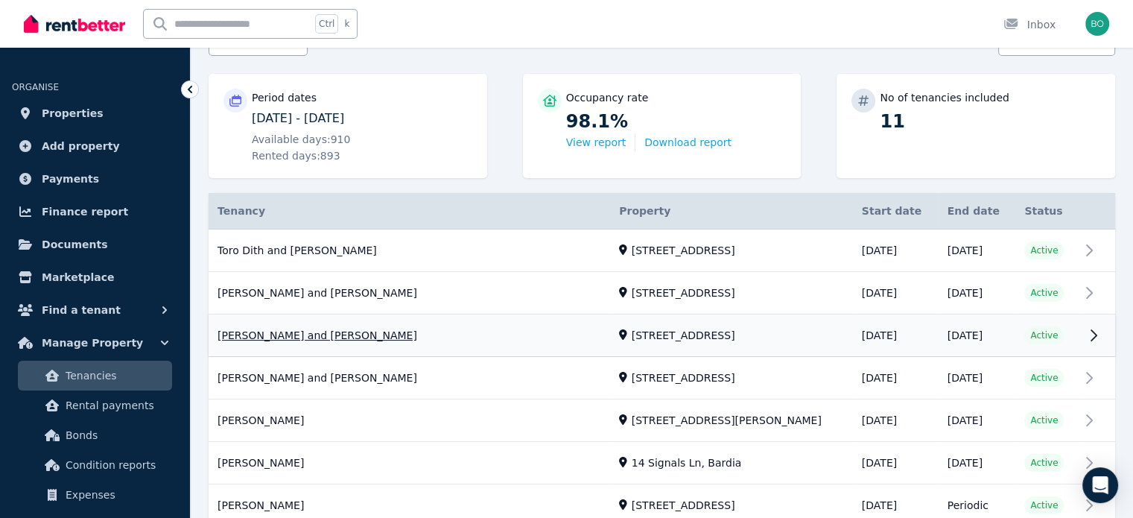
scroll to position [400, 0]
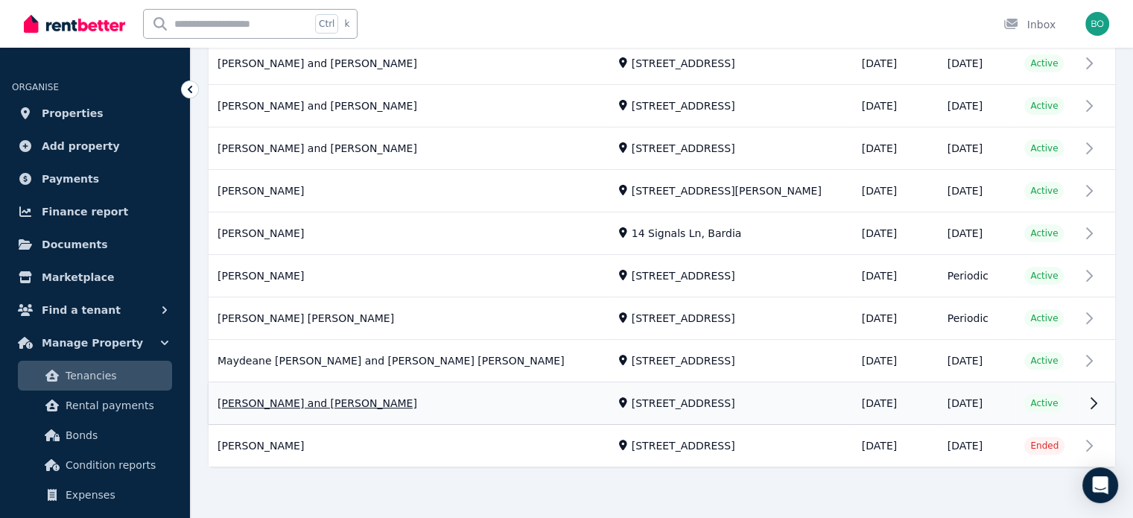
click at [1099, 404] on link "View property details" at bounding box center [662, 404] width 907 height 42
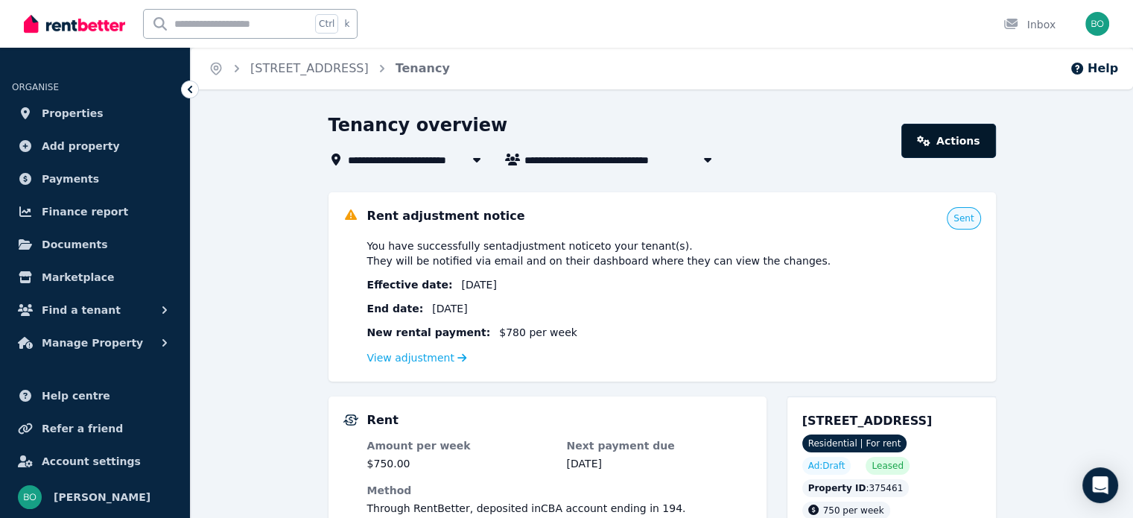
click at [949, 145] on link "Actions" at bounding box center [948, 141] width 94 height 34
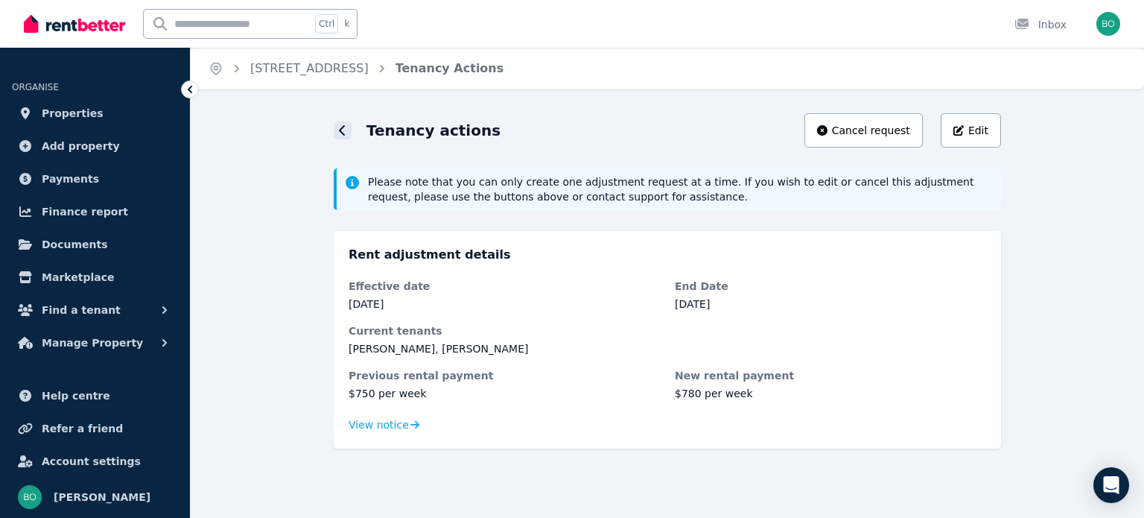
click at [337, 130] on div at bounding box center [343, 130] width 18 height 18
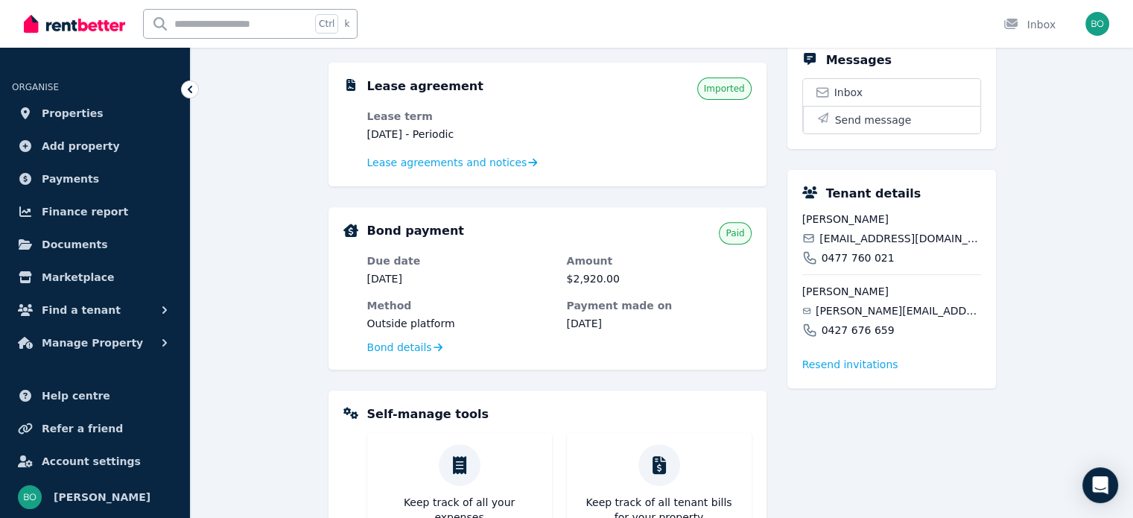
scroll to position [521, 0]
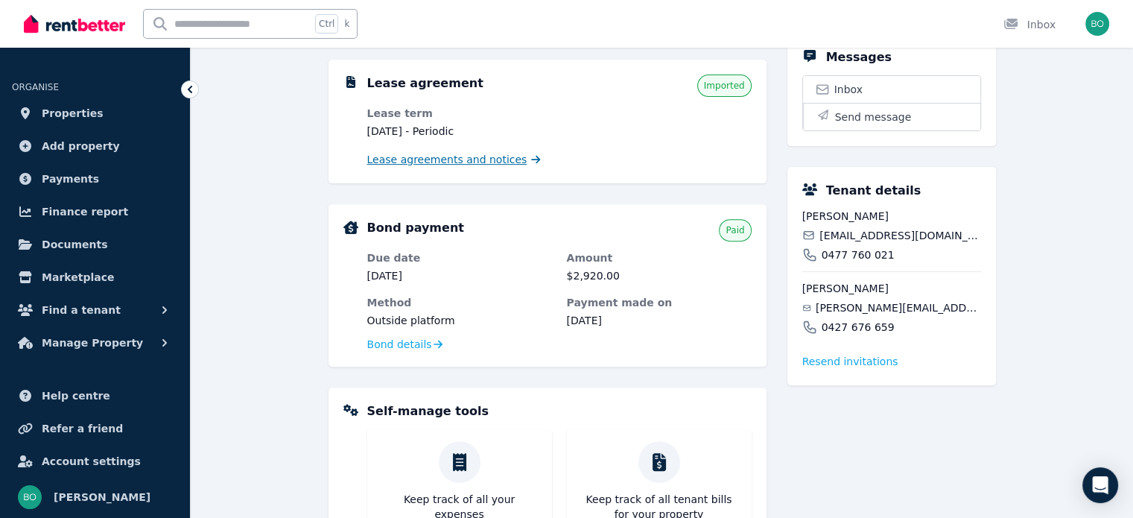
click at [469, 162] on span "Lease agreements and notices" at bounding box center [447, 159] width 160 height 15
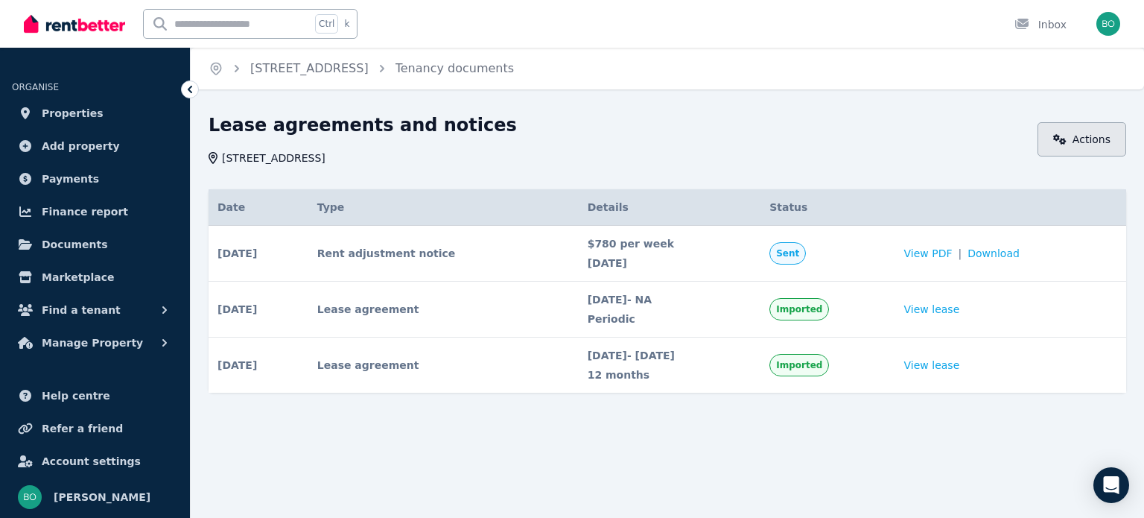
click at [1069, 145] on link "Actions" at bounding box center [1082, 139] width 89 height 34
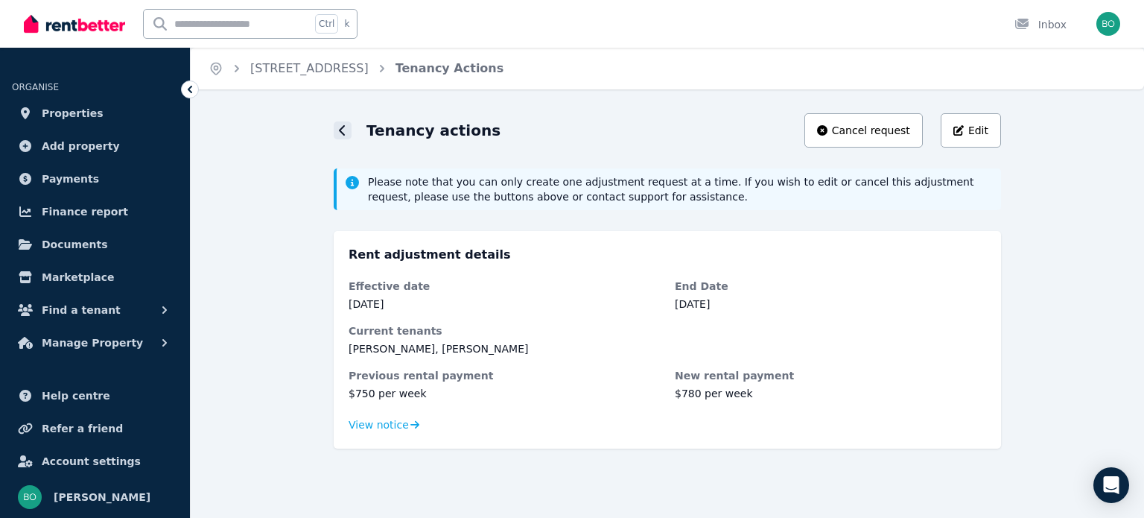
click at [340, 133] on icon at bounding box center [342, 130] width 7 height 12
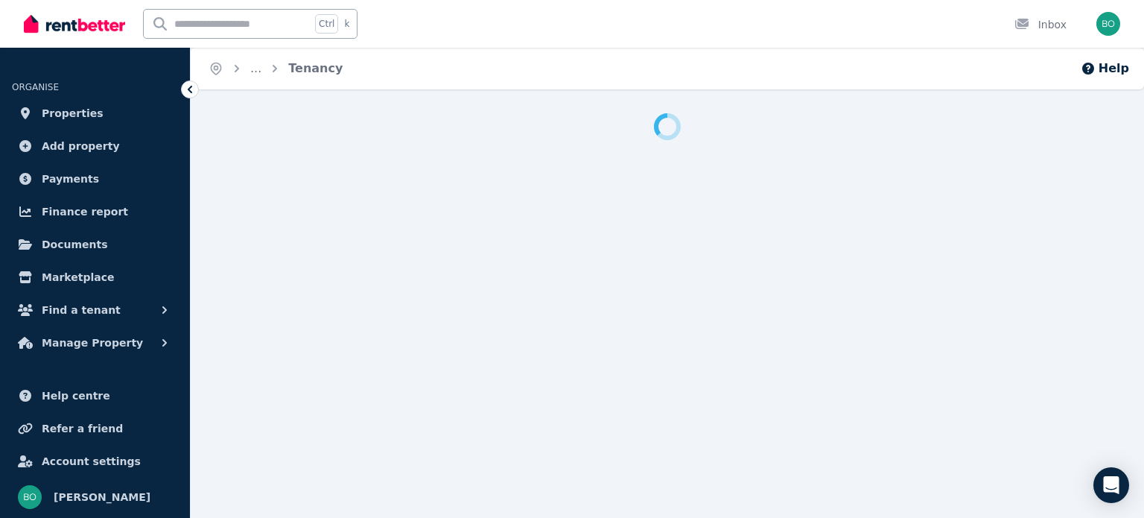
click at [190, 92] on icon at bounding box center [190, 89] width 15 height 15
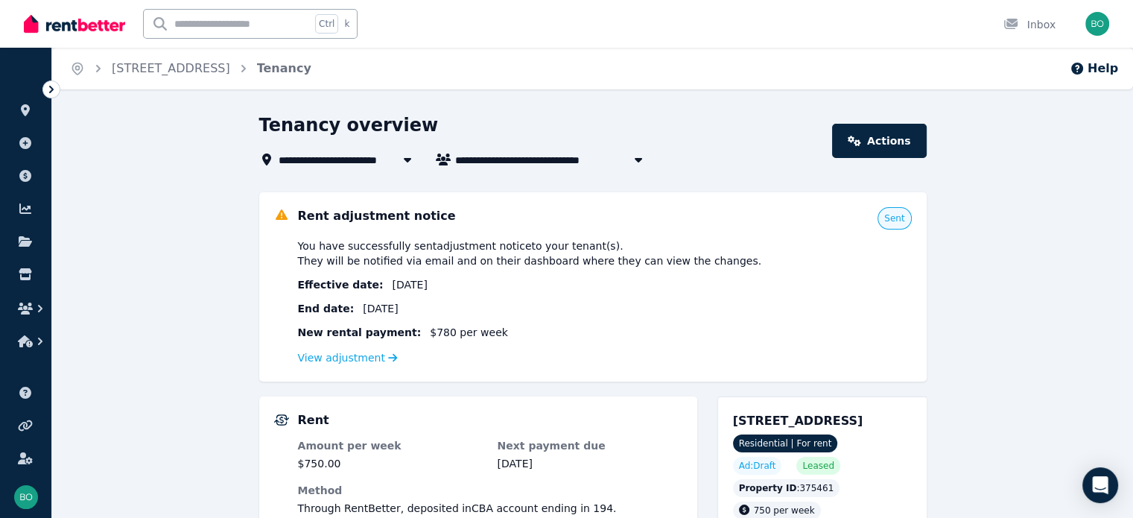
click at [48, 85] on icon at bounding box center [51, 89] width 15 height 15
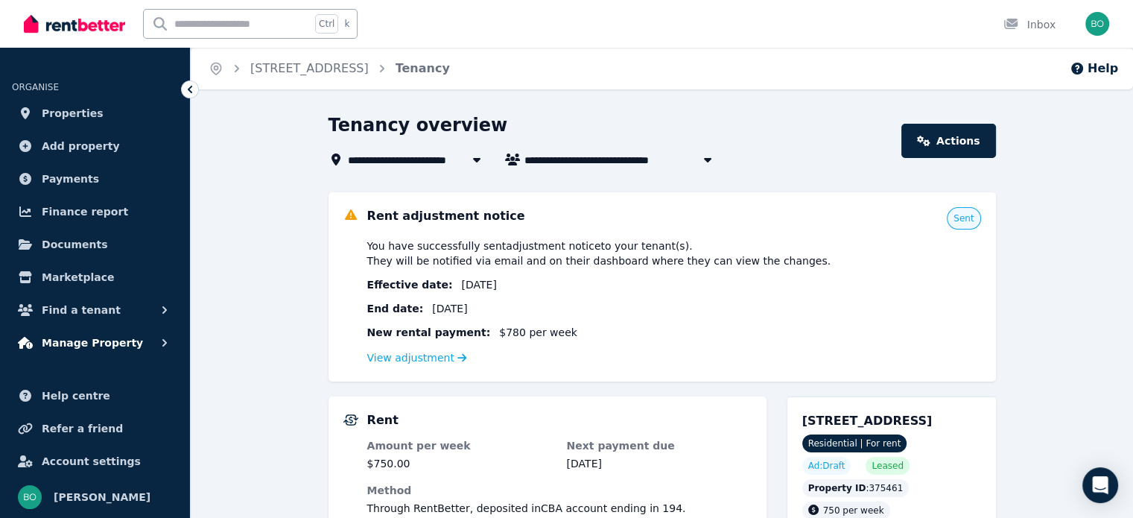
click at [92, 339] on span "Manage Property" at bounding box center [92, 343] width 101 height 18
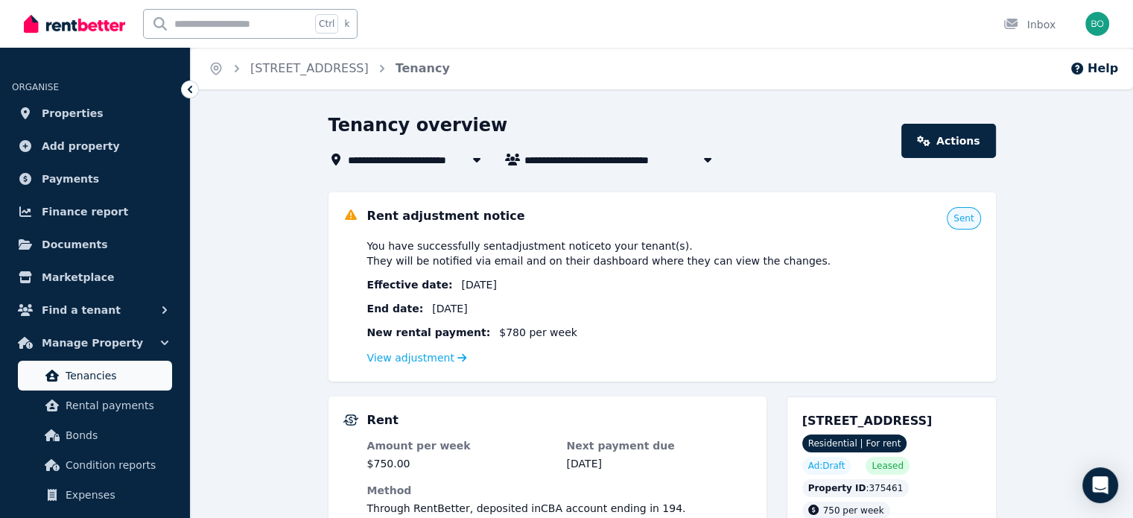
click at [101, 376] on span "Tenancies" at bounding box center [116, 375] width 101 height 18
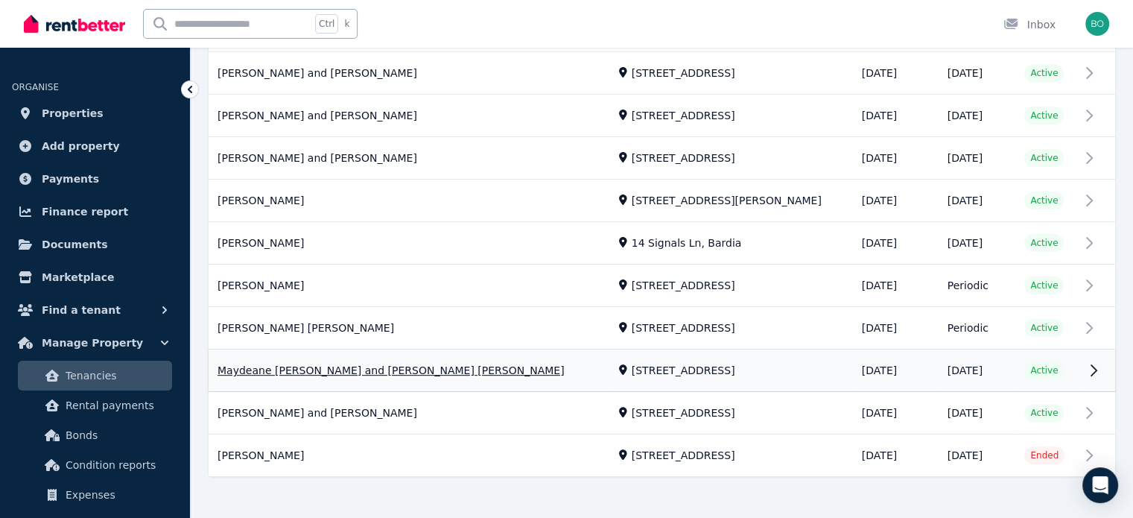
scroll to position [400, 0]
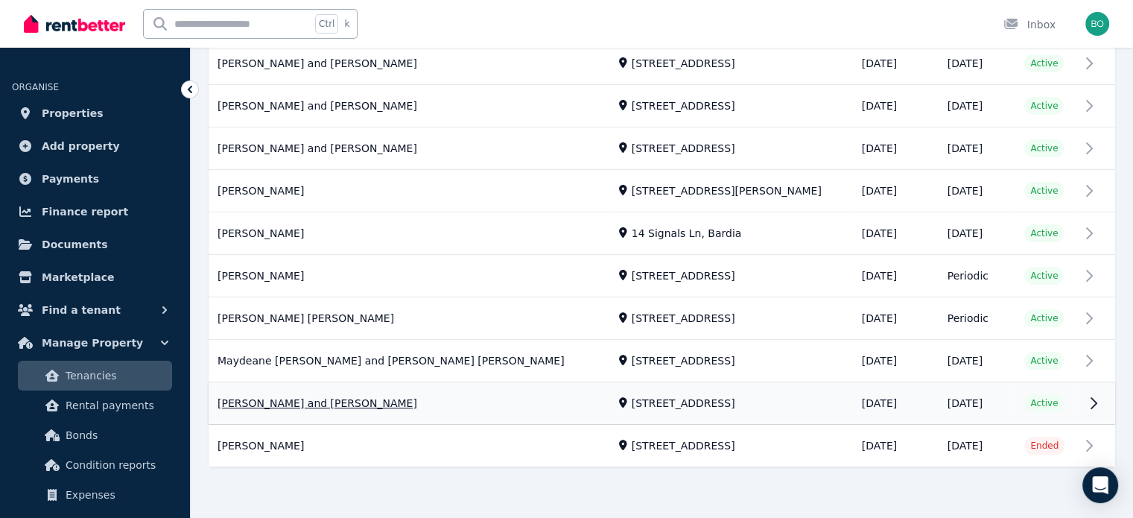
click at [1091, 399] on link "View property details" at bounding box center [662, 404] width 907 height 42
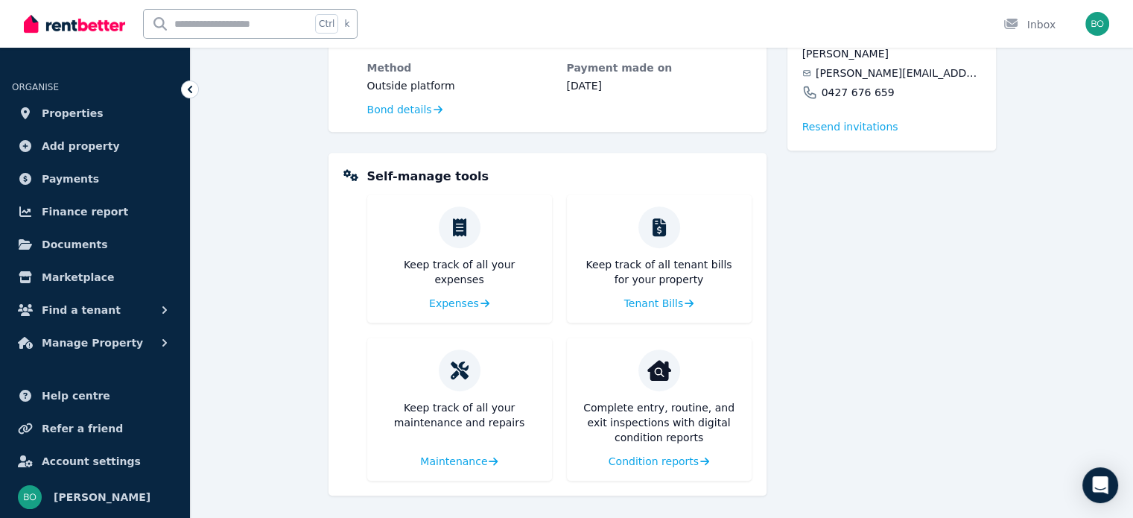
scroll to position [760, 0]
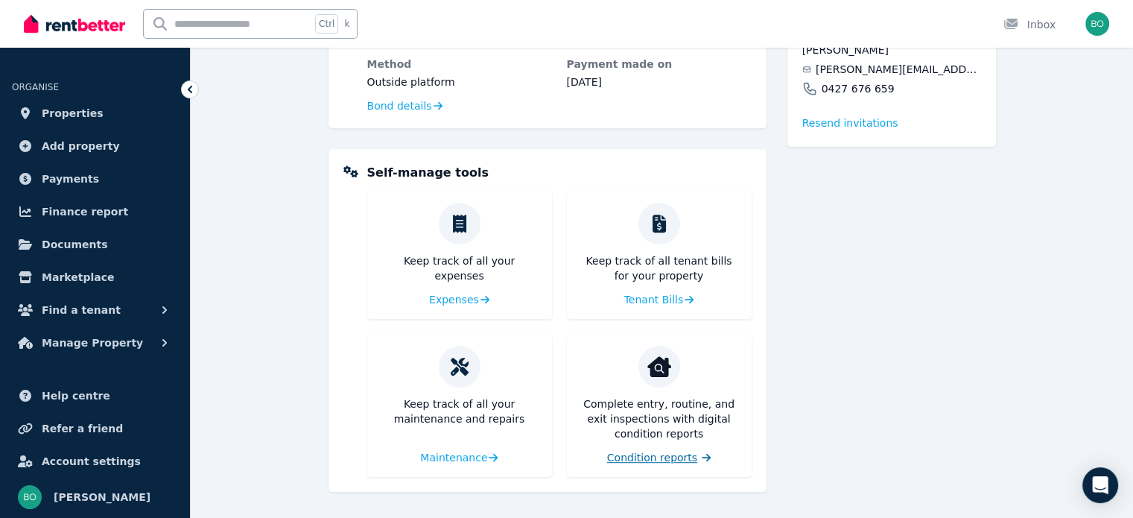
click at [686, 454] on span "Condition reports" at bounding box center [652, 457] width 90 height 15
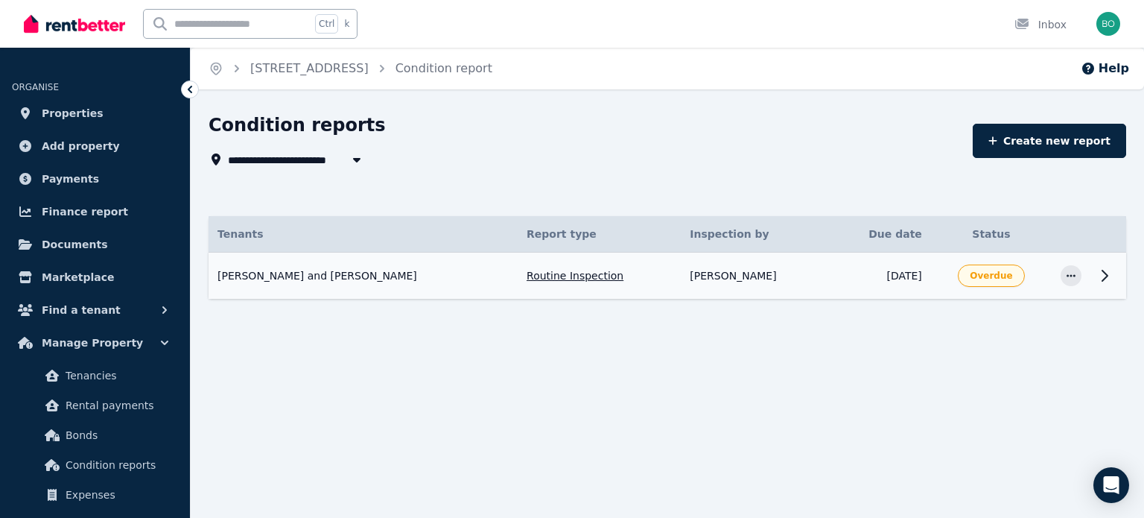
click at [1102, 279] on icon at bounding box center [1104, 275] width 5 height 10
click at [988, 279] on span "Overdue" at bounding box center [991, 276] width 42 height 12
click at [983, 268] on div "Overdue" at bounding box center [991, 275] width 67 height 22
drag, startPoint x: 983, startPoint y: 271, endPoint x: 885, endPoint y: 375, distance: 142.8
click at [885, 375] on div "**********" at bounding box center [572, 259] width 1144 height 518
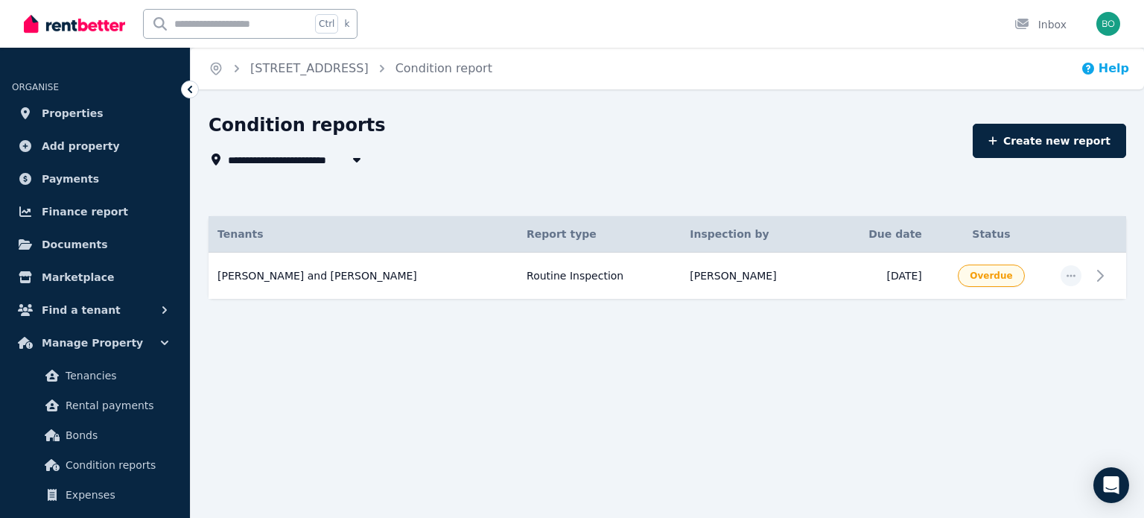
click at [1111, 68] on button "Help" at bounding box center [1105, 69] width 48 height 18
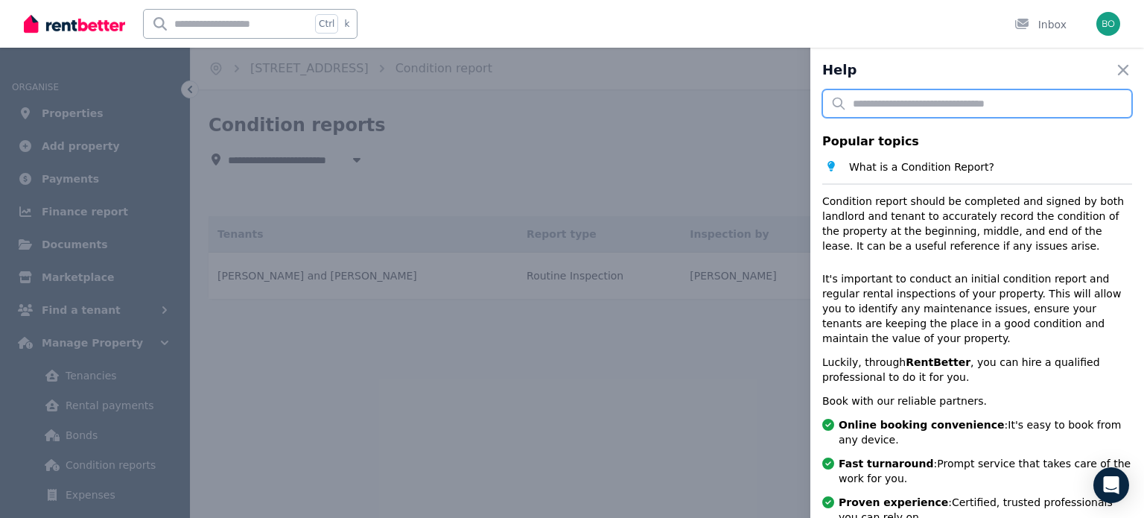
click at [877, 107] on input "text" at bounding box center [977, 103] width 310 height 28
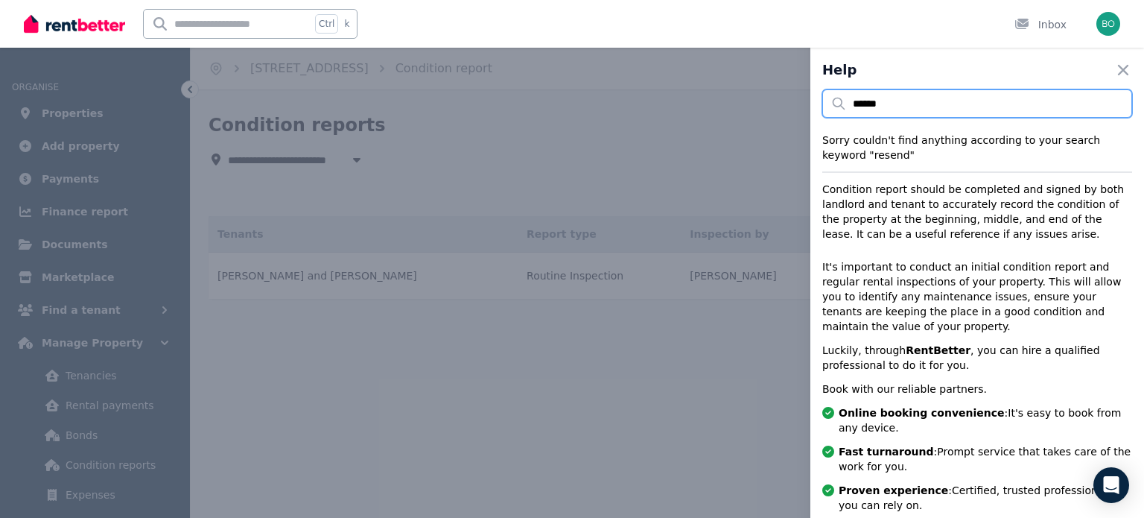
type input "******"
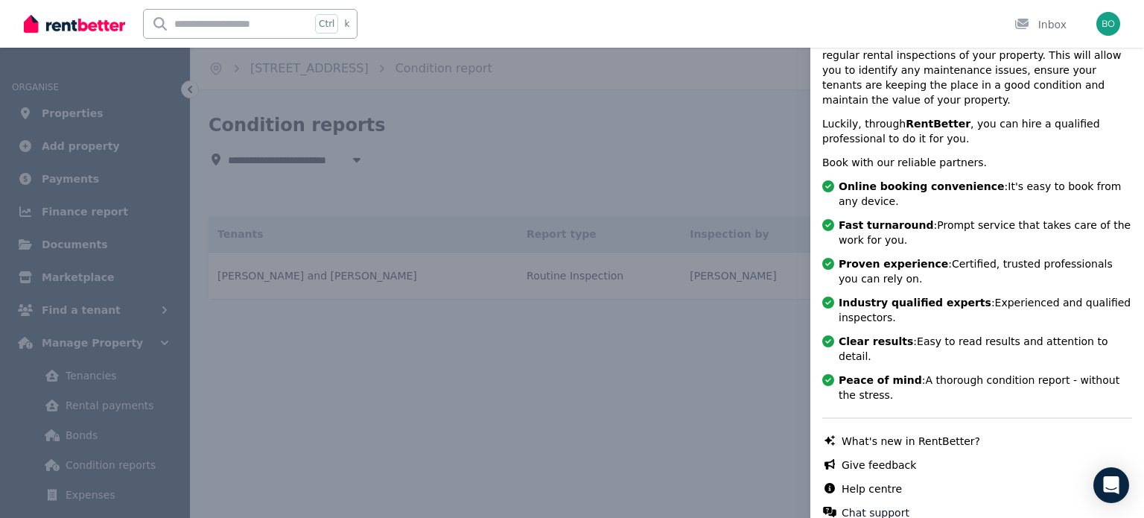
scroll to position [227, 0]
click at [872, 480] on link "Help centre" at bounding box center [872, 487] width 60 height 15
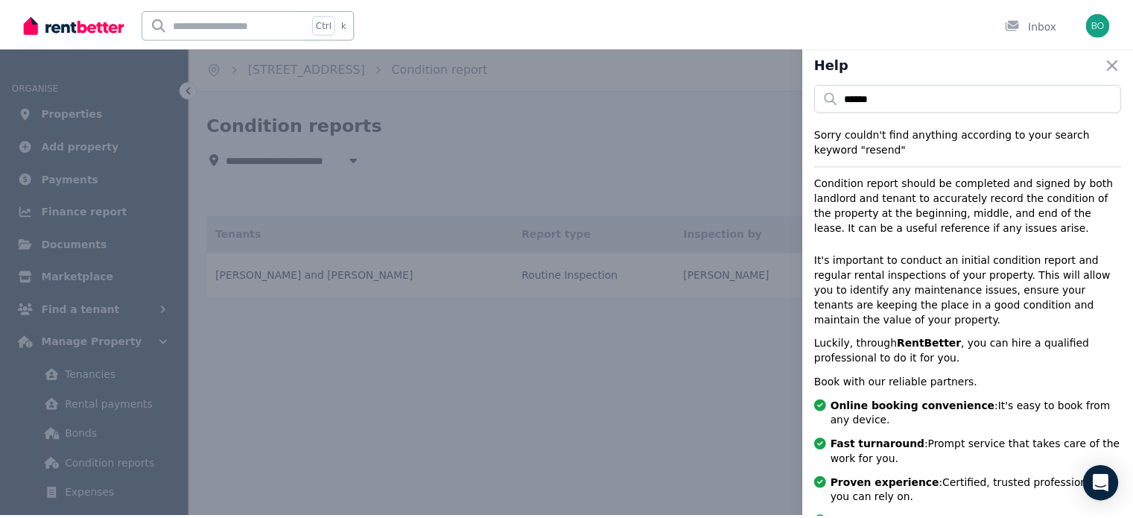
scroll to position [0, 0]
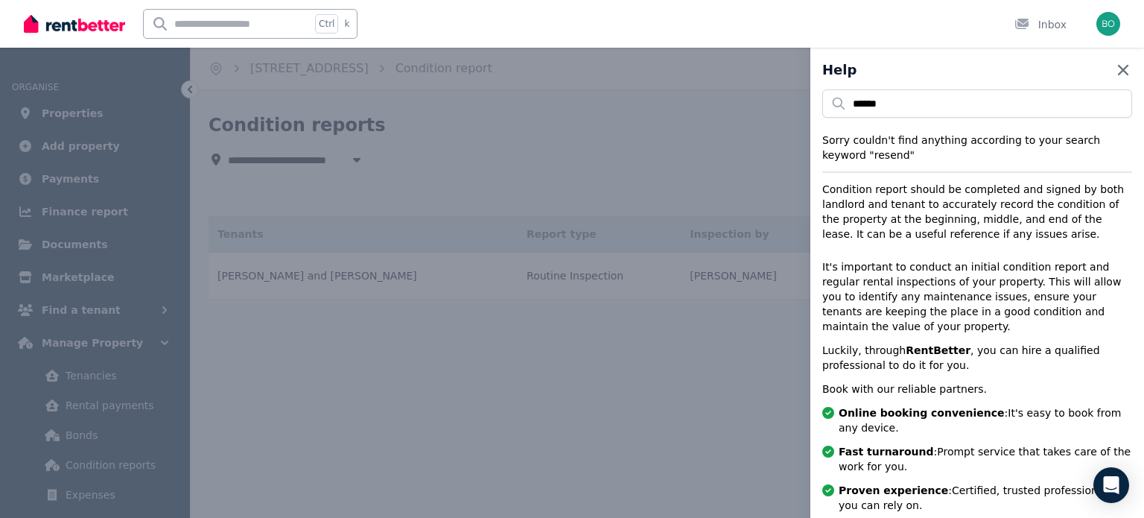
click at [1118, 71] on icon "button" at bounding box center [1123, 70] width 10 height 10
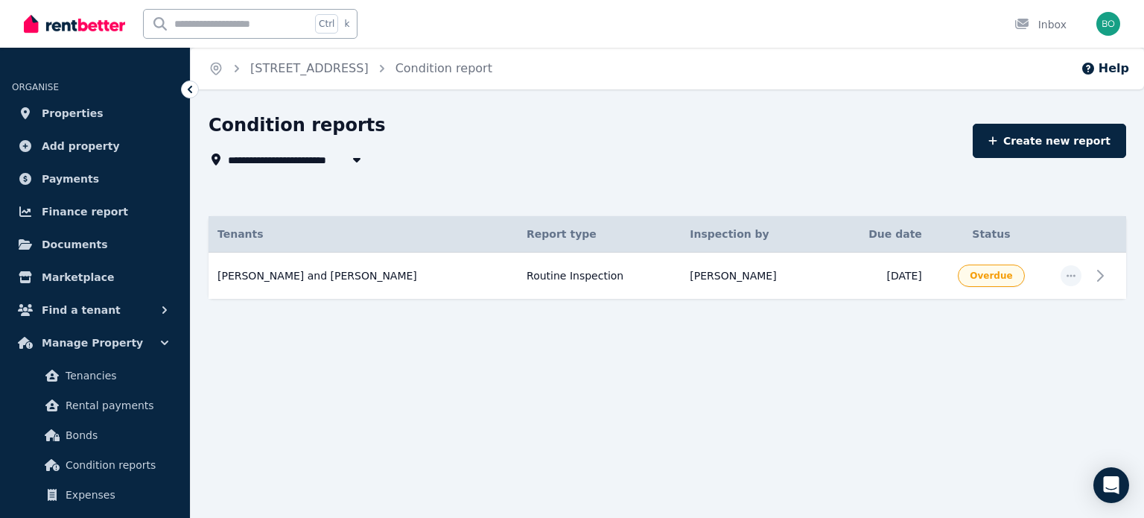
drag, startPoint x: 991, startPoint y: 281, endPoint x: 804, endPoint y: 399, distance: 220.7
click at [804, 399] on div "**********" at bounding box center [572, 259] width 1144 height 518
click at [1065, 279] on icon "button" at bounding box center [1071, 275] width 12 height 10
click at [1102, 274] on icon at bounding box center [1105, 276] width 18 height 18
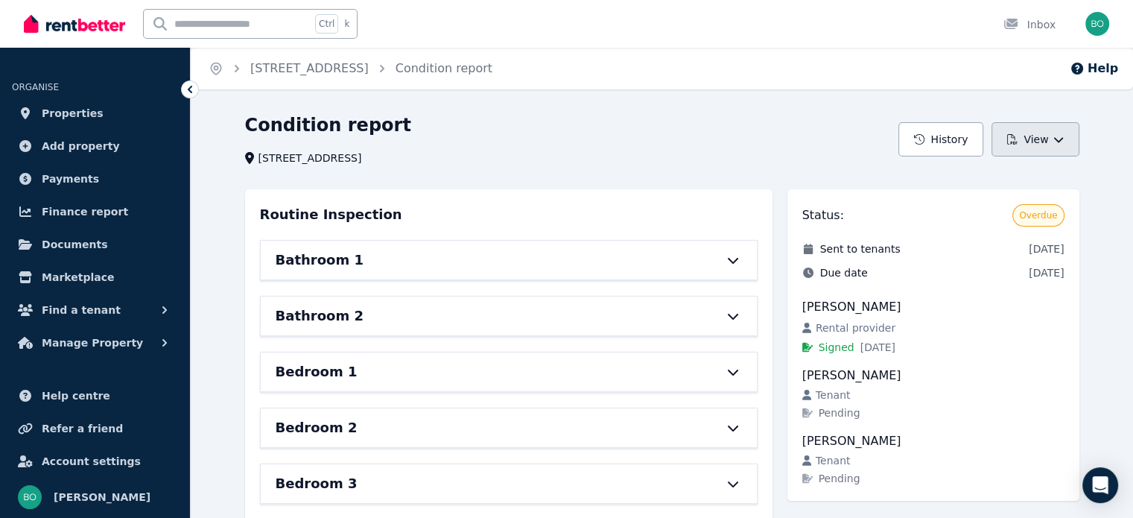
click at [1052, 146] on button "View" at bounding box center [1034, 139] width 87 height 34
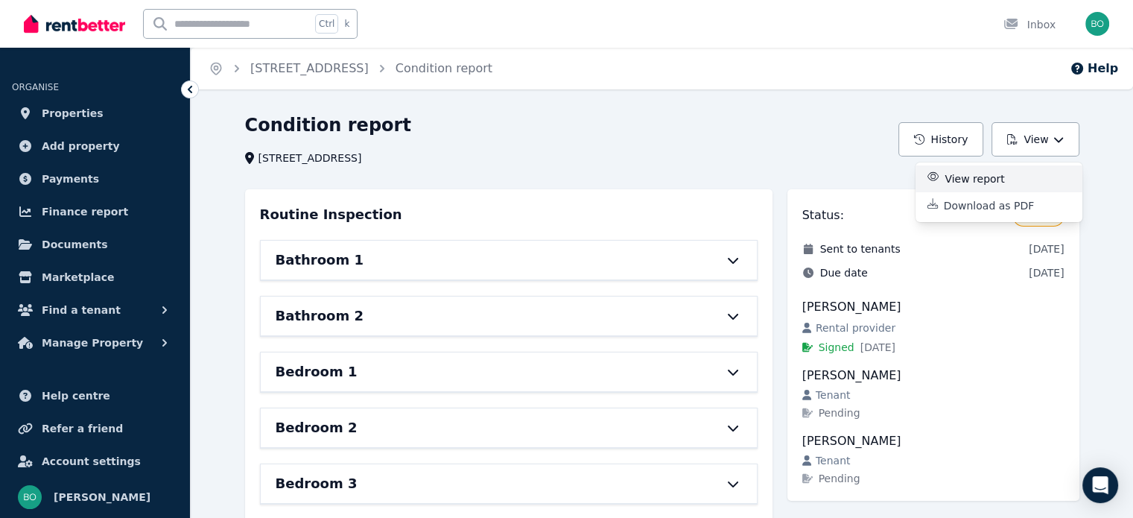
click at [986, 179] on p "View report" at bounding box center [981, 178] width 72 height 15
click at [58, 109] on span "Properties" at bounding box center [73, 113] width 62 height 18
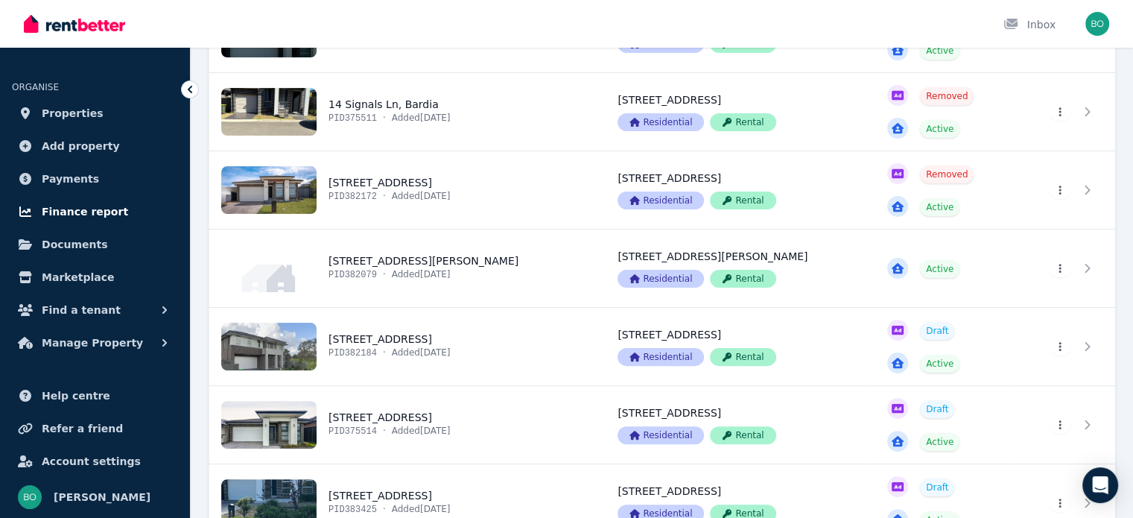
scroll to position [74, 0]
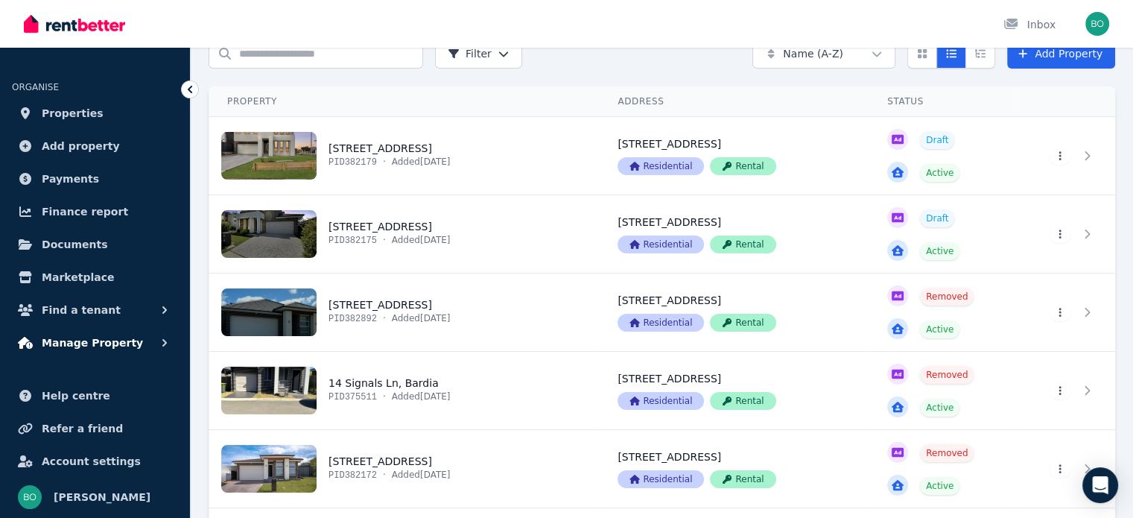
click at [107, 337] on span "Manage Property" at bounding box center [92, 343] width 101 height 18
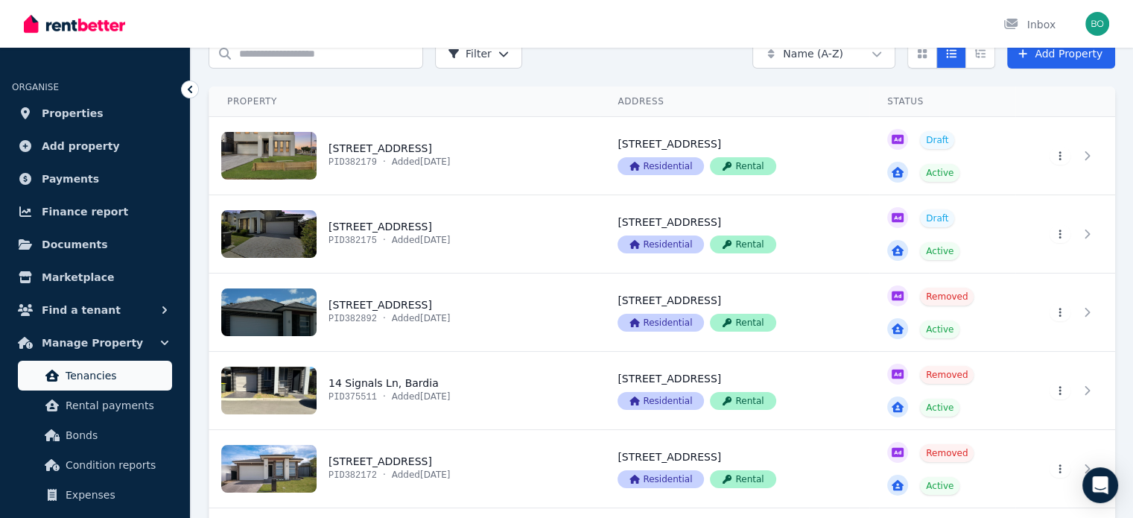
click at [92, 378] on span "Tenancies" at bounding box center [116, 375] width 101 height 18
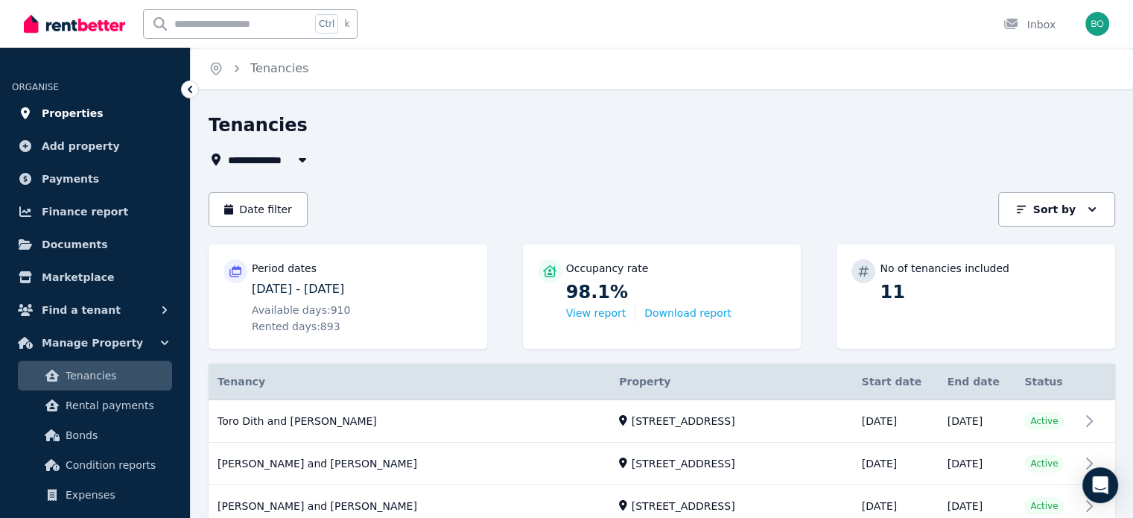
click at [66, 112] on span "Properties" at bounding box center [73, 113] width 62 height 18
